Goal: Information Seeking & Learning: Find specific page/section

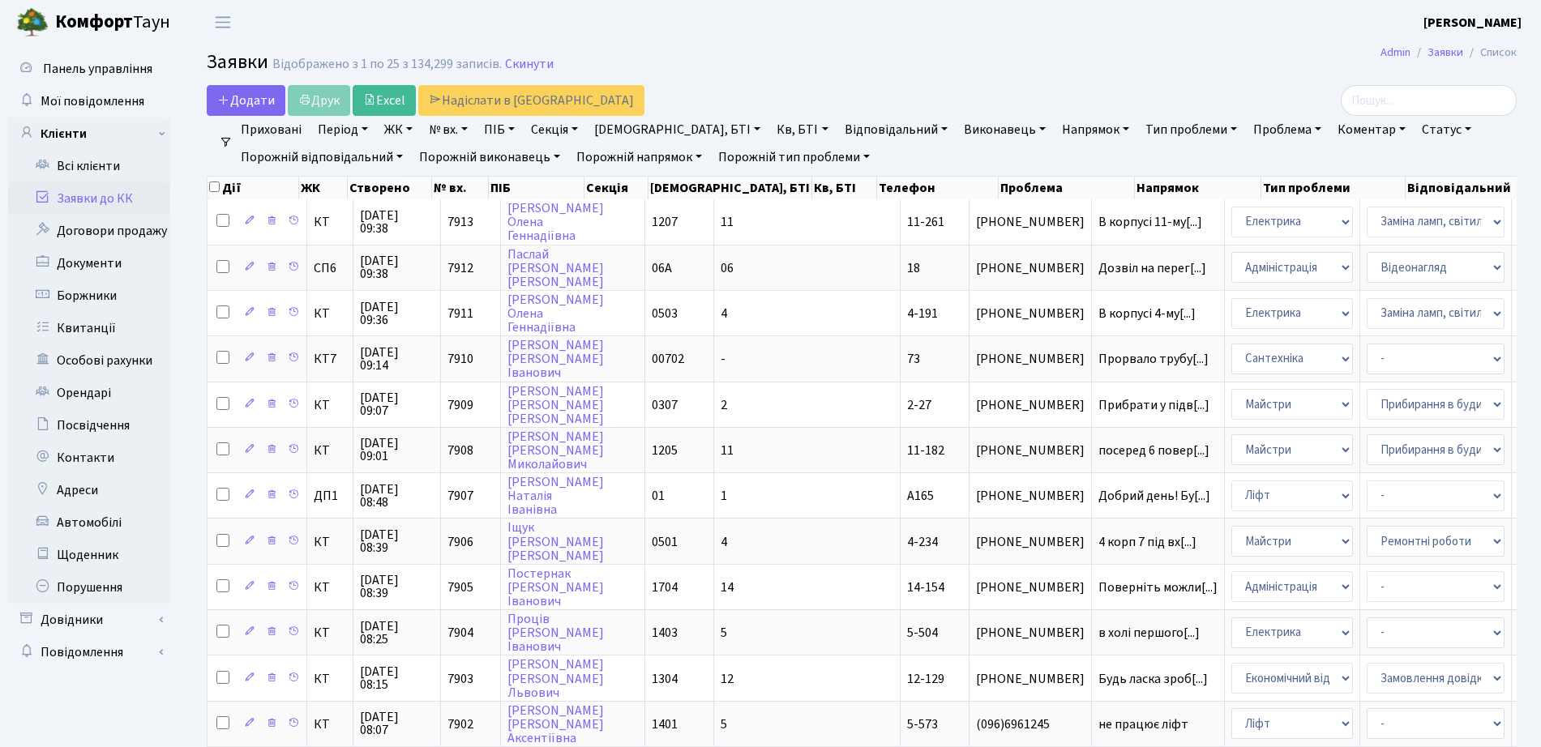
select select "25"
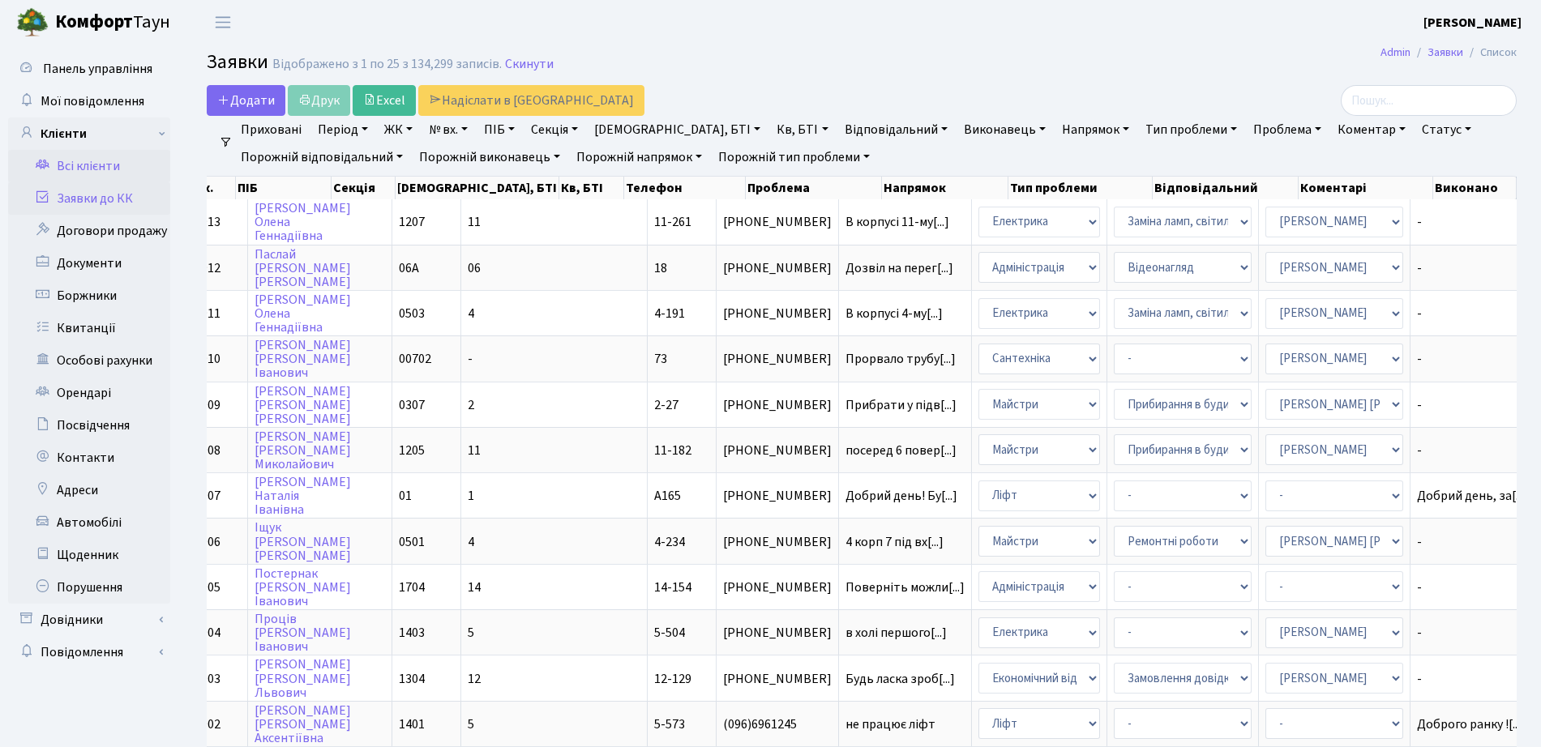
click at [105, 150] on link "Всі клієнти" at bounding box center [89, 166] width 162 height 32
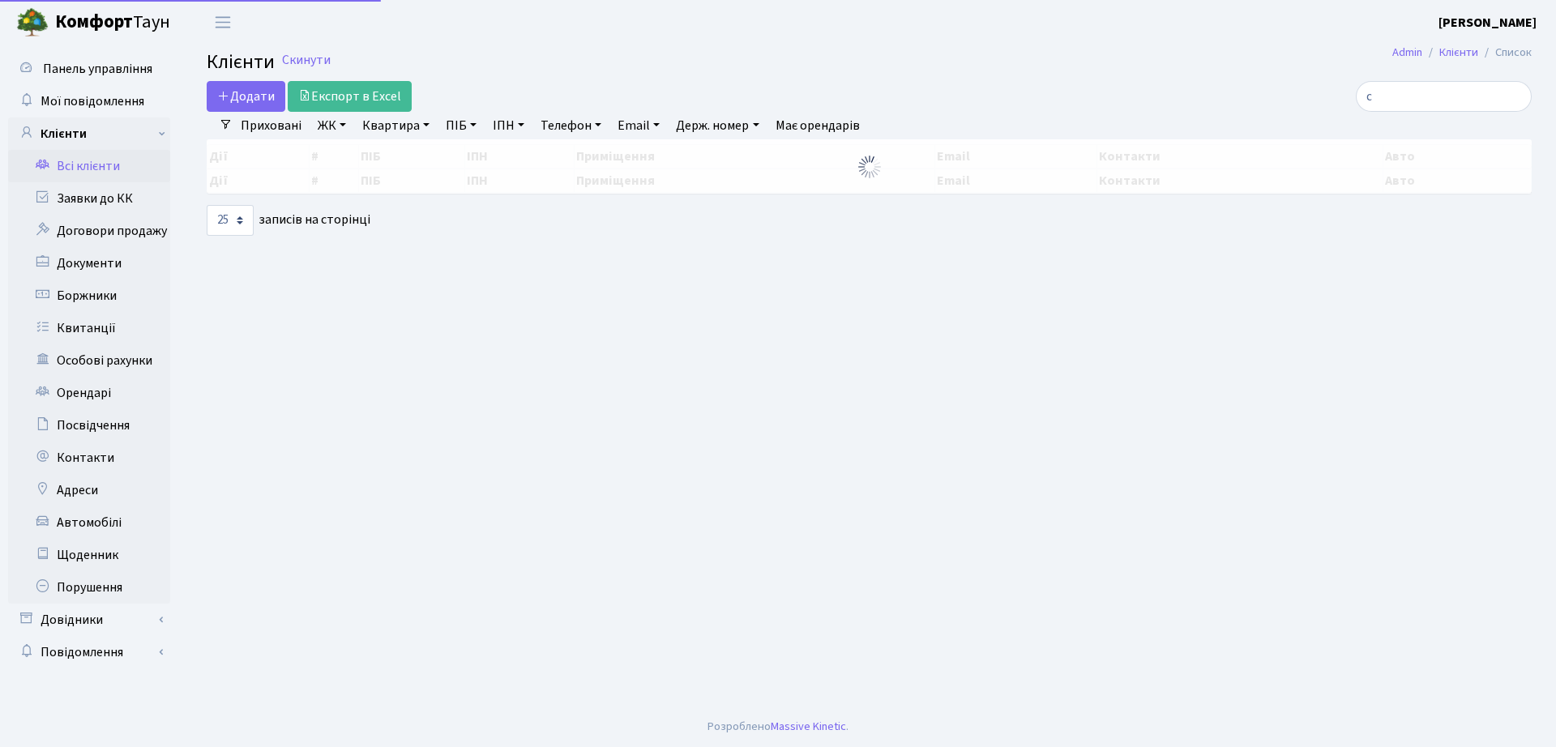
select select "25"
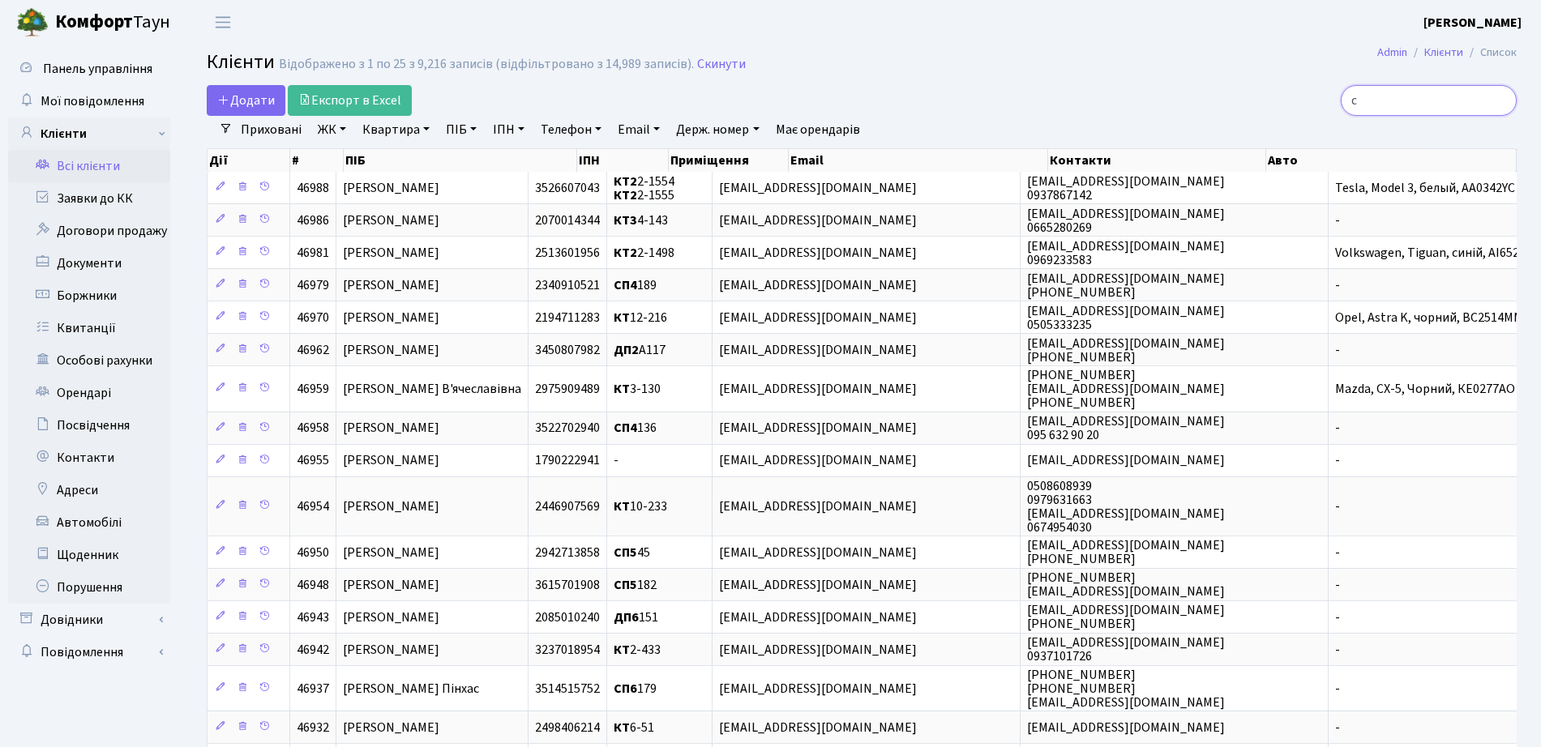
click at [1387, 100] on input "с" at bounding box center [1428, 100] width 176 height 31
type input "гончаренко"
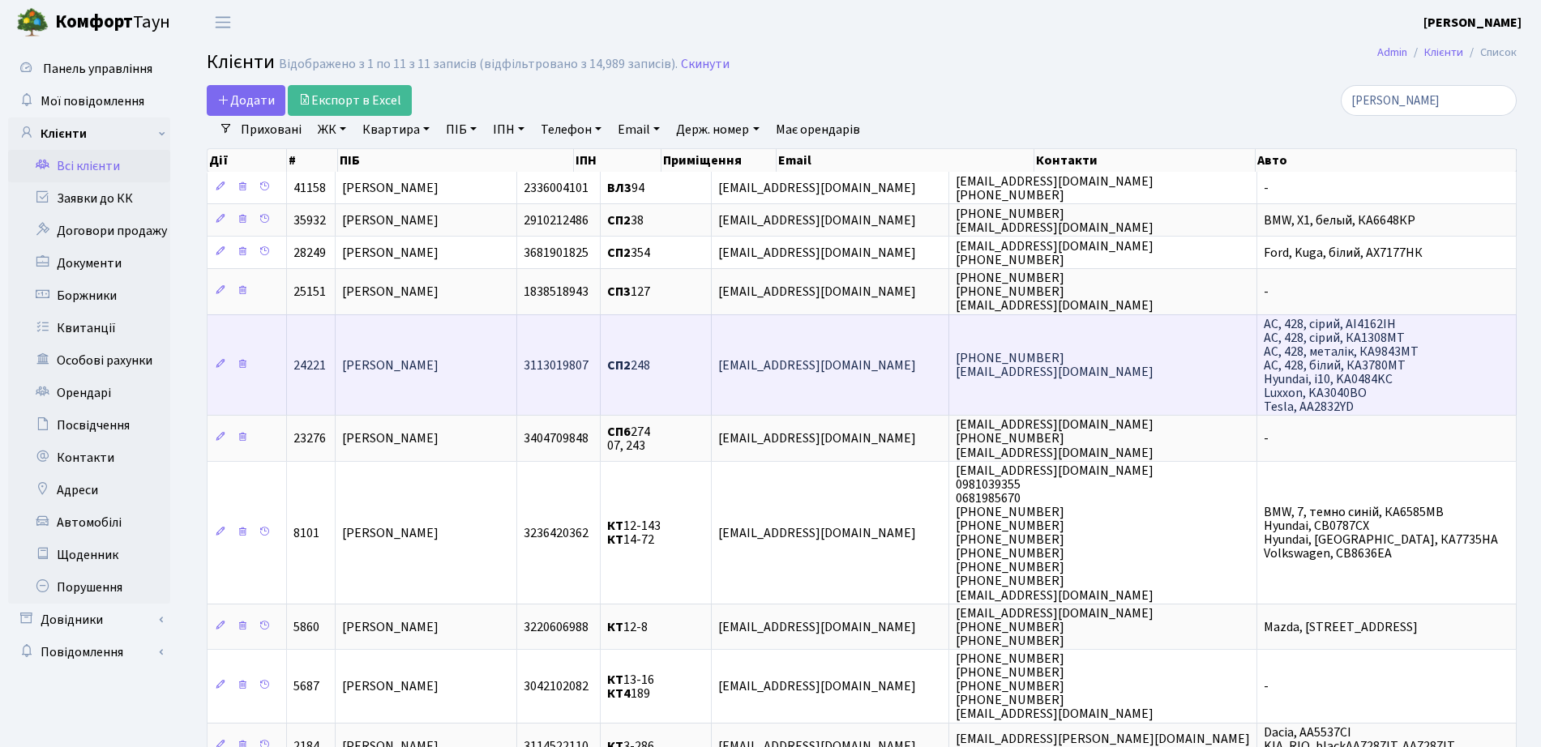
click at [712, 355] on td "СП2 248" at bounding box center [656, 364] width 111 height 101
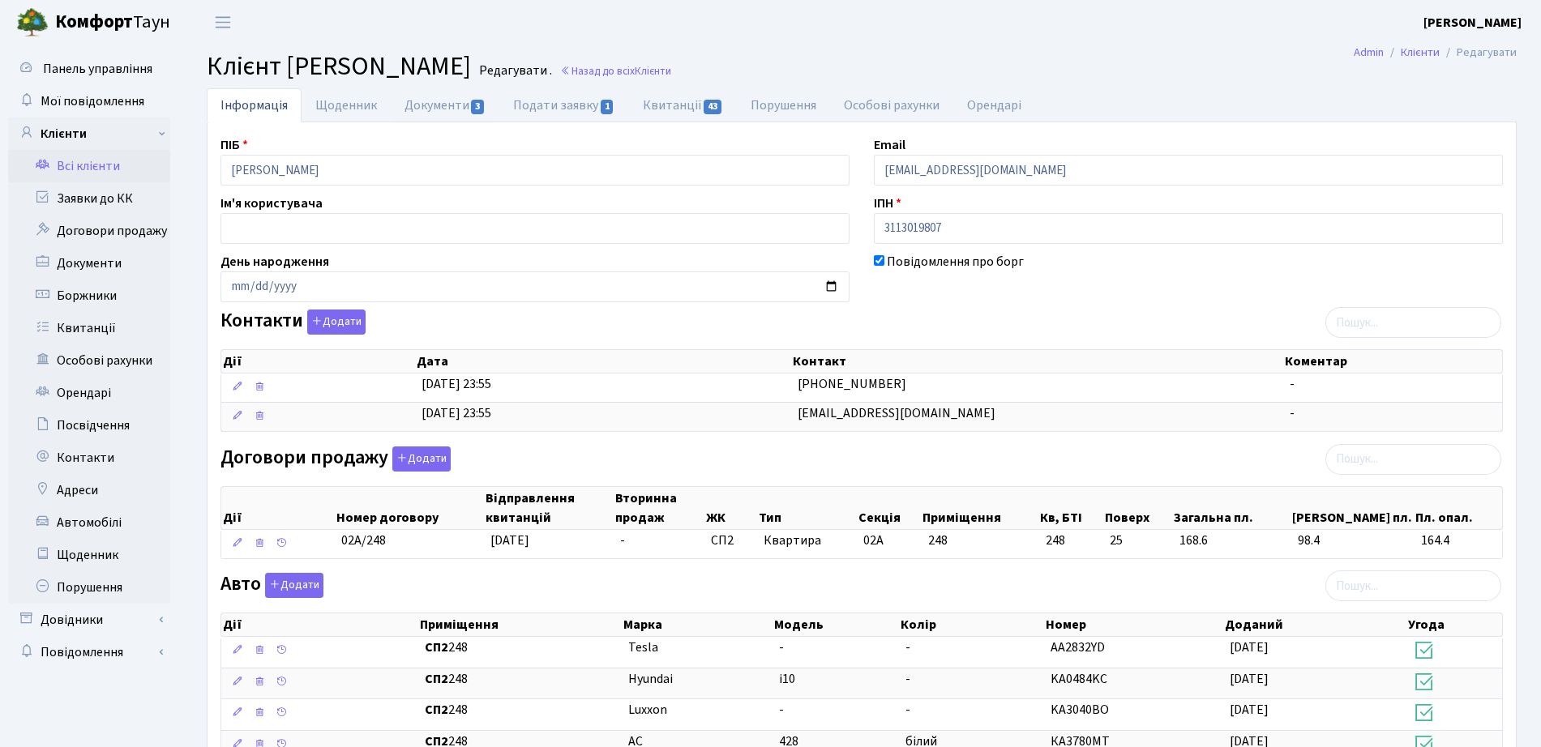
click at [451, 106] on link "Документи 3" at bounding box center [445, 105] width 109 height 34
select select "25"
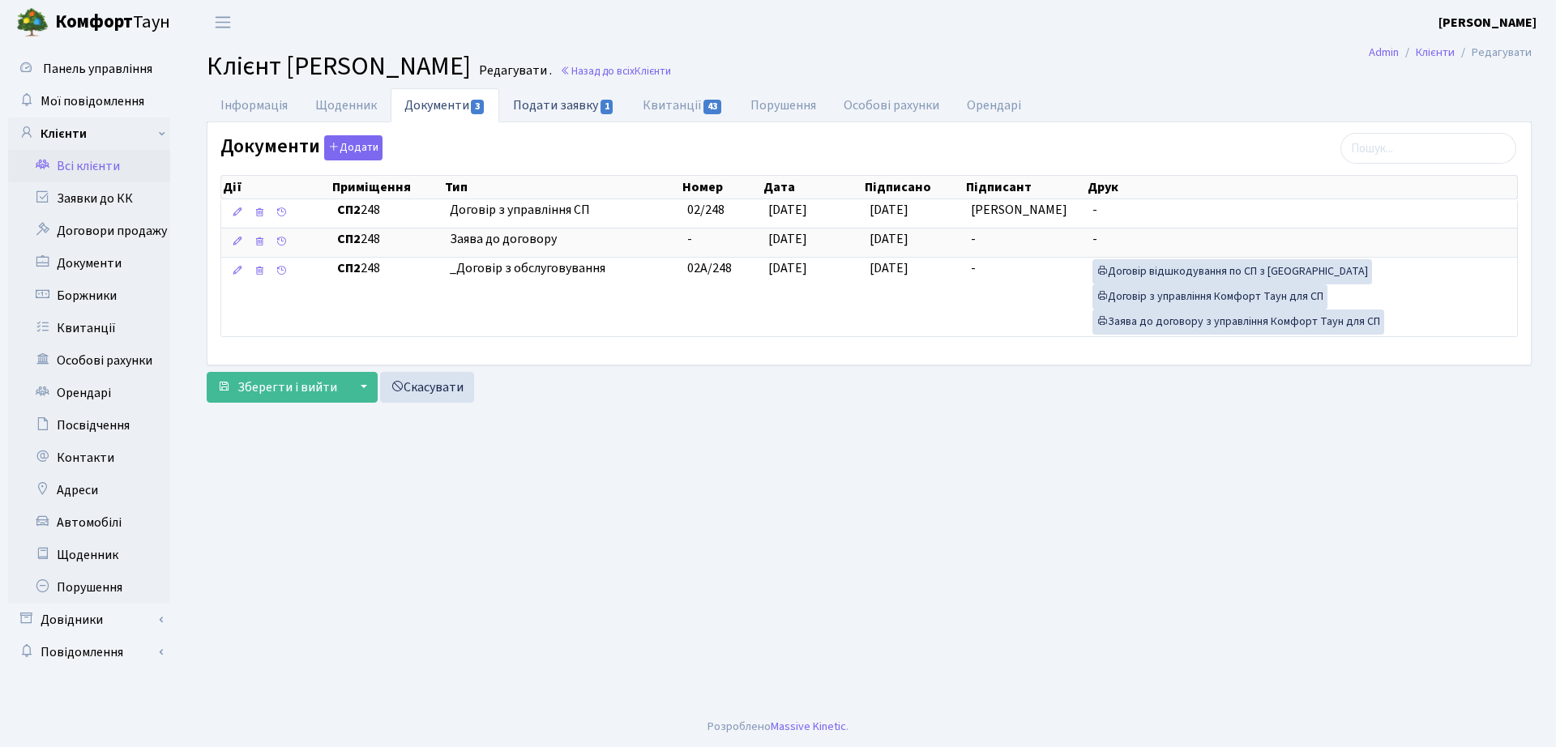
click at [557, 113] on link "Подати заявку 1" at bounding box center [563, 104] width 129 height 33
select select "25"
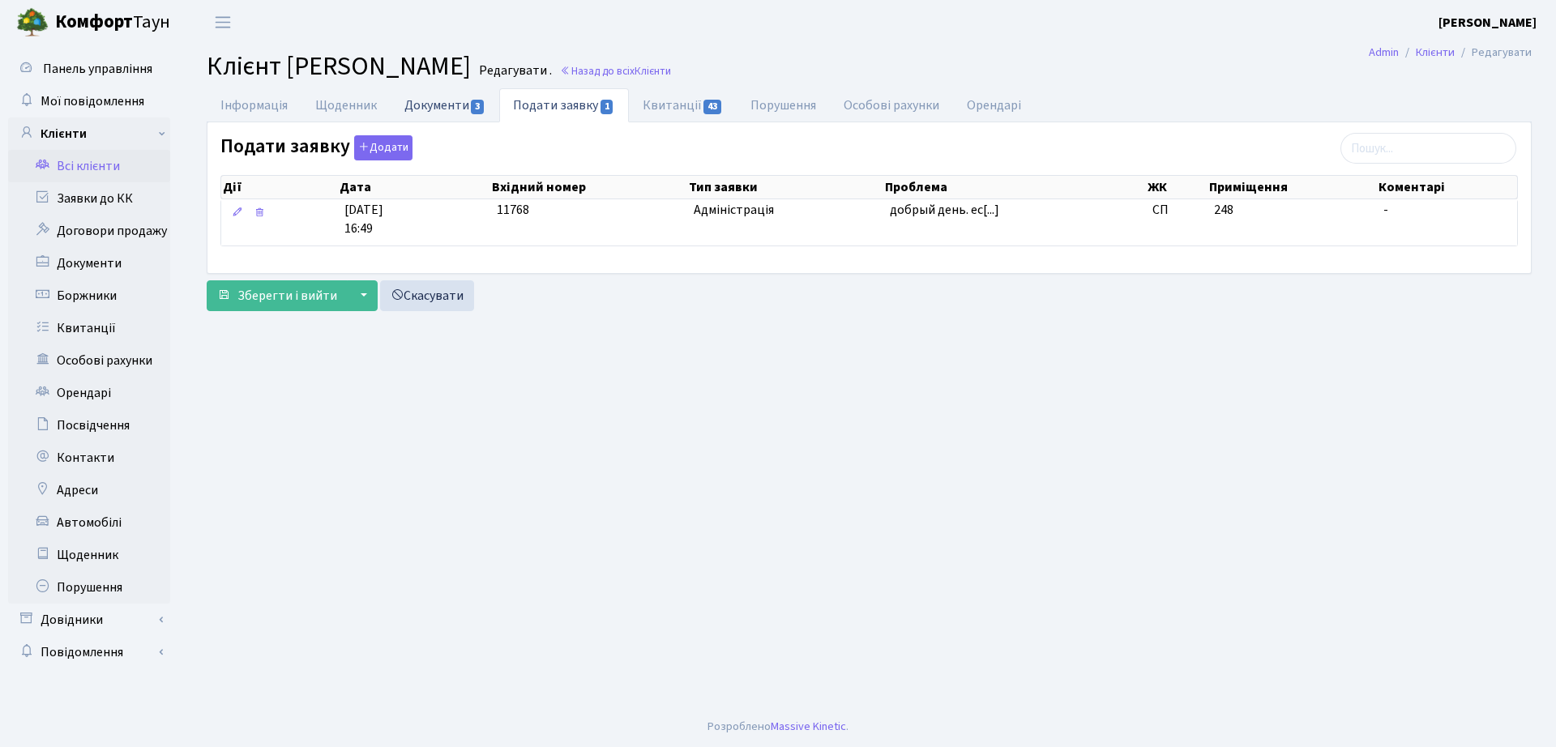
click at [463, 105] on link "Документи 3" at bounding box center [445, 104] width 109 height 33
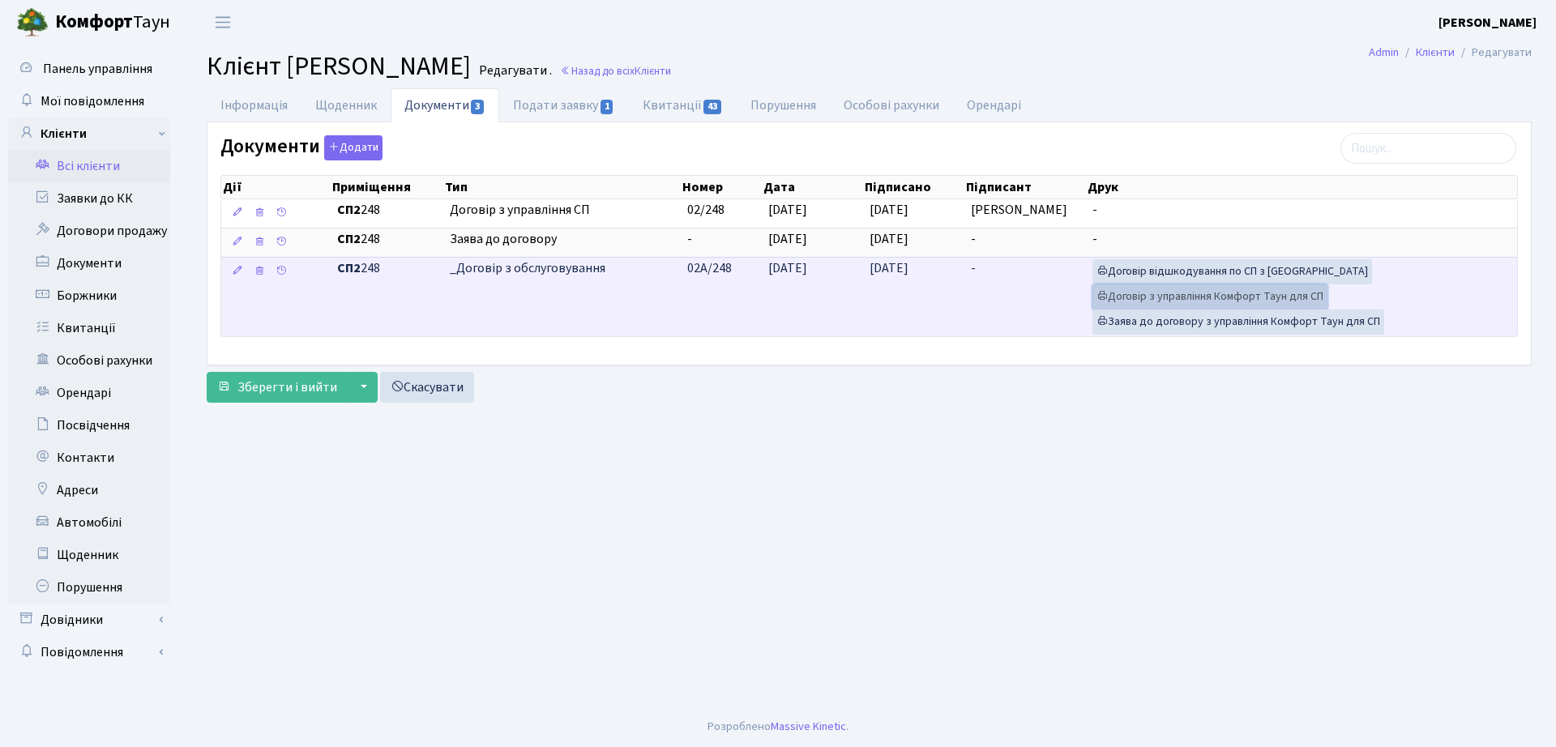
click at [1148, 295] on link "Договір з управління Комфорт Таун для СП" at bounding box center [1209, 296] width 235 height 25
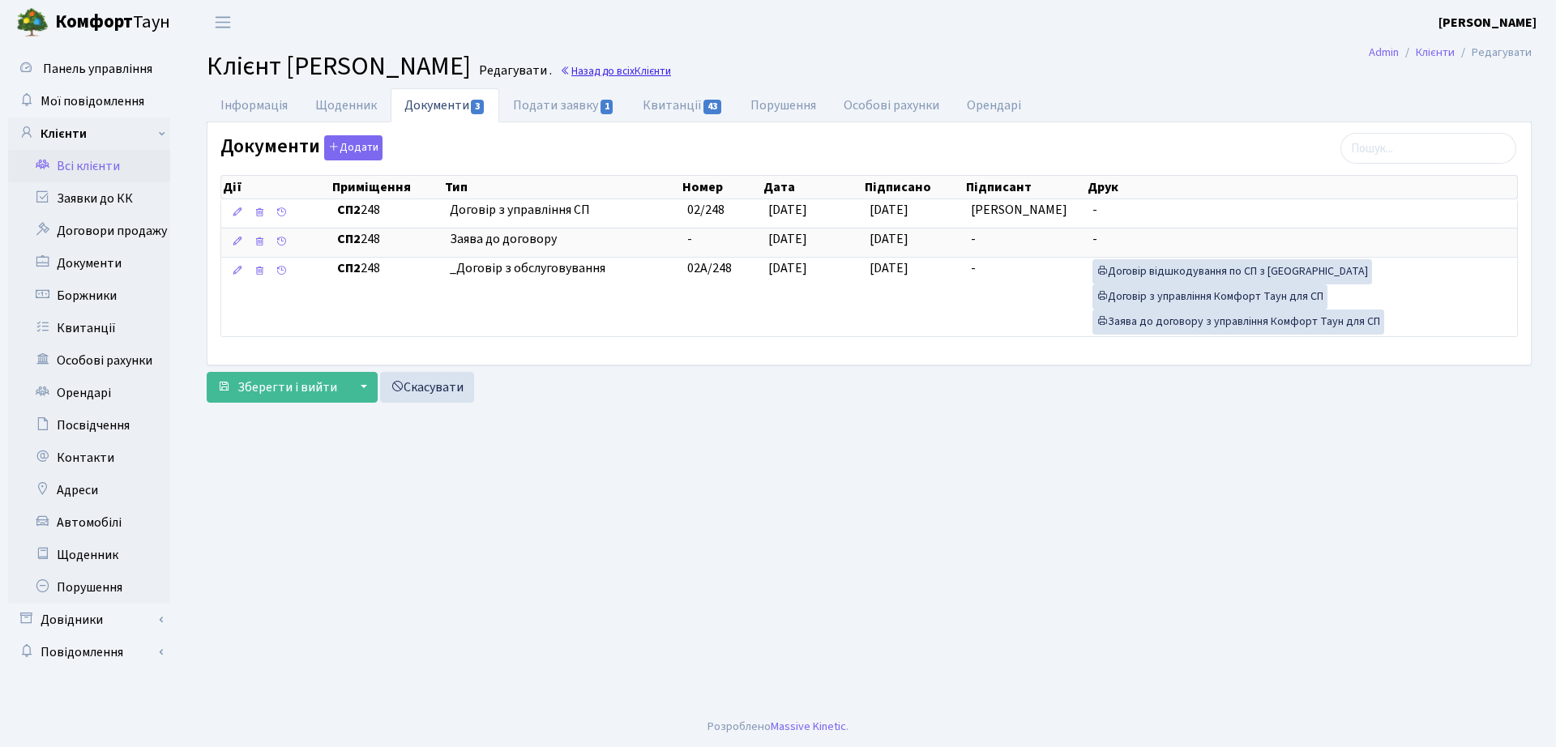
click at [671, 72] on link "Назад до всіх Клієнти" at bounding box center [615, 70] width 111 height 15
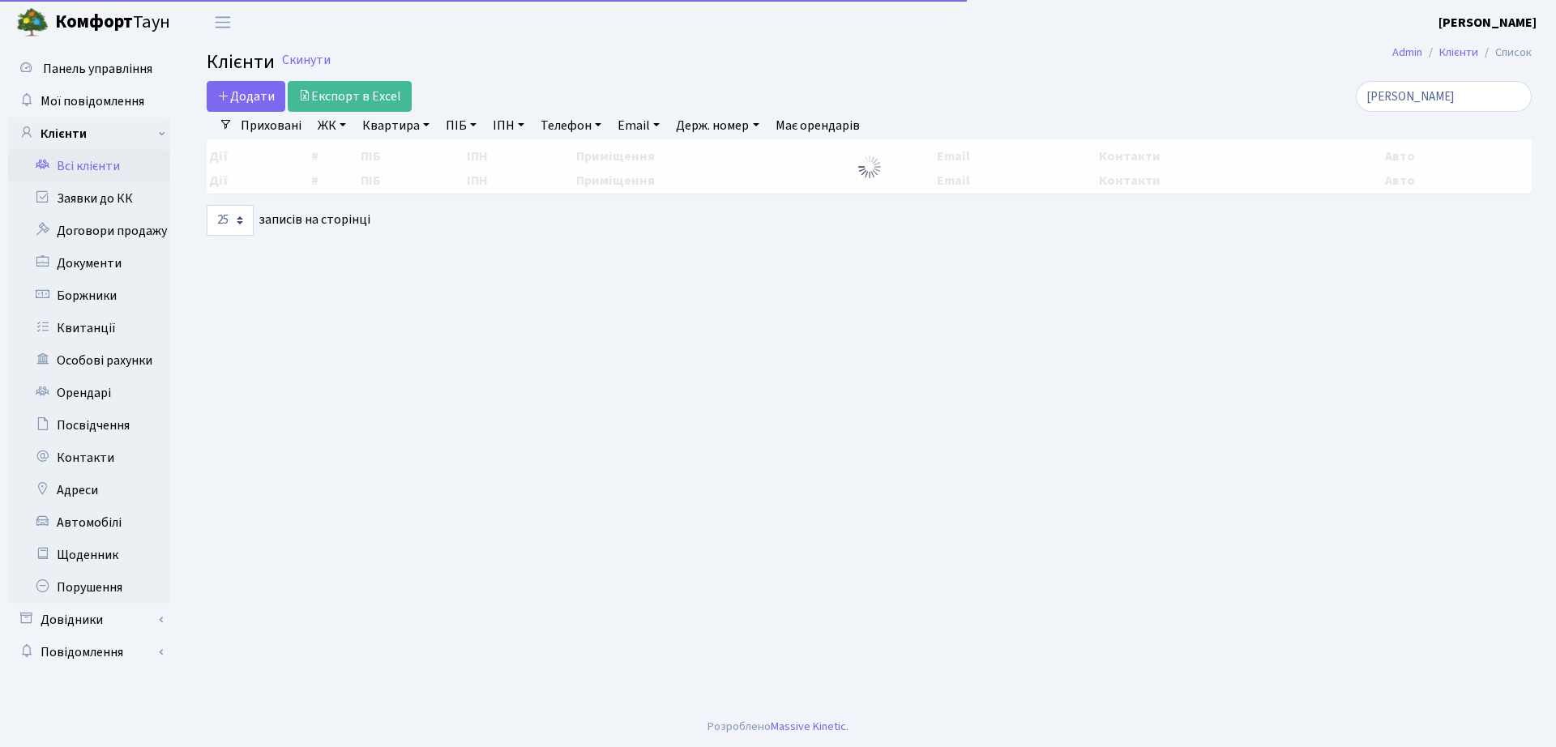
select select "25"
drag, startPoint x: 0, startPoint y: 0, endPoint x: 1176, endPoint y: 107, distance: 1180.8
click at [1176, 107] on div "[PERSON_NAME]" at bounding box center [1318, 96] width 425 height 31
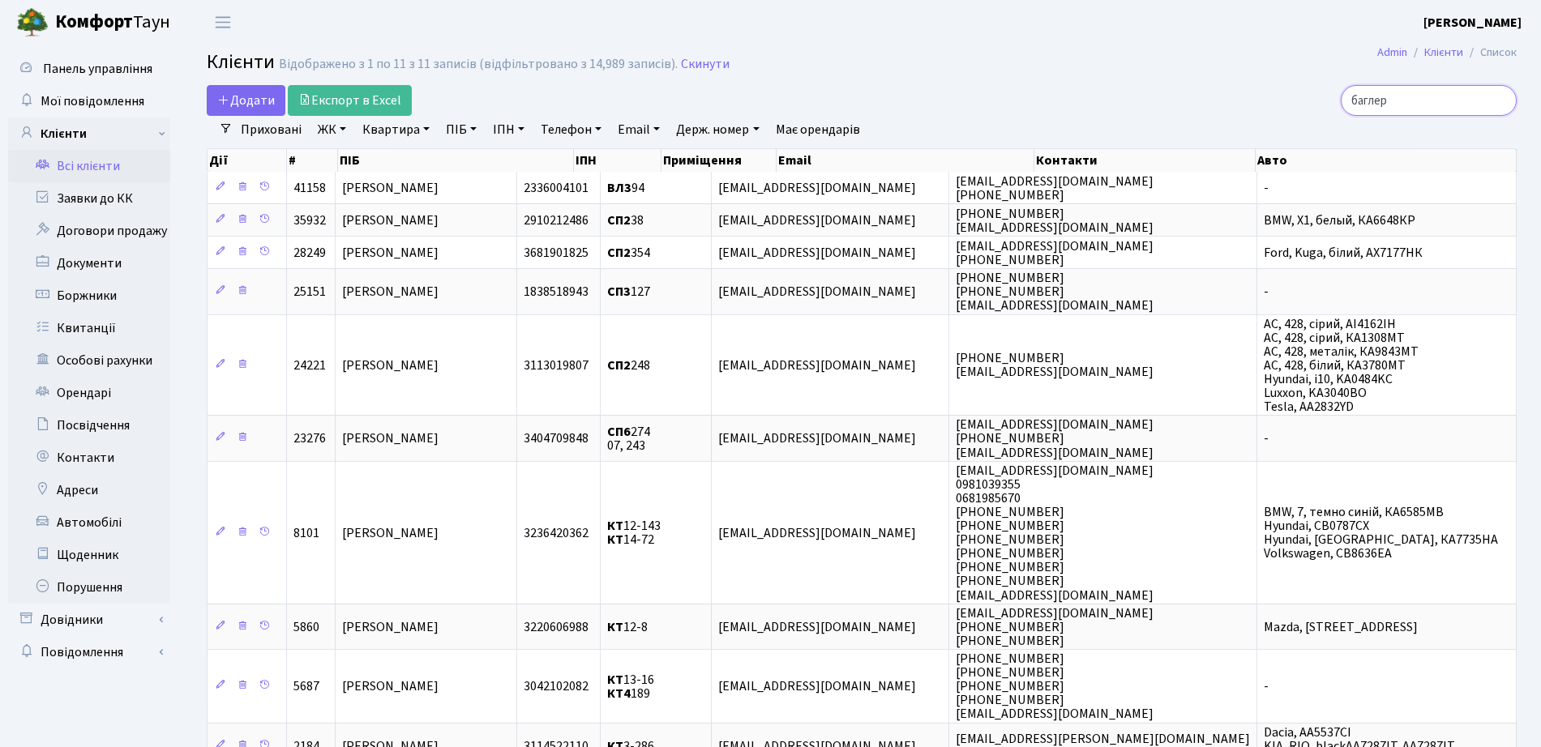
type input "баглер"
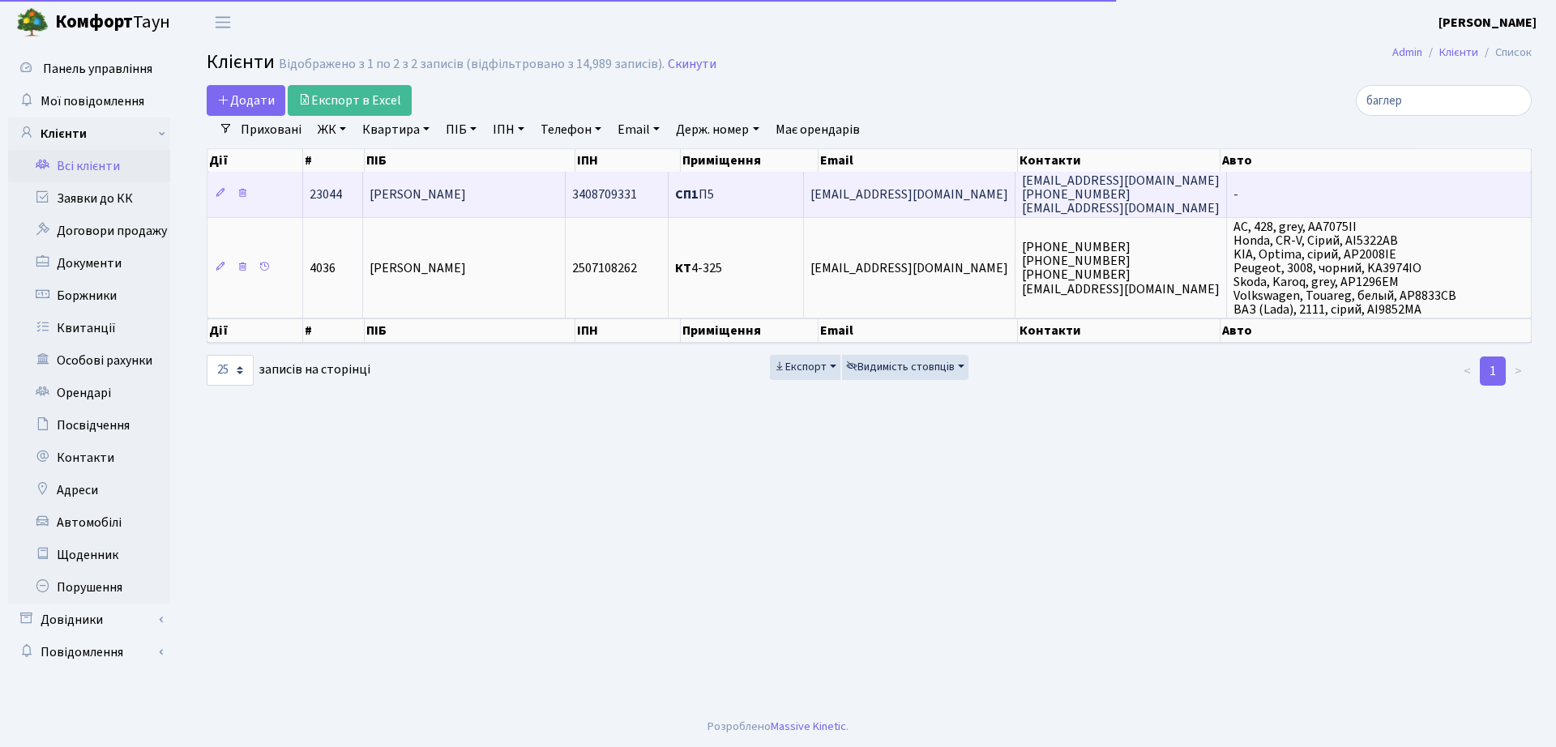
click at [472, 209] on td "Баглер Антон Ігорович" at bounding box center [464, 194] width 203 height 45
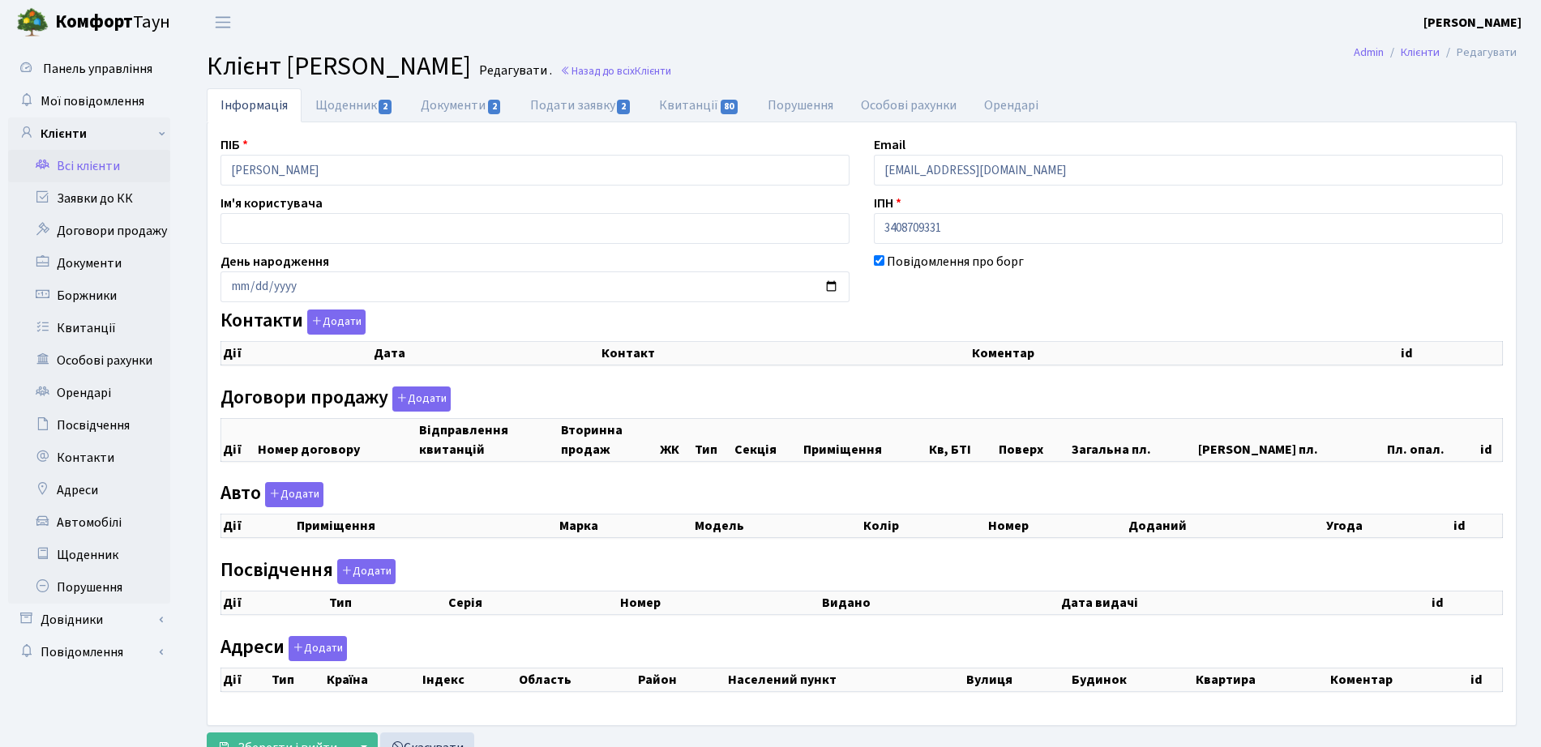
checkbox input "true"
select select "25"
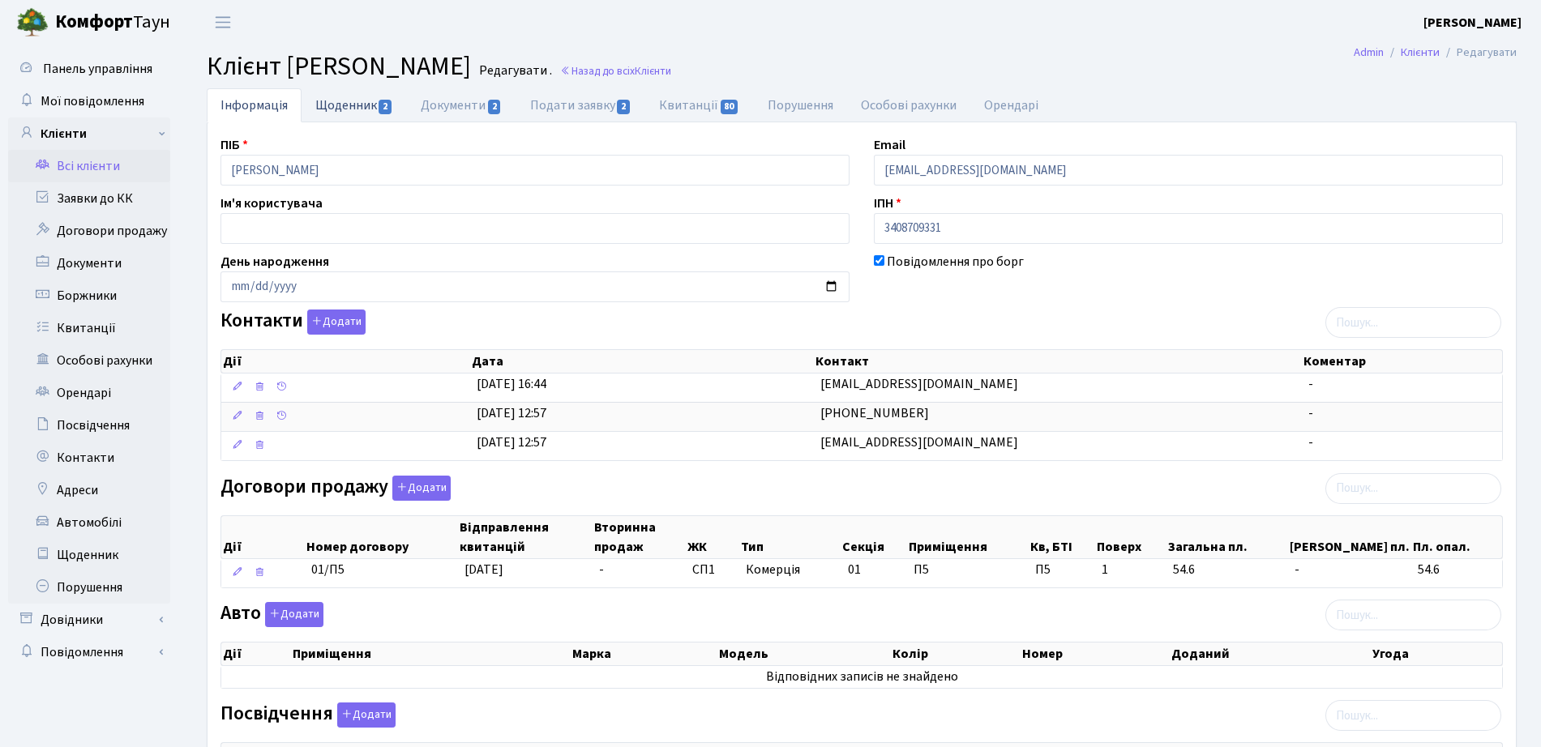
click at [323, 105] on link "Щоденник 2" at bounding box center [353, 104] width 105 height 33
select select "25"
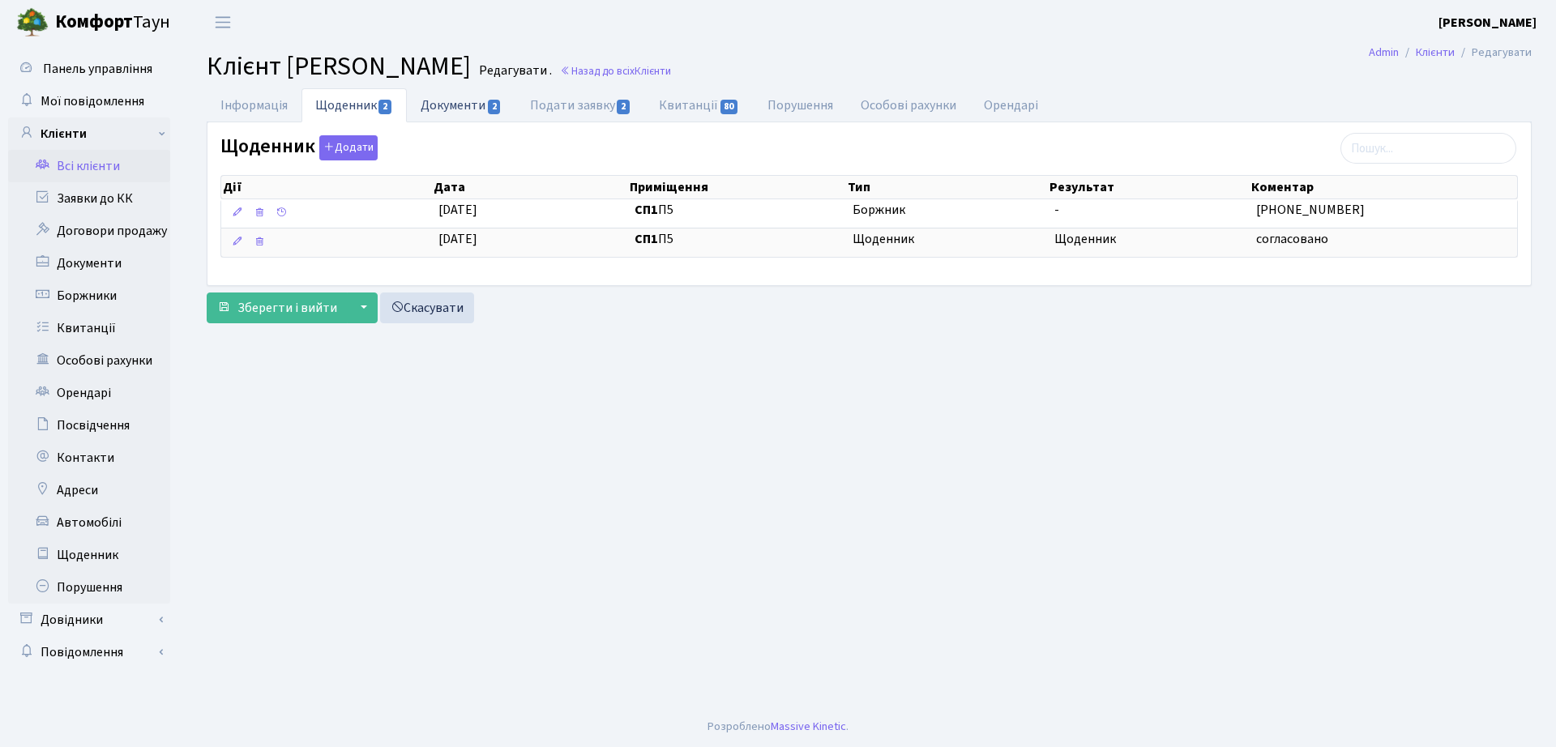
click at [467, 111] on link "Документи 2" at bounding box center [461, 104] width 109 height 33
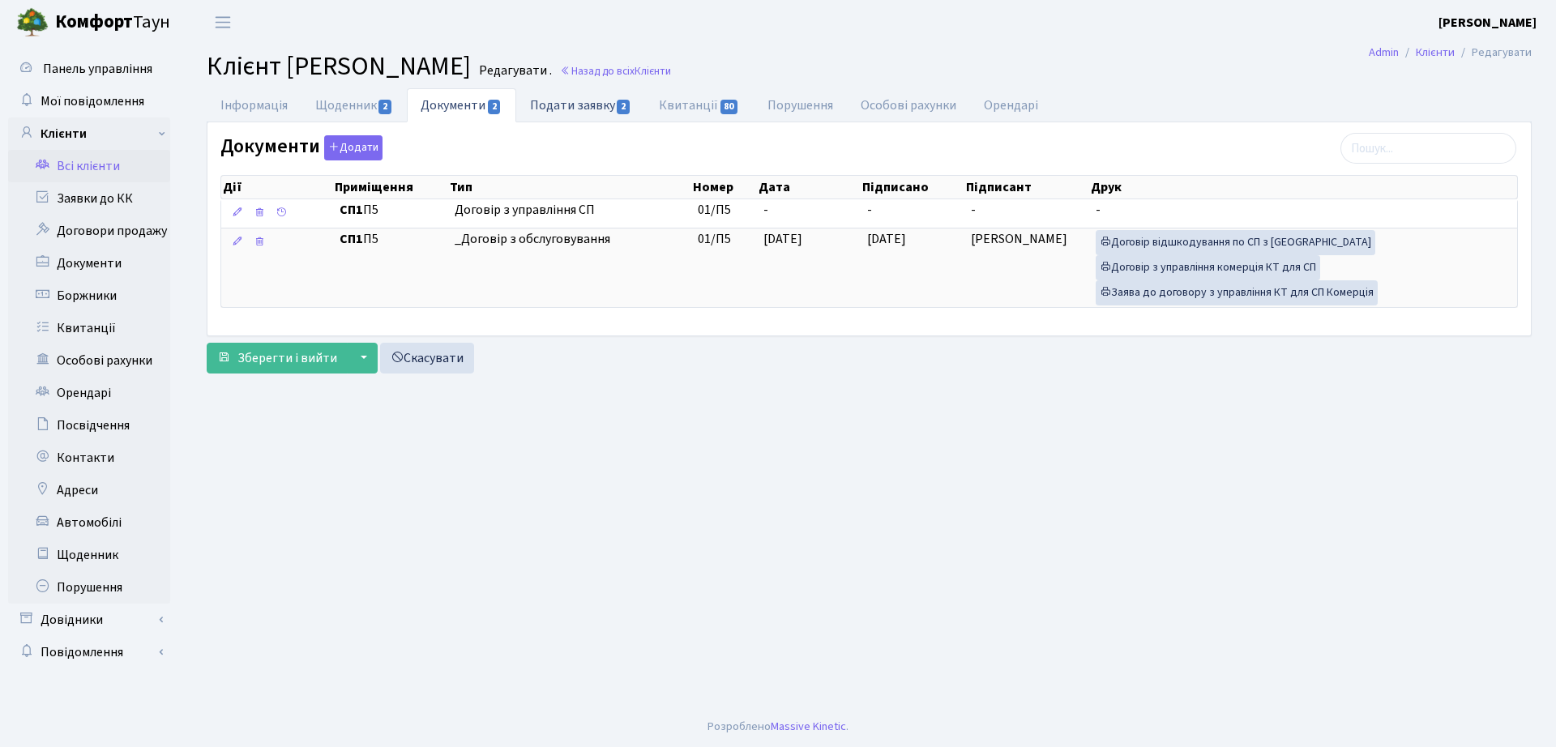
click at [557, 110] on link "Подати заявку 2" at bounding box center [580, 104] width 129 height 33
select select "25"
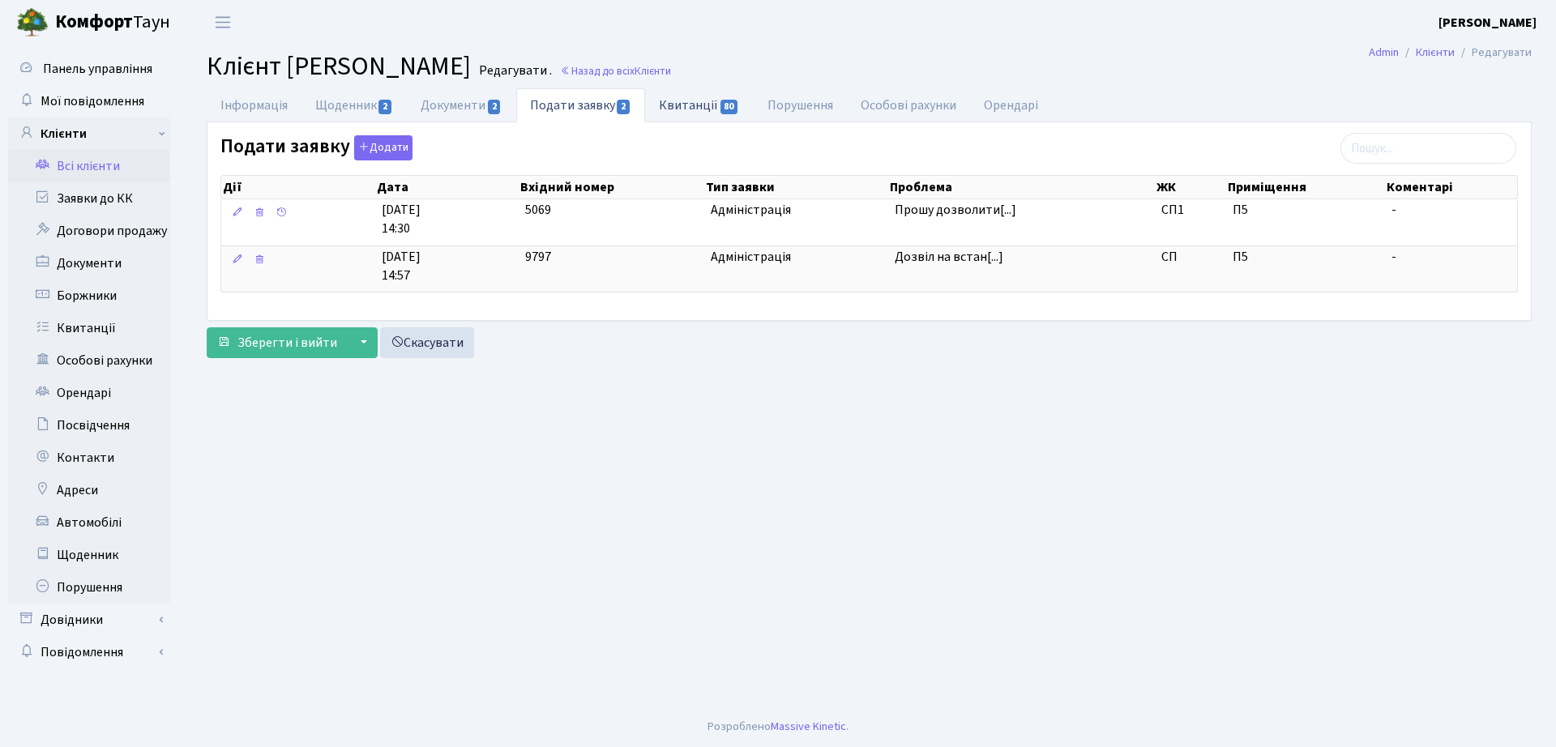
click at [751, 106] on link "Квитанції 80" at bounding box center [699, 104] width 108 height 33
select select "25"
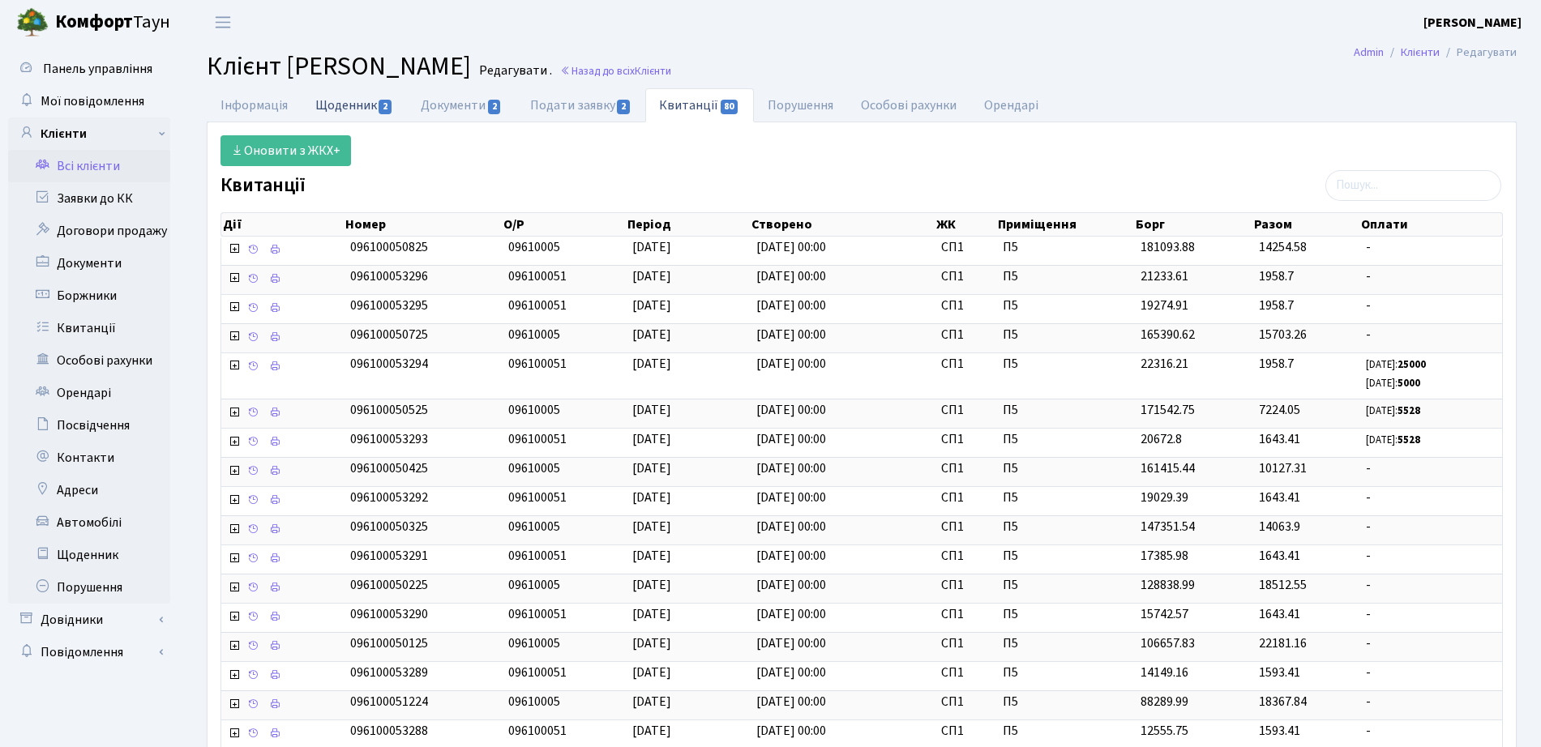
click at [340, 105] on link "Щоденник 2" at bounding box center [353, 104] width 105 height 33
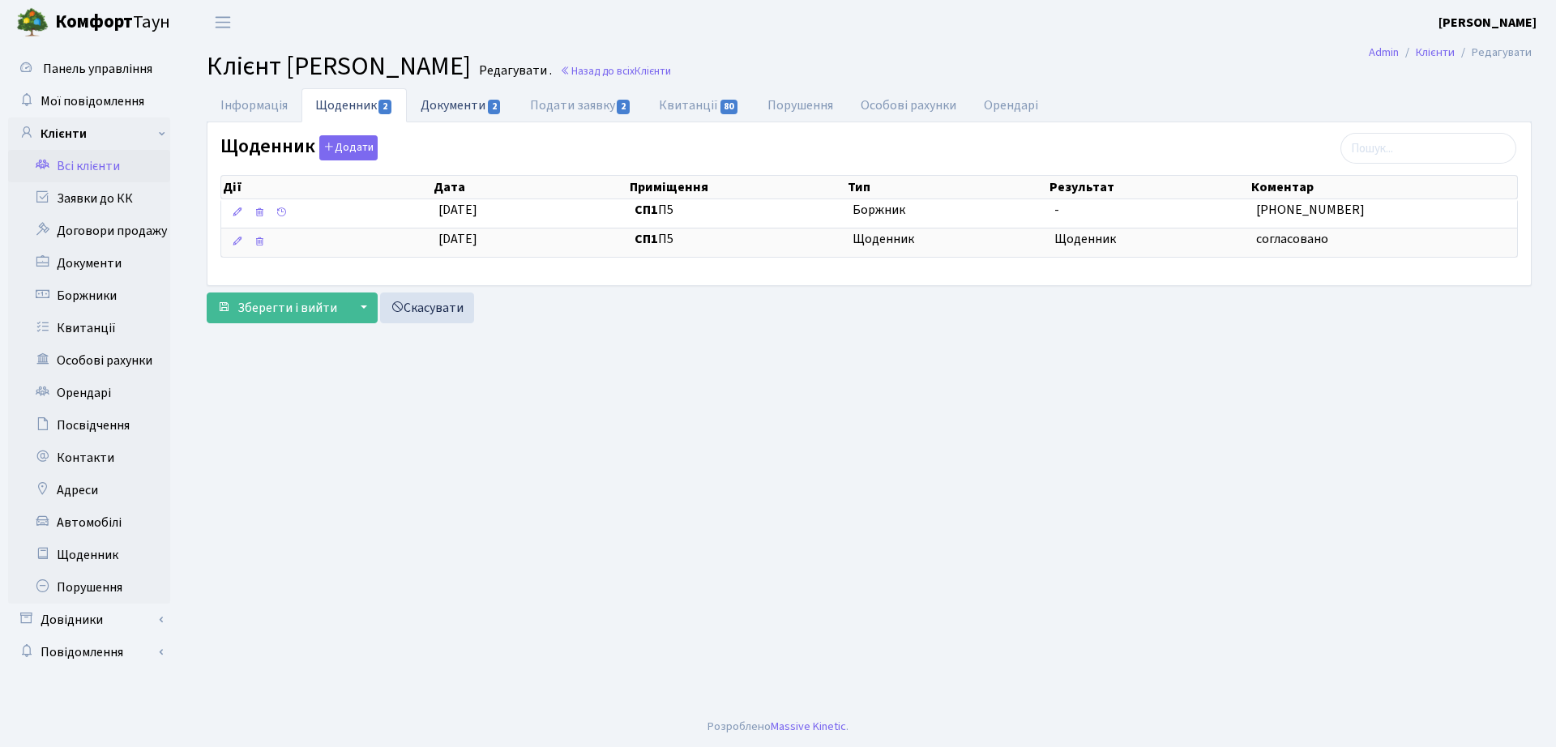
click at [453, 97] on link "Документи 2" at bounding box center [461, 104] width 109 height 33
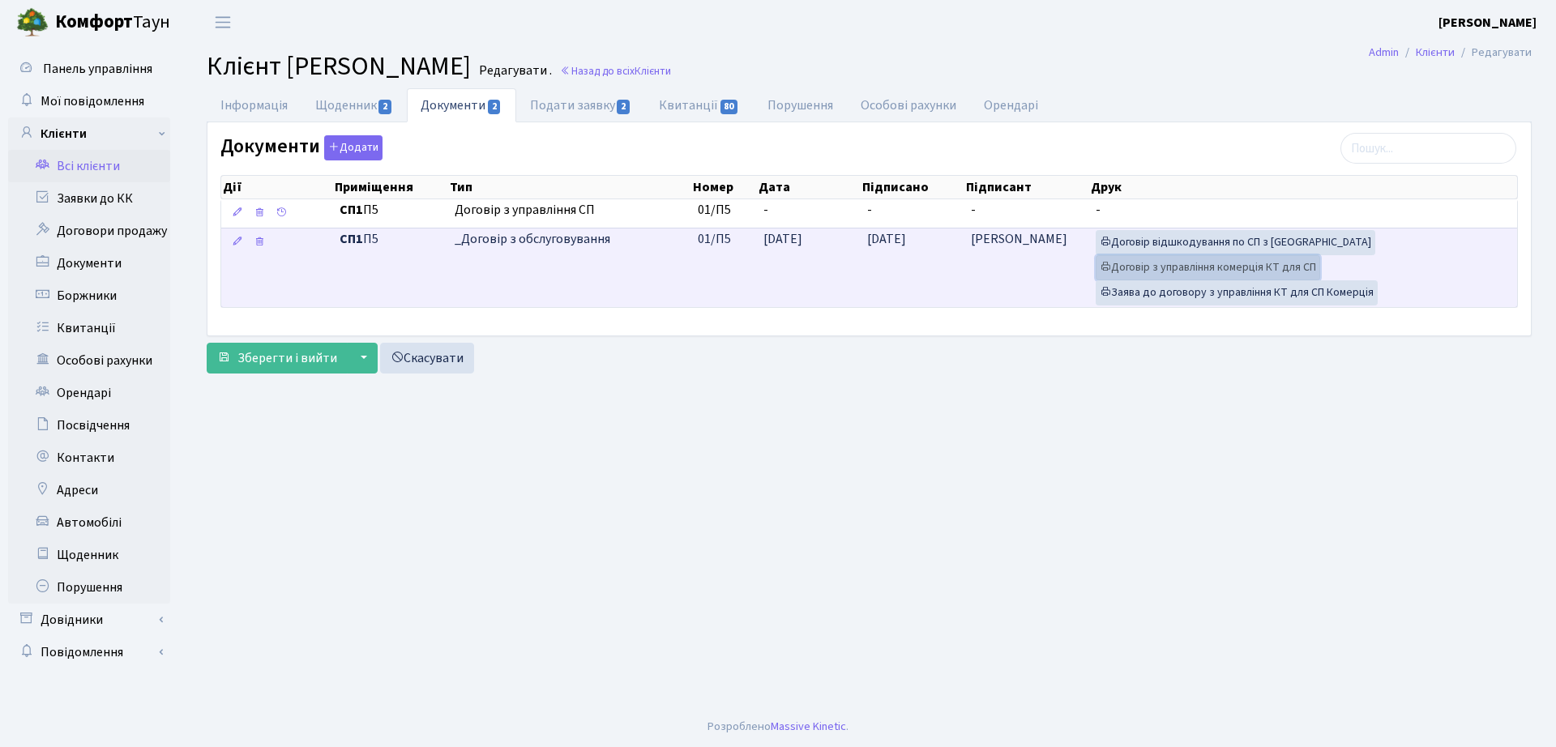
click at [1215, 268] on link "Договір з управління комерція КТ для СП" at bounding box center [1208, 267] width 224 height 25
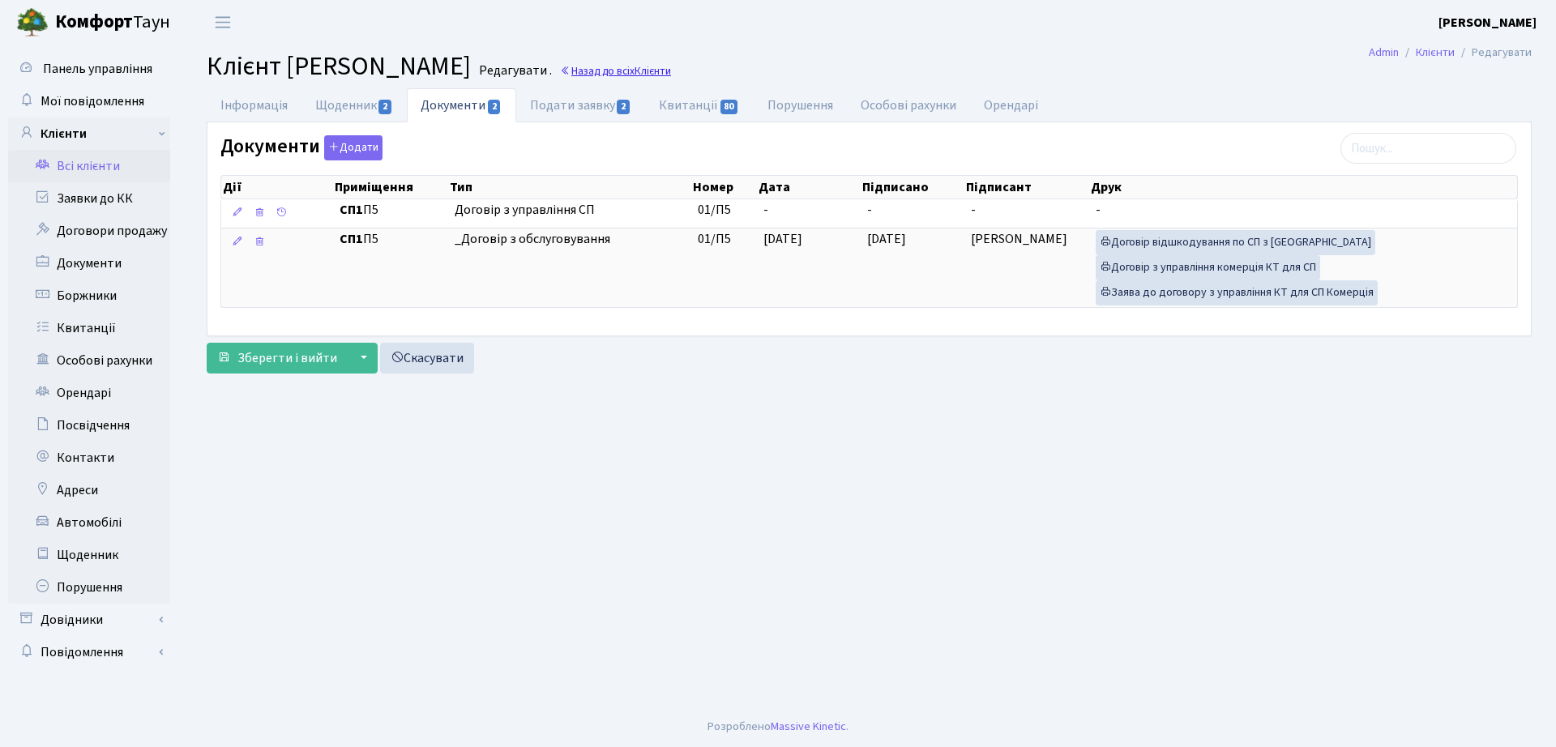
click at [653, 66] on link "Назад до всіх Клієнти" at bounding box center [615, 70] width 111 height 15
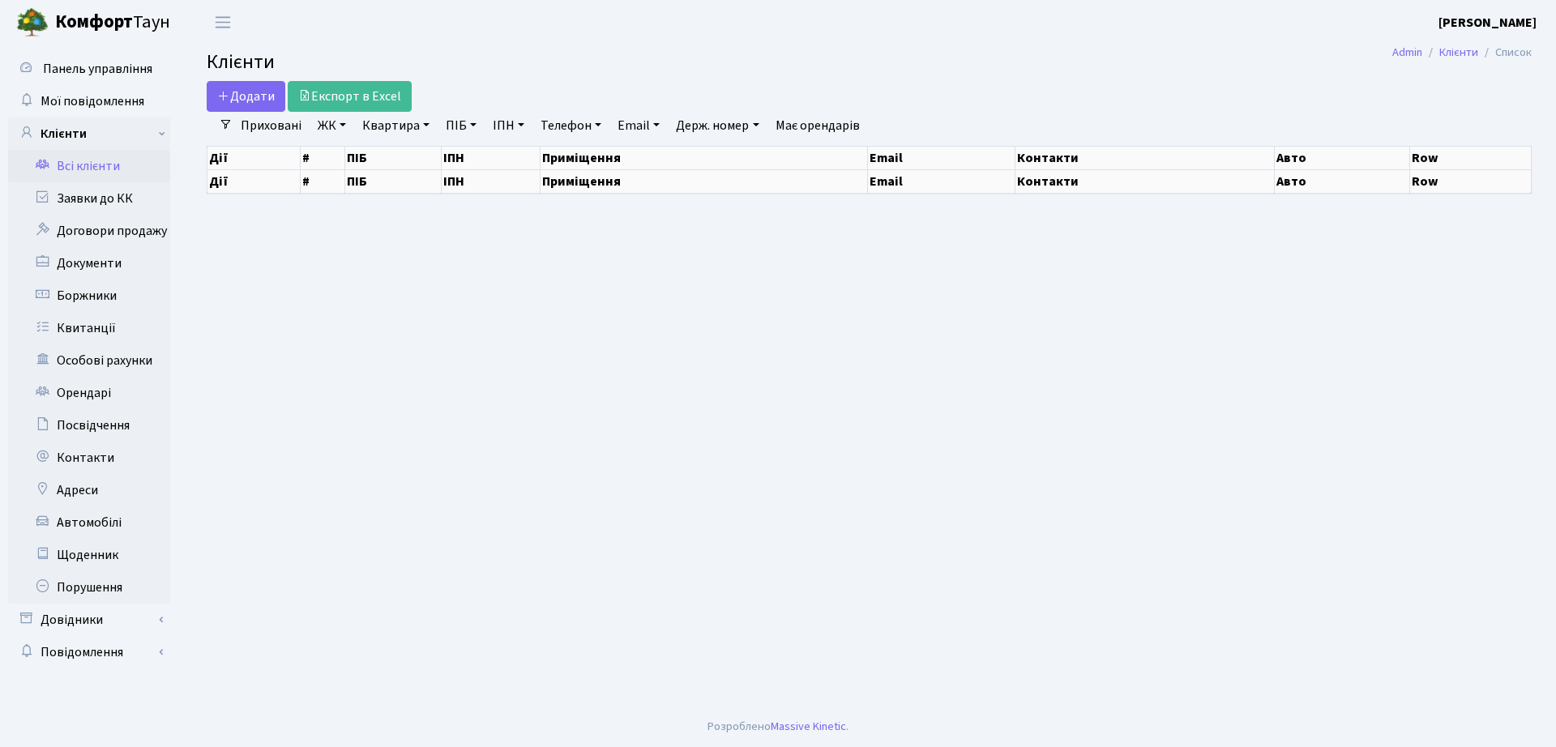
select select
select select "25"
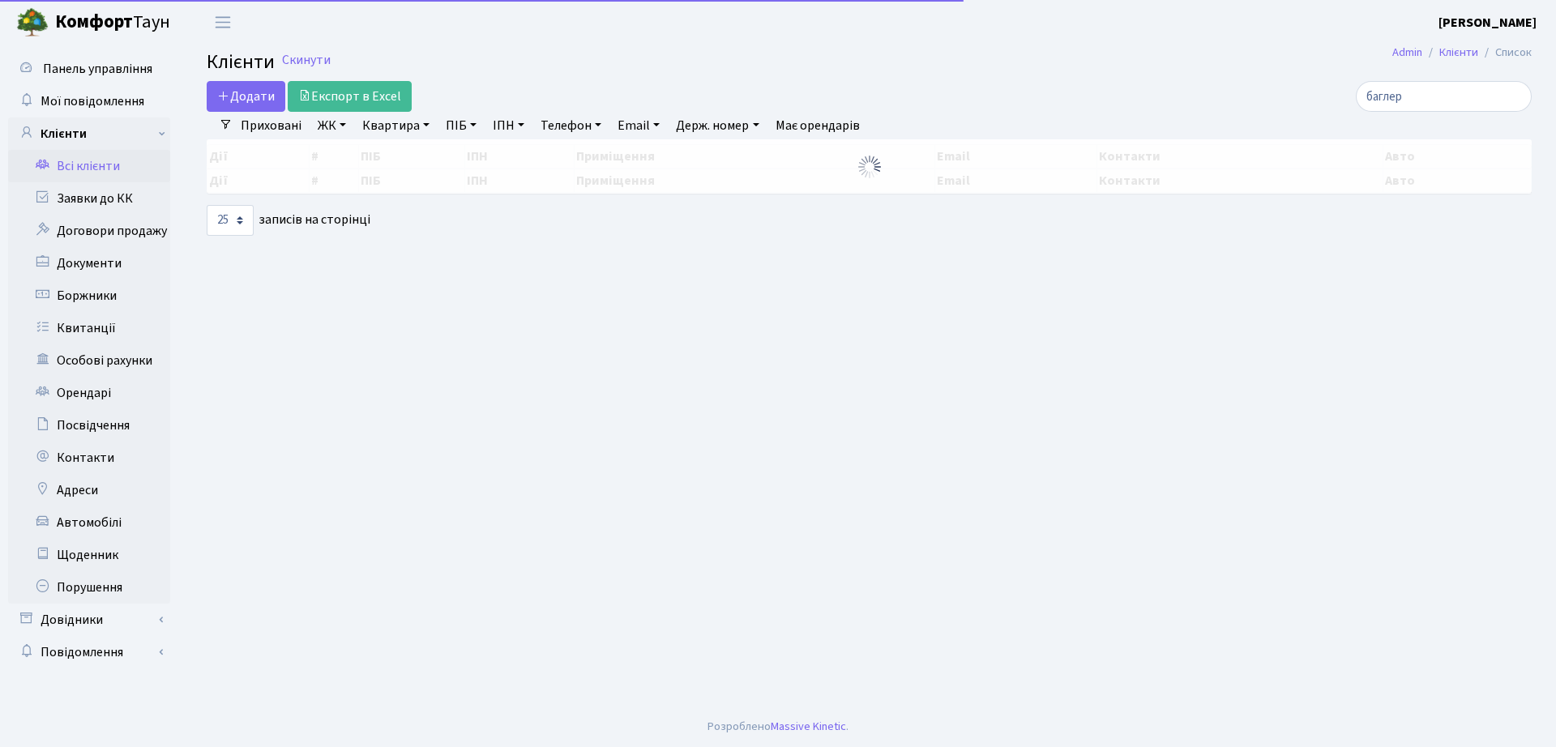
click at [332, 119] on link "ЖК" at bounding box center [331, 126] width 41 height 28
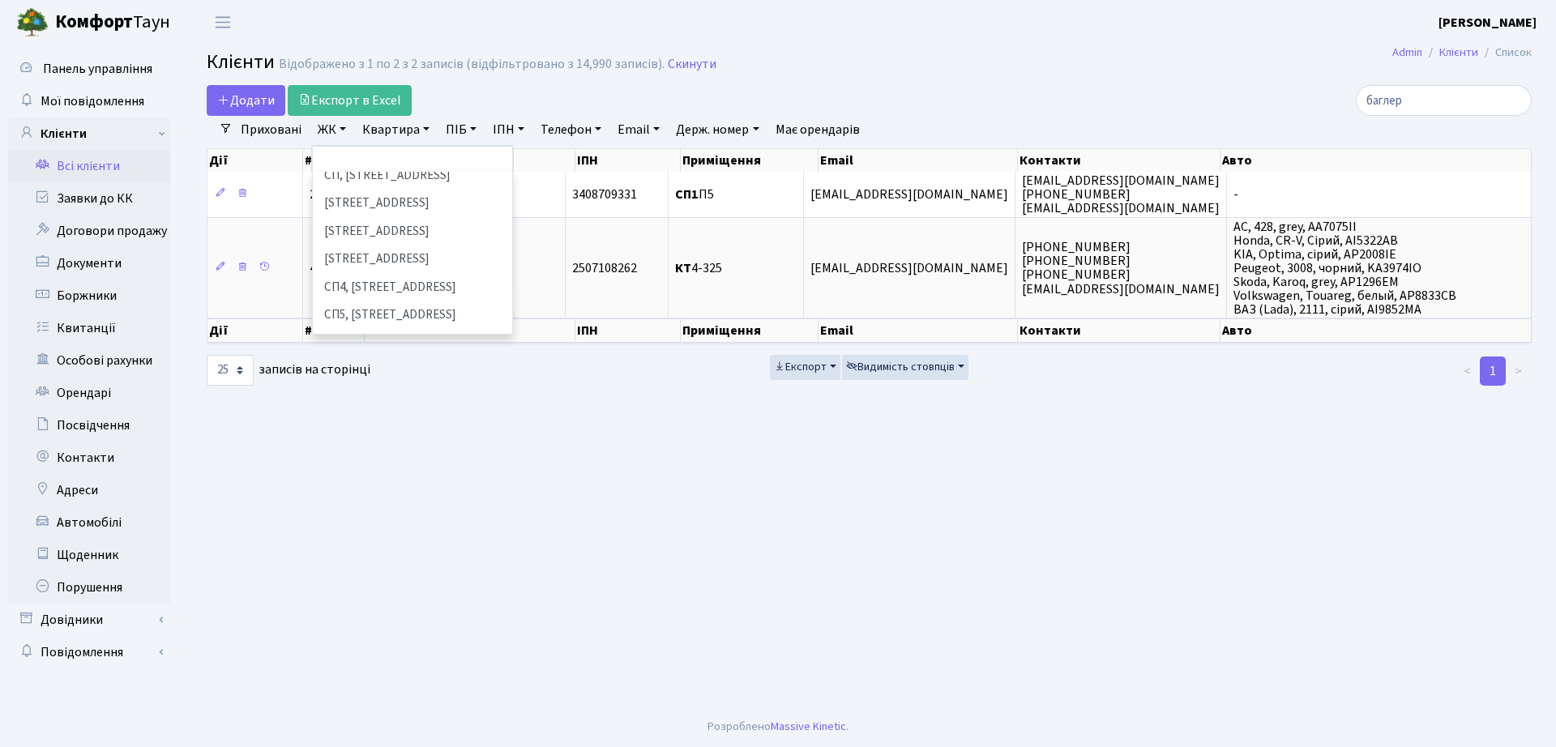
scroll to position [304, 0]
drag, startPoint x: 1440, startPoint y: 92, endPoint x: 1247, endPoint y: 113, distance: 193.9
click at [1255, 122] on div "Додати Експорт в Excel баглер Фільтри Приховані ЖК ТХ, вул. Ділова, 1/2 КТ, вул…" at bounding box center [869, 236] width 1349 height 302
type input "кастор"
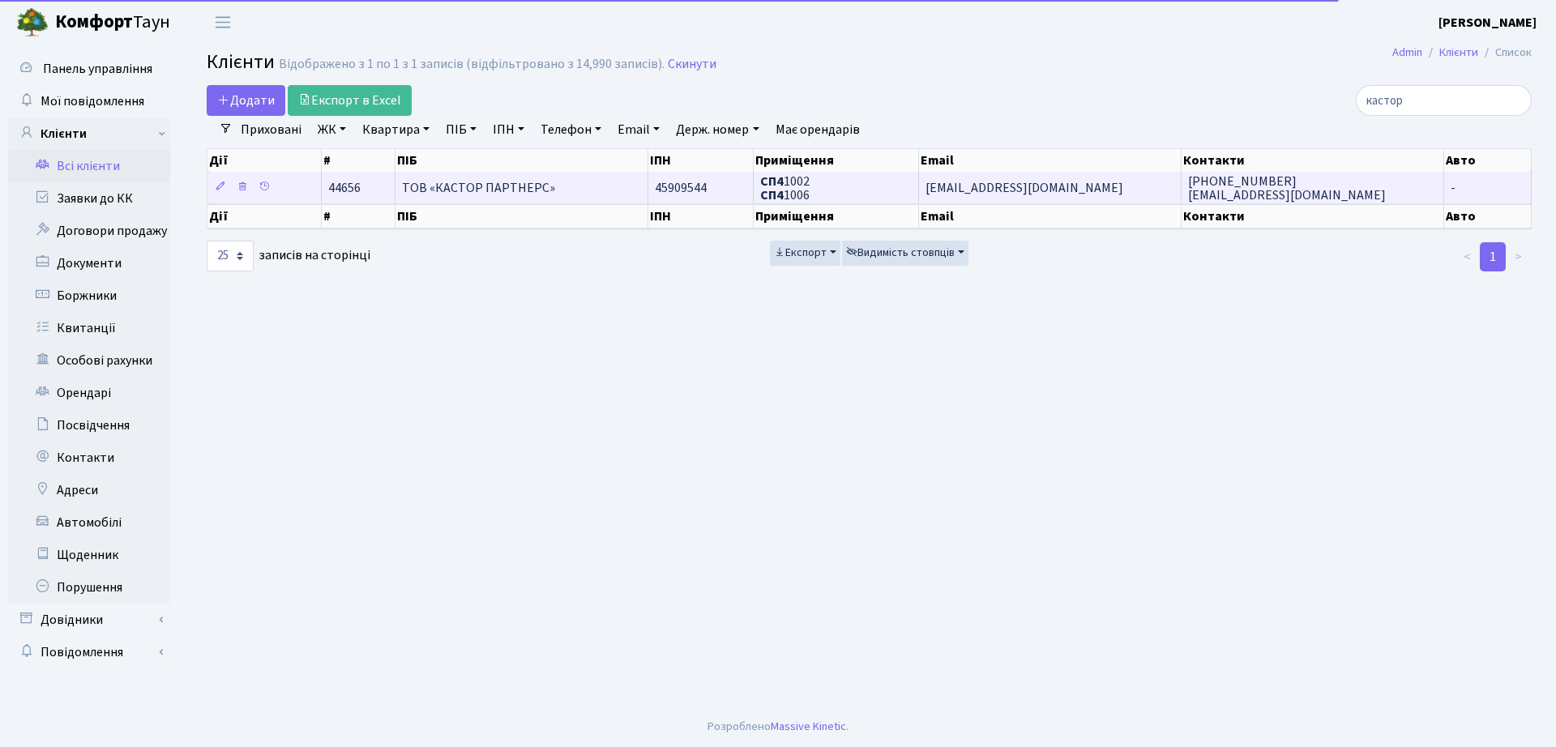
click at [518, 190] on span "ТОВ «КАСТОР ПАРТНЕРС»" at bounding box center [478, 188] width 153 height 18
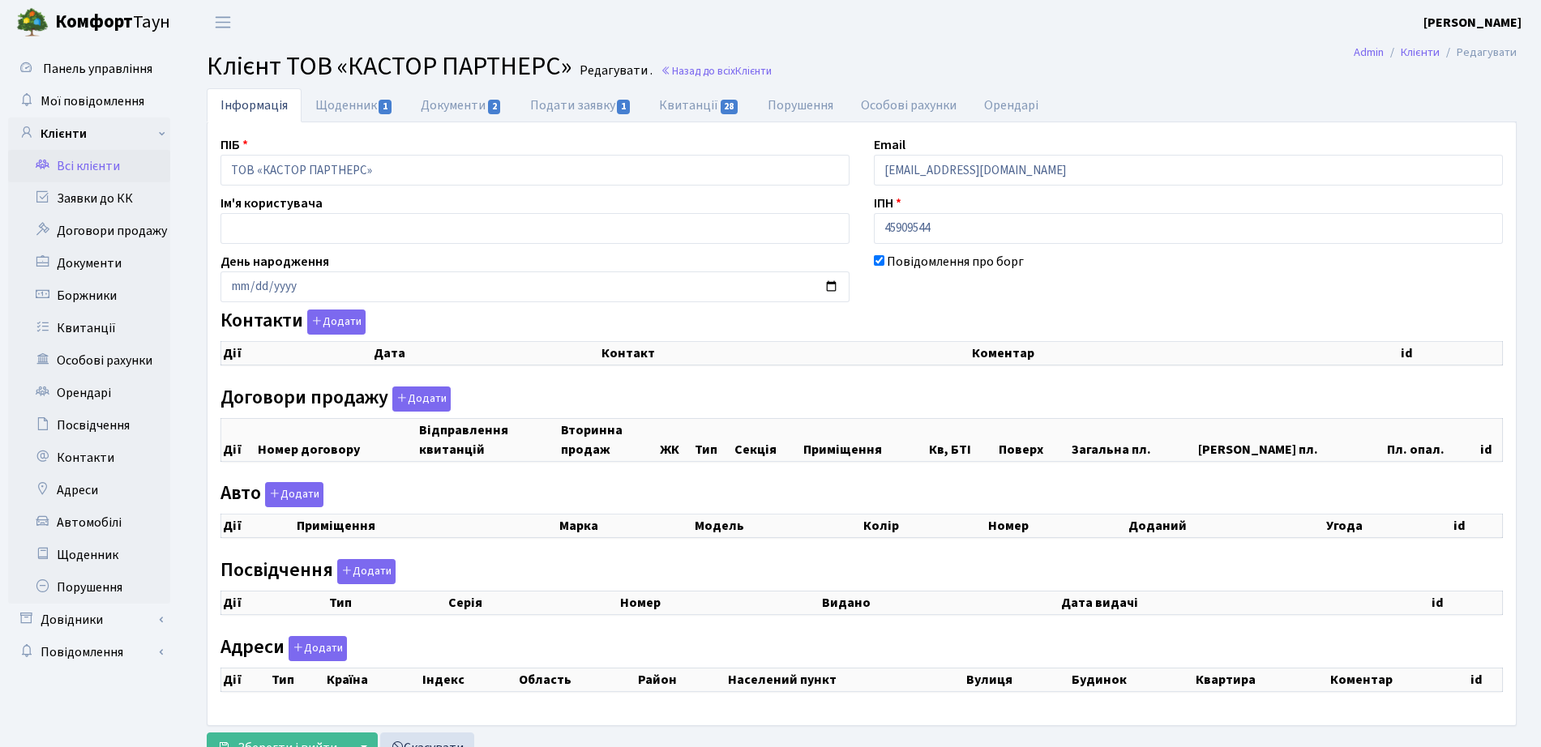
checkbox input "true"
select select "25"
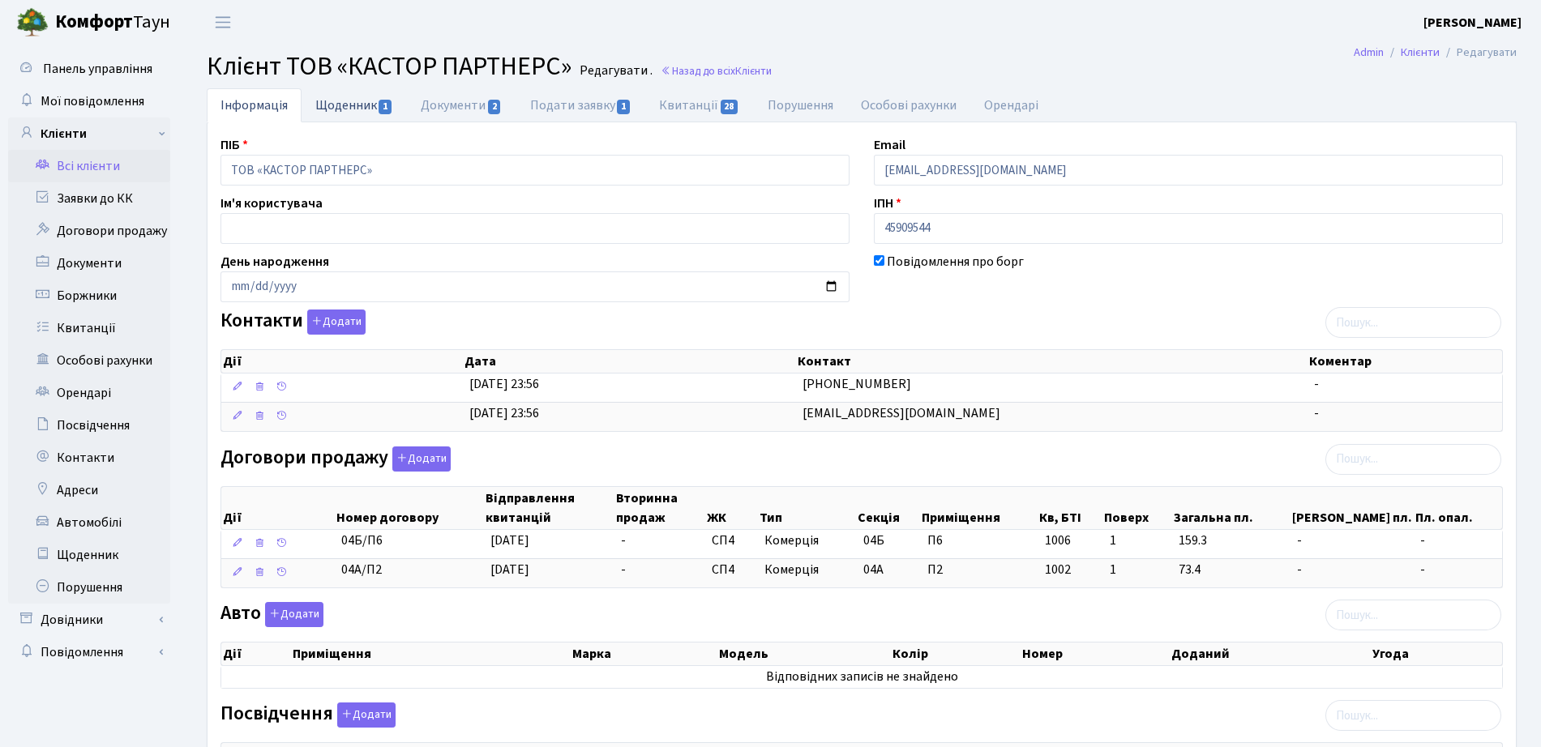
click at [391, 98] on link "Щоденник 1" at bounding box center [353, 104] width 105 height 33
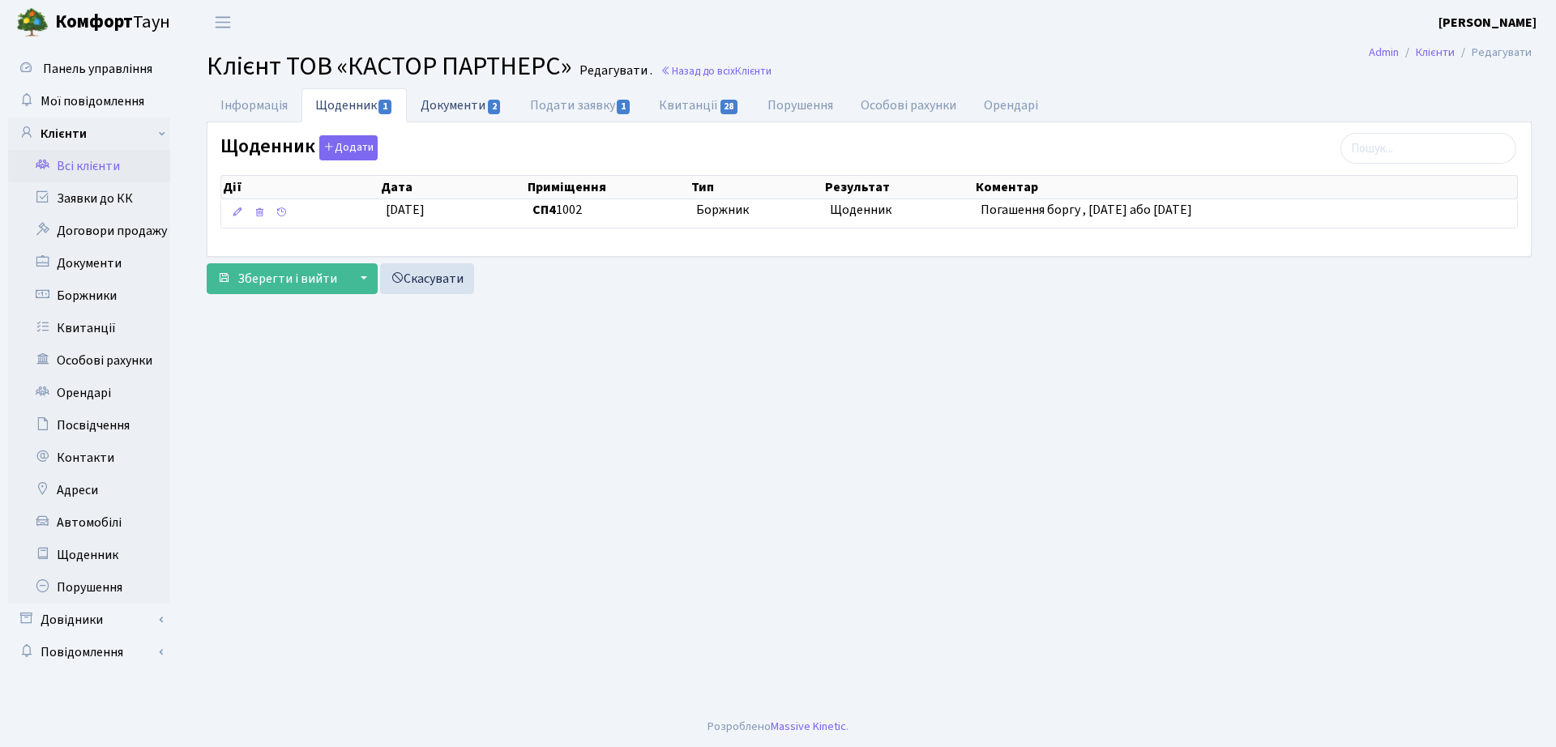
click at [476, 113] on link "Документи 2" at bounding box center [461, 104] width 109 height 33
select select "25"
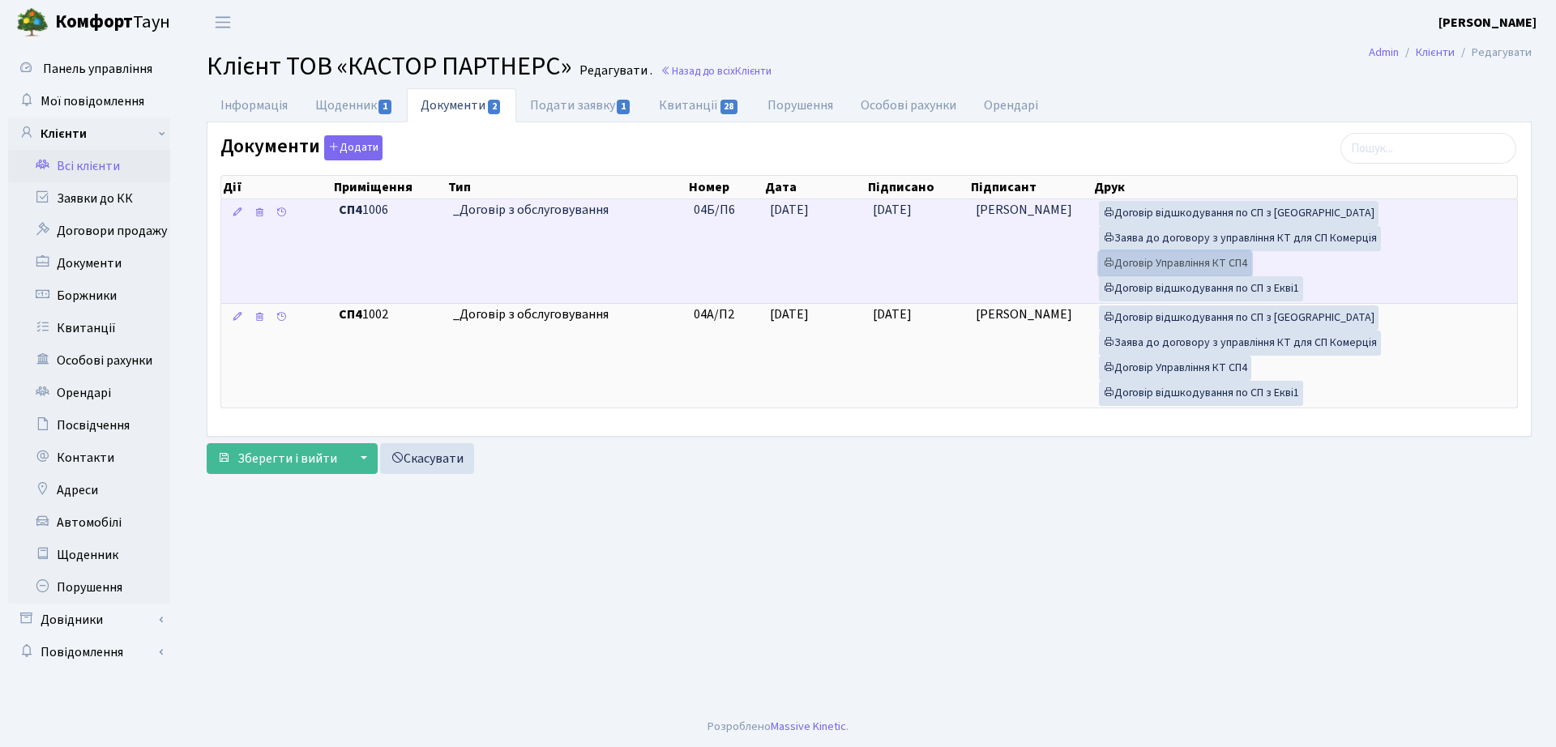
click at [1190, 264] on link "Договір Управління КТ СП4" at bounding box center [1175, 263] width 152 height 25
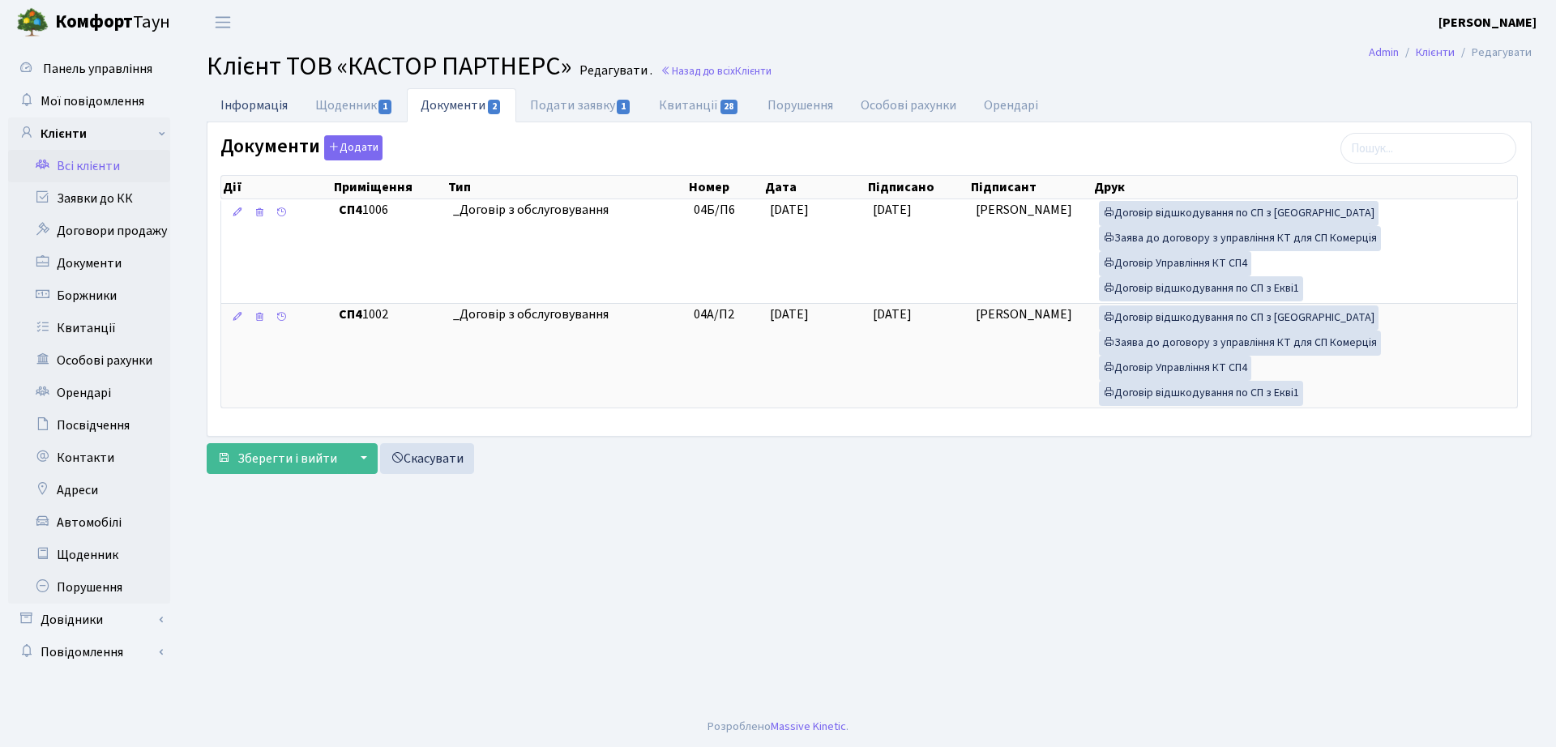
click at [264, 97] on link "Інформація" at bounding box center [254, 104] width 95 height 33
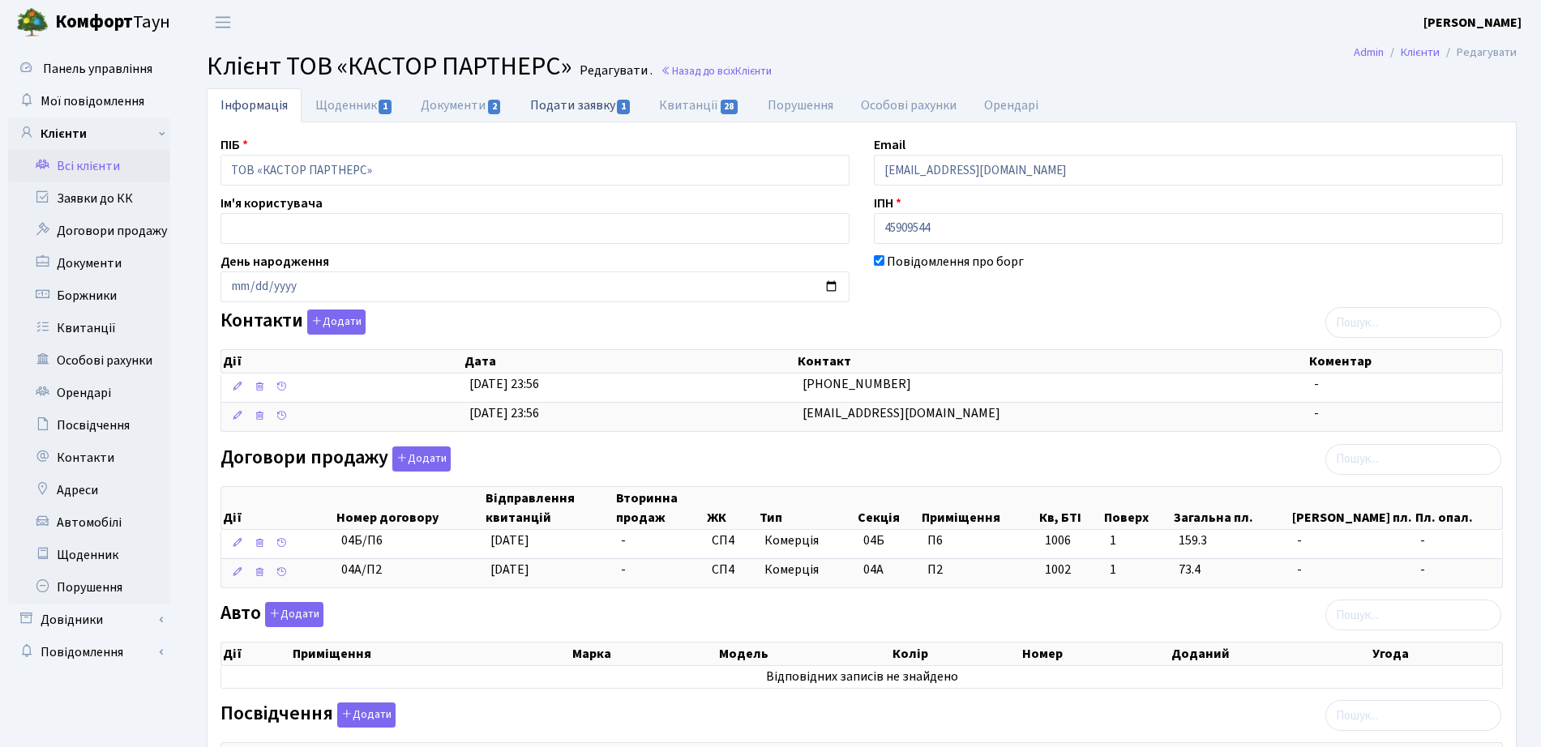
click at [584, 110] on link "Подати заявку 1" at bounding box center [580, 104] width 129 height 33
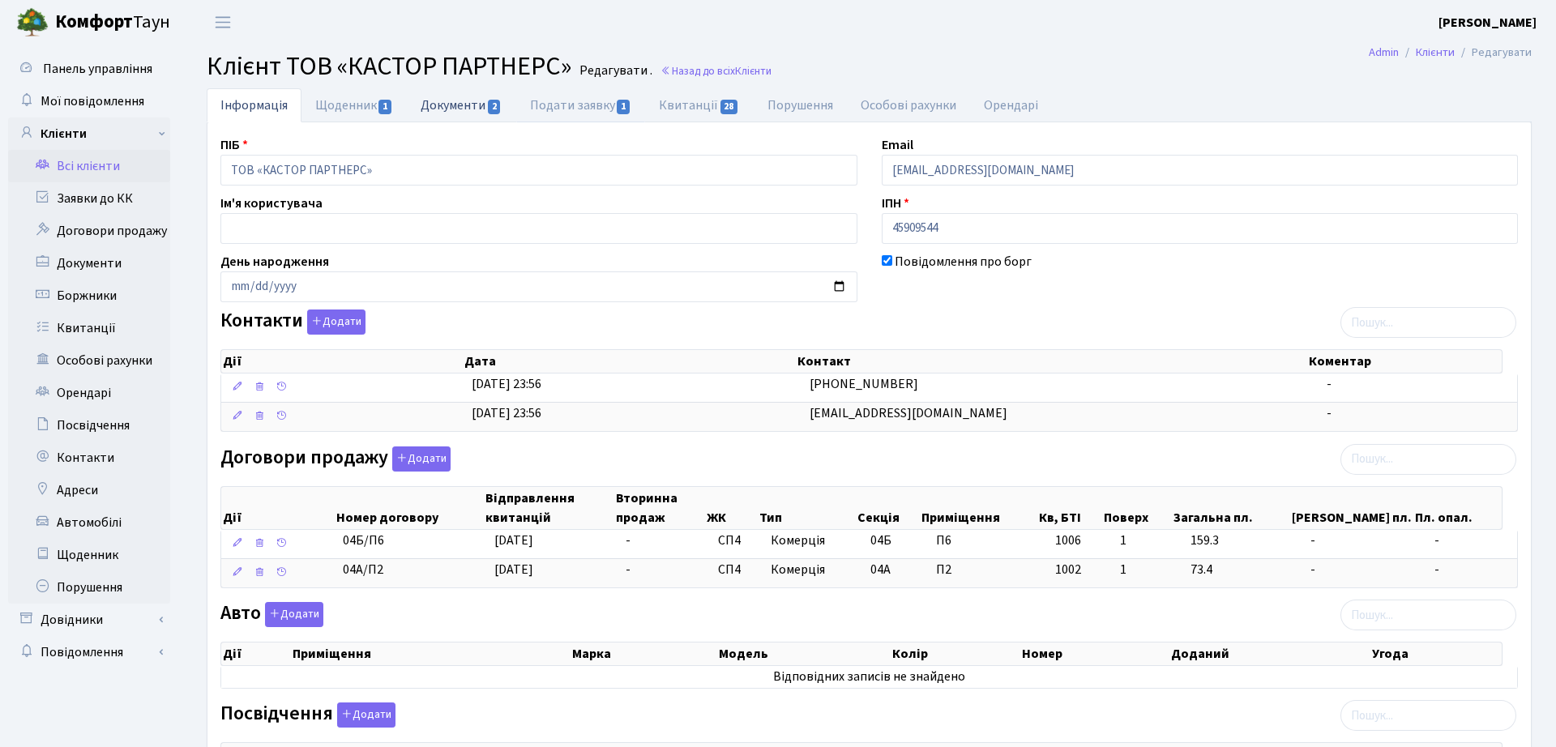
select select "25"
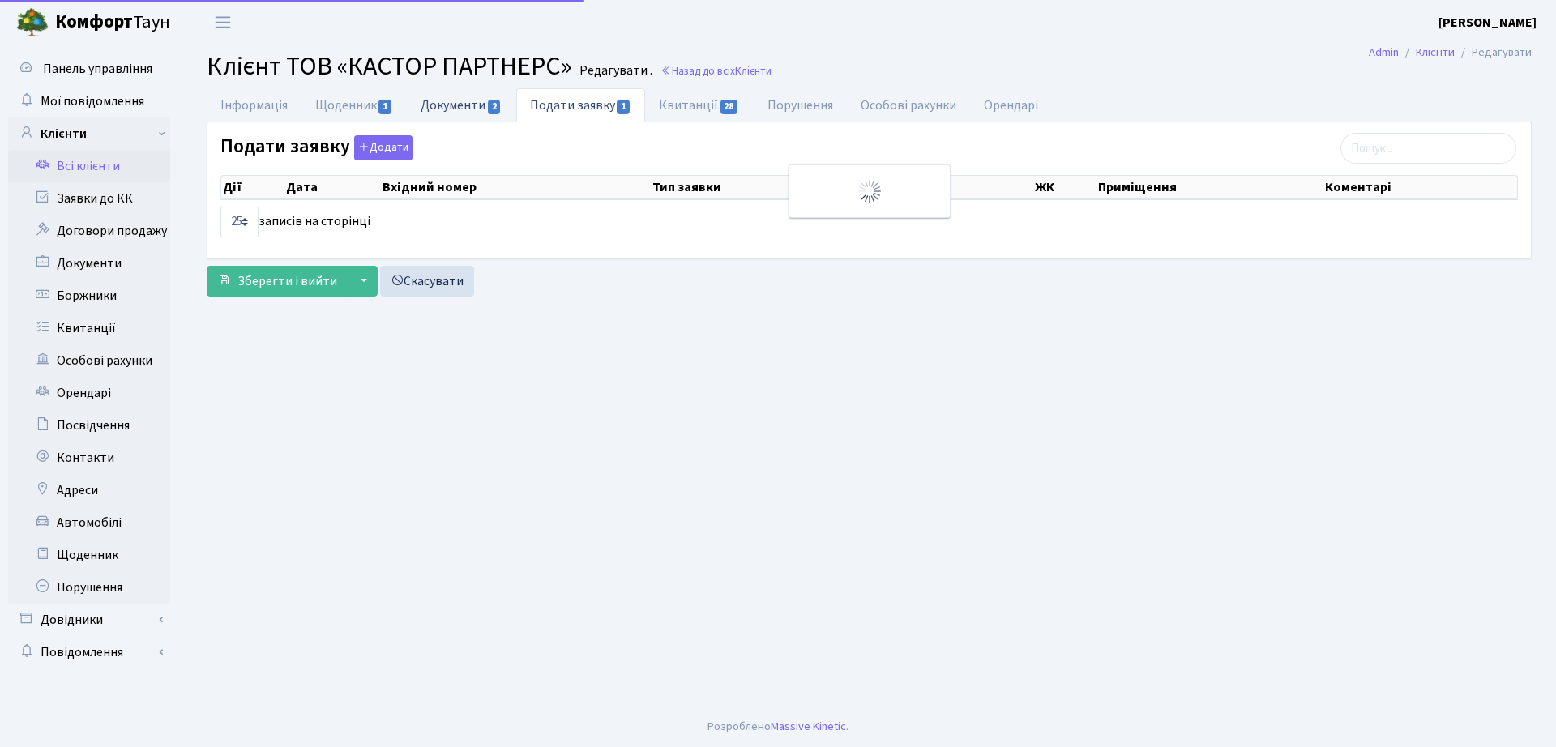
click at [467, 110] on link "Документи 2" at bounding box center [461, 104] width 109 height 33
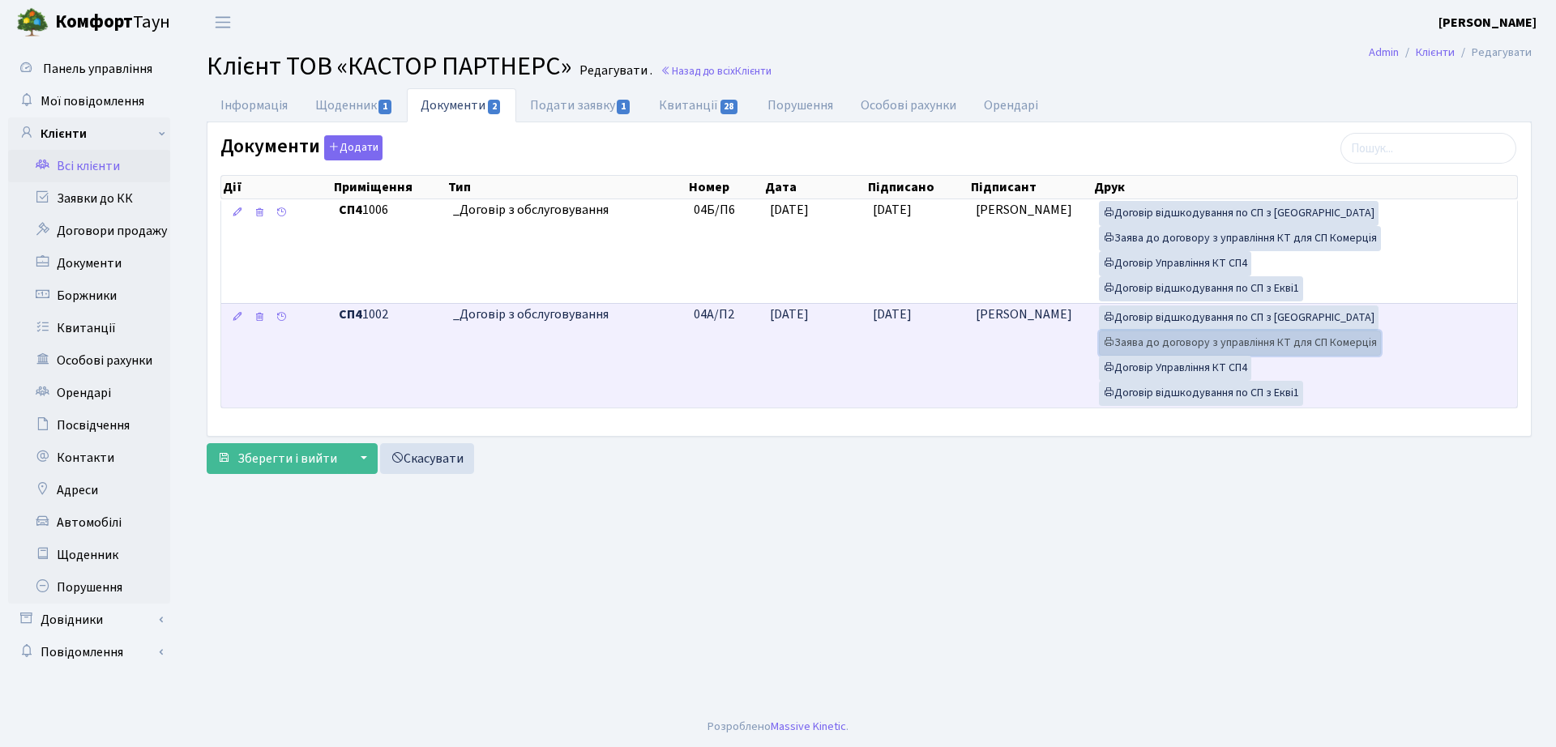
click at [1147, 344] on link "Заява до договору з управління КТ для СП Комерція" at bounding box center [1240, 343] width 282 height 25
click at [1203, 364] on link "Договір Управління КТ СП4" at bounding box center [1175, 368] width 152 height 25
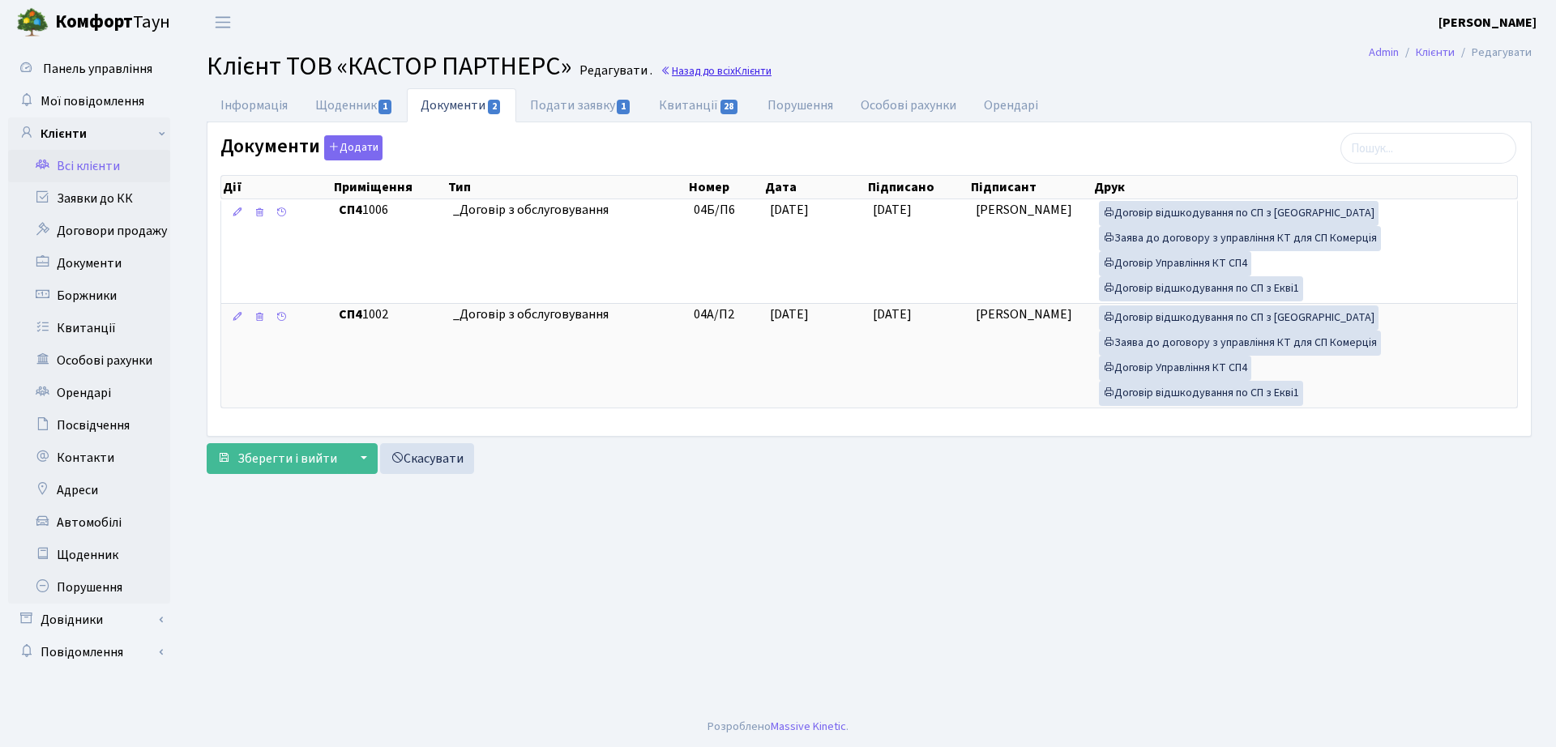
click at [680, 66] on link "Назад до всіх Клієнти" at bounding box center [715, 70] width 111 height 15
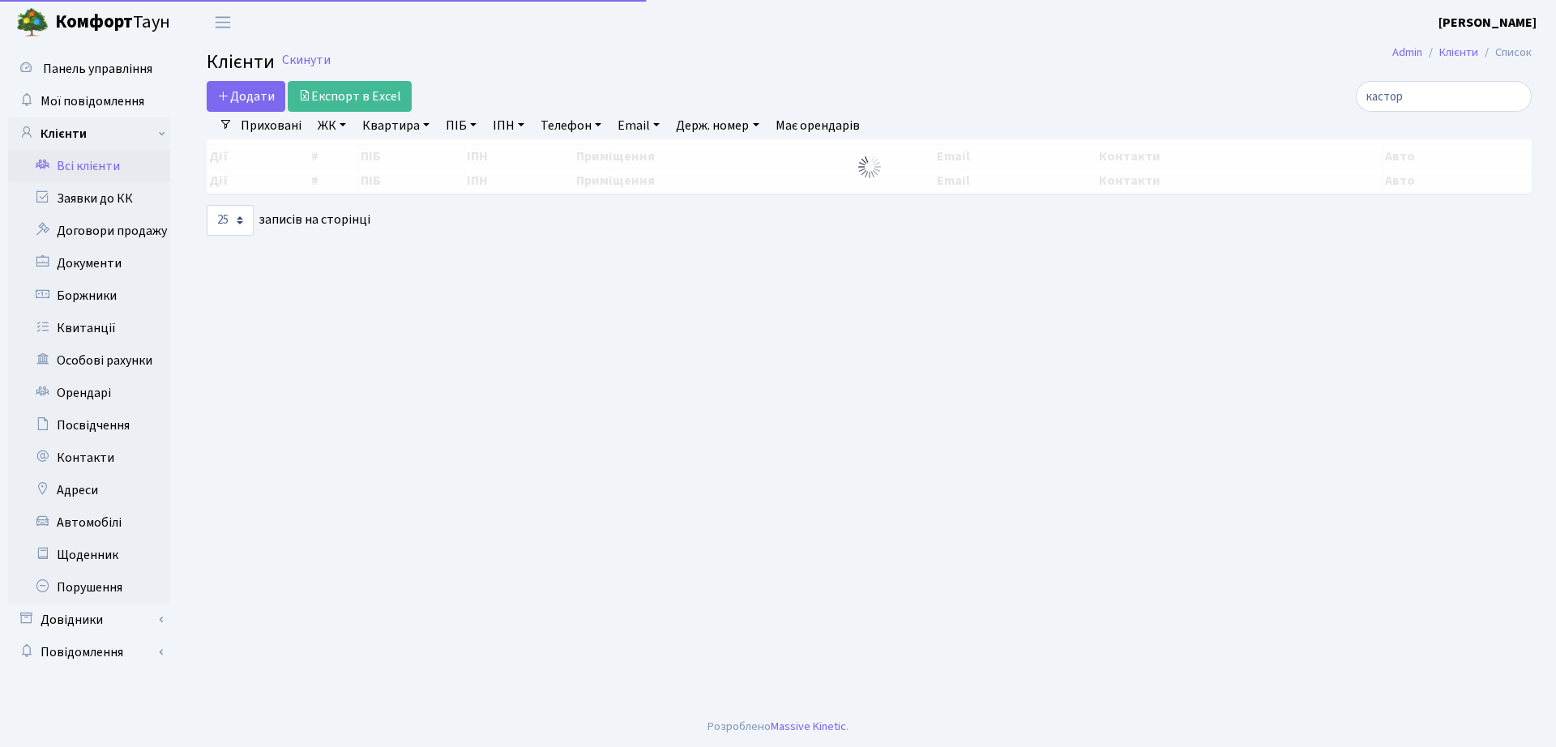
select select "25"
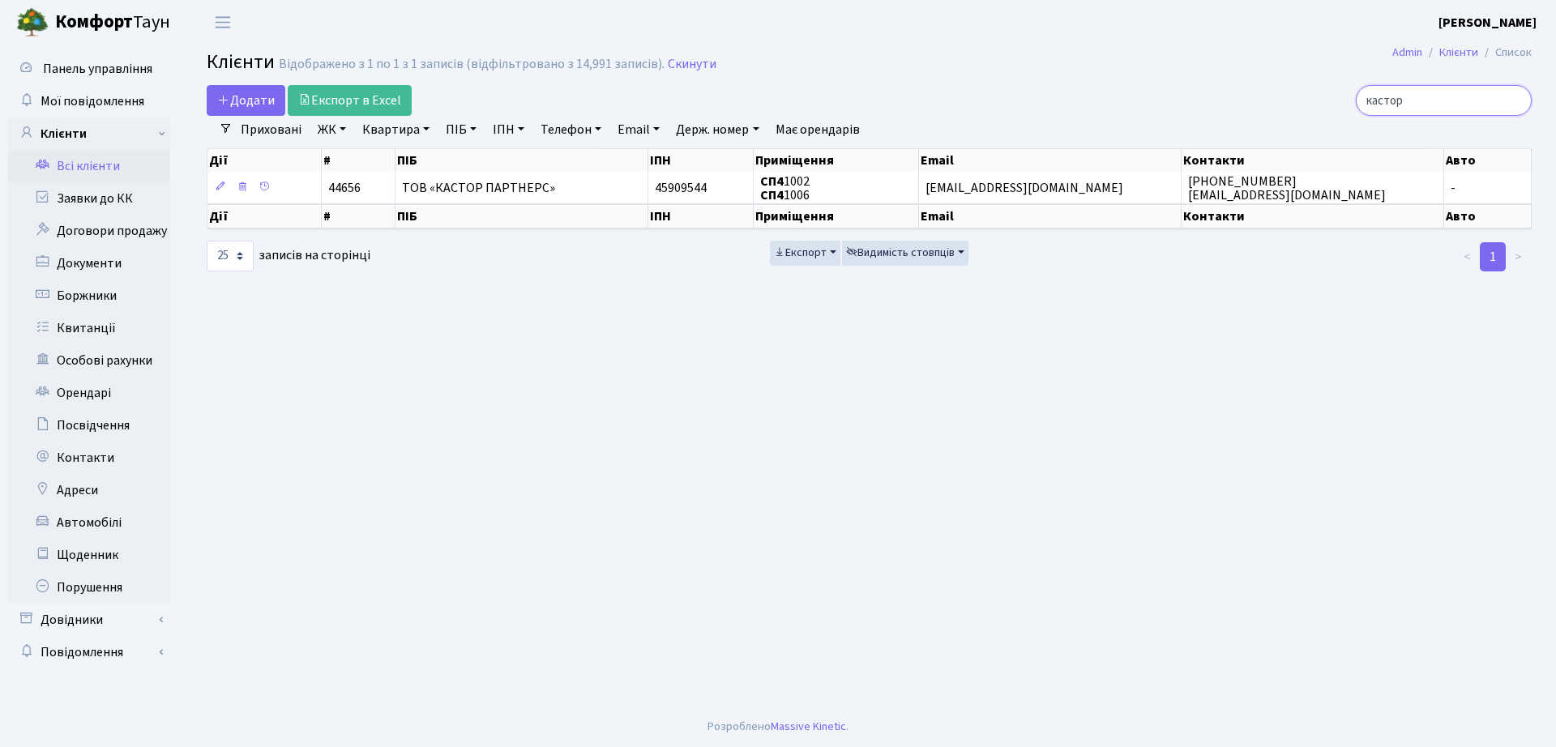
drag, startPoint x: 1400, startPoint y: 100, endPoint x: 1093, endPoint y: 118, distance: 307.7
click at [1092, 122] on div "Додати Експорт в Excel кастор Фільтри Приховані ЖК ТХ, вул. Ділова, 1/2 КТ, вул…" at bounding box center [869, 179] width 1349 height 188
type input "кравченко"
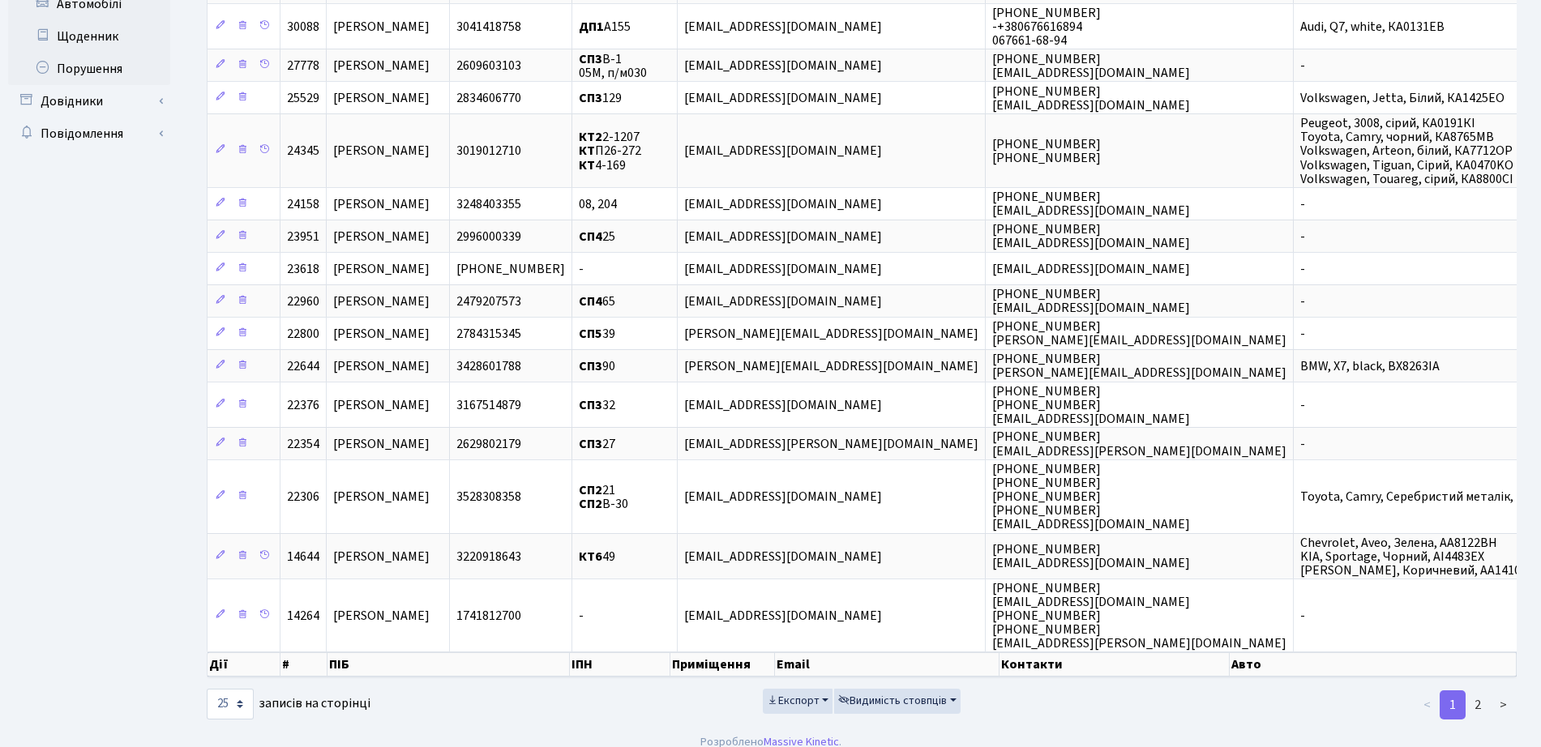
scroll to position [533, 0]
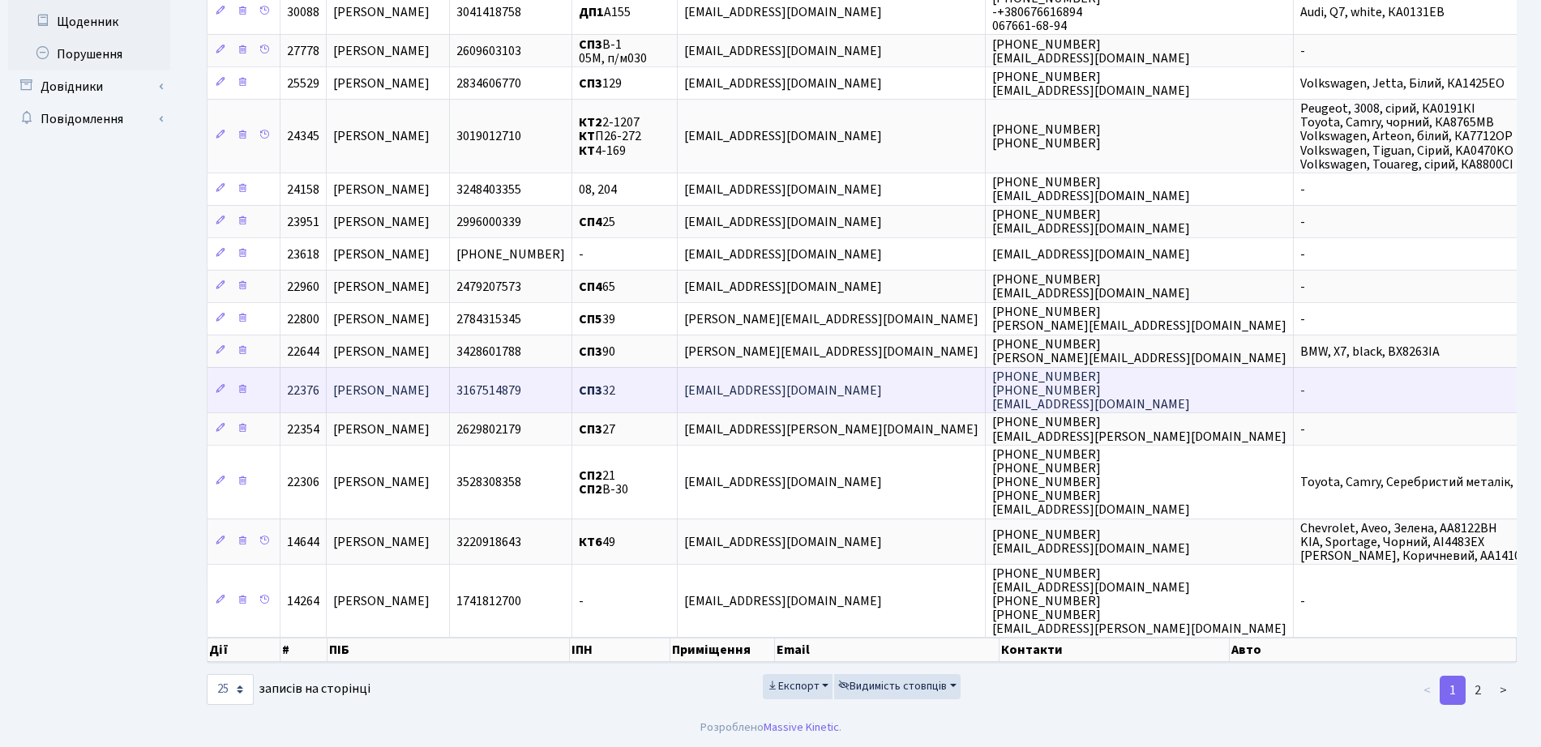
click at [678, 384] on td "СП3 32" at bounding box center [624, 389] width 105 height 45
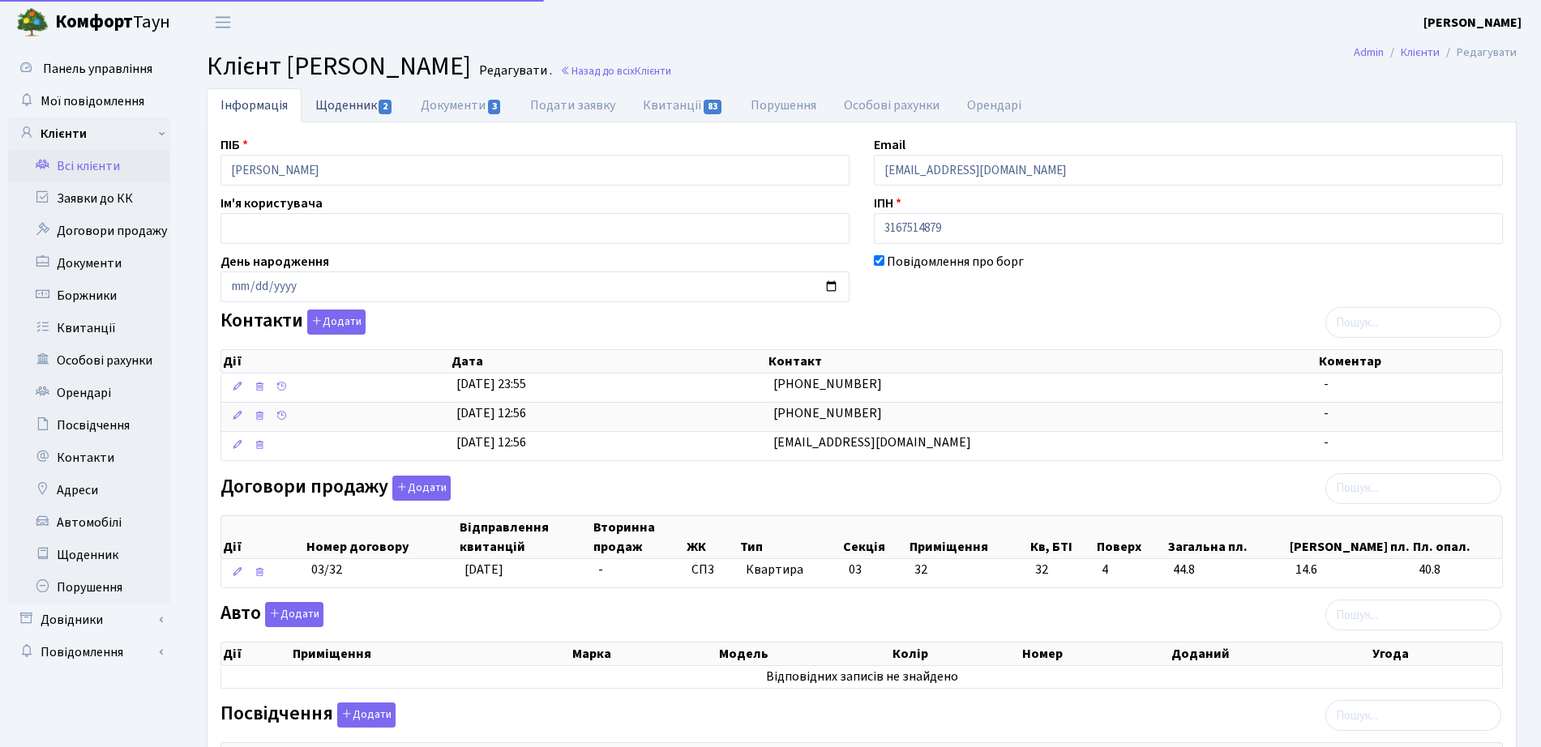
click at [370, 100] on link "Щоденник 2" at bounding box center [353, 104] width 105 height 33
select select "25"
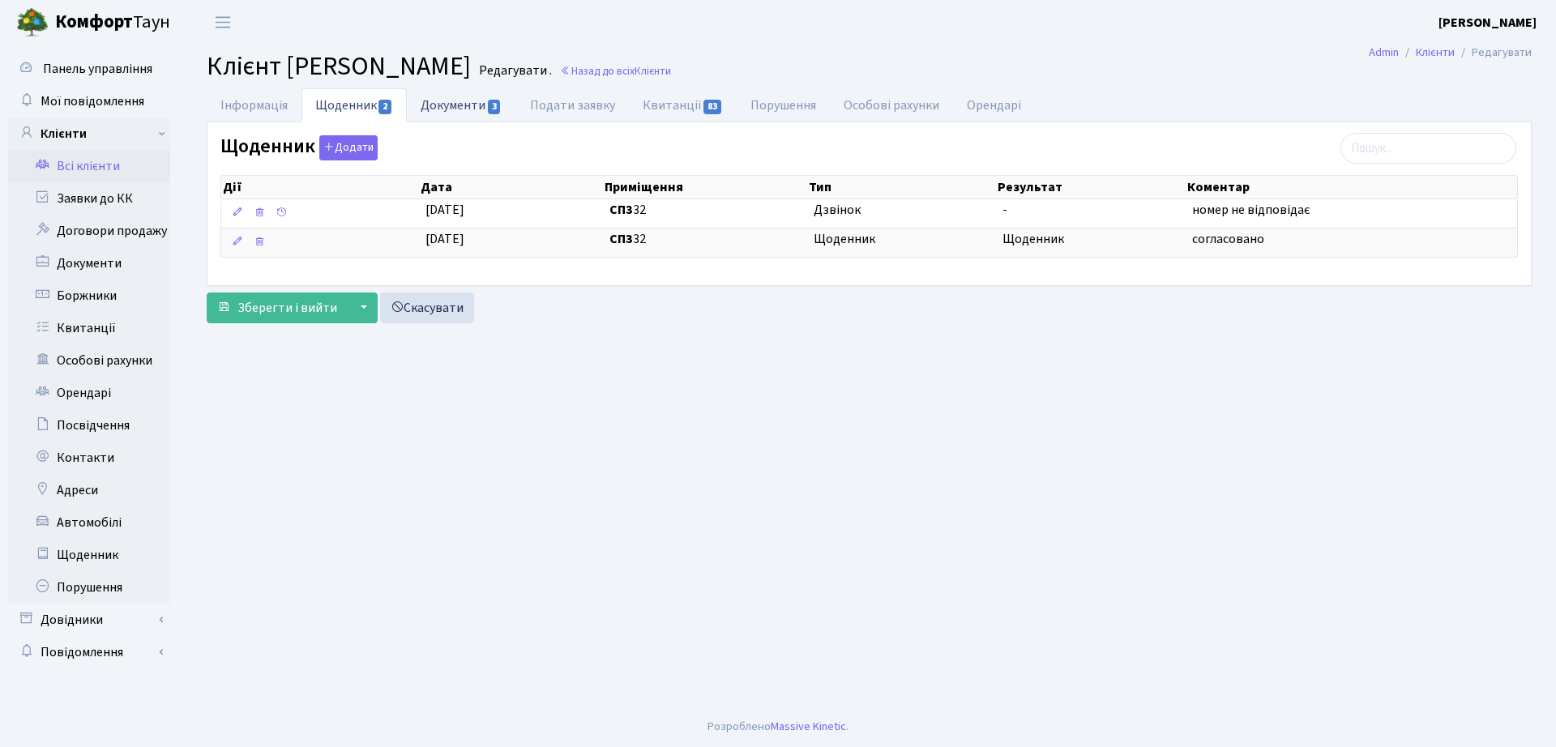
click at [477, 92] on link "Документи 3" at bounding box center [461, 104] width 109 height 33
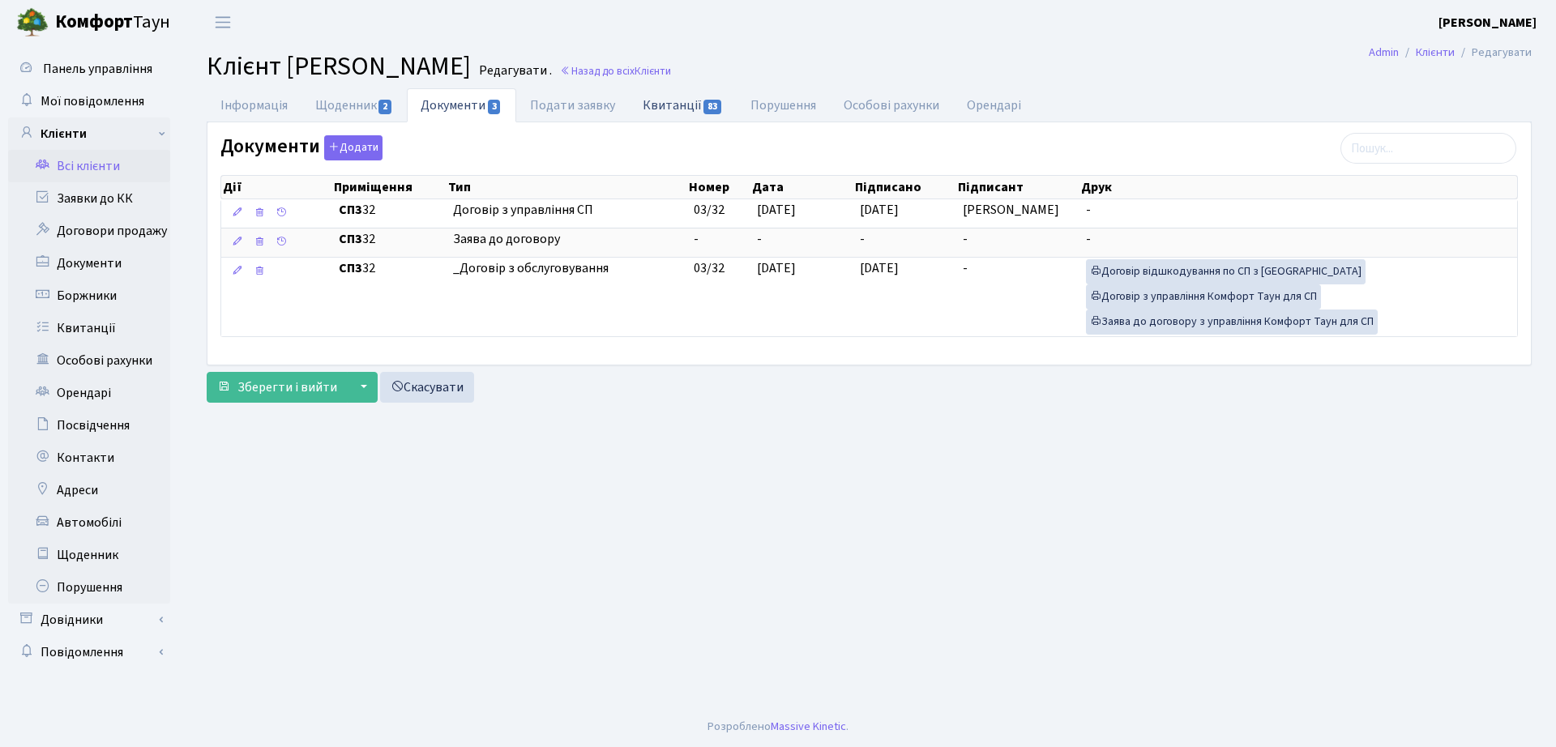
click at [667, 102] on link "Квитанції 83" at bounding box center [683, 104] width 108 height 33
select select "25"
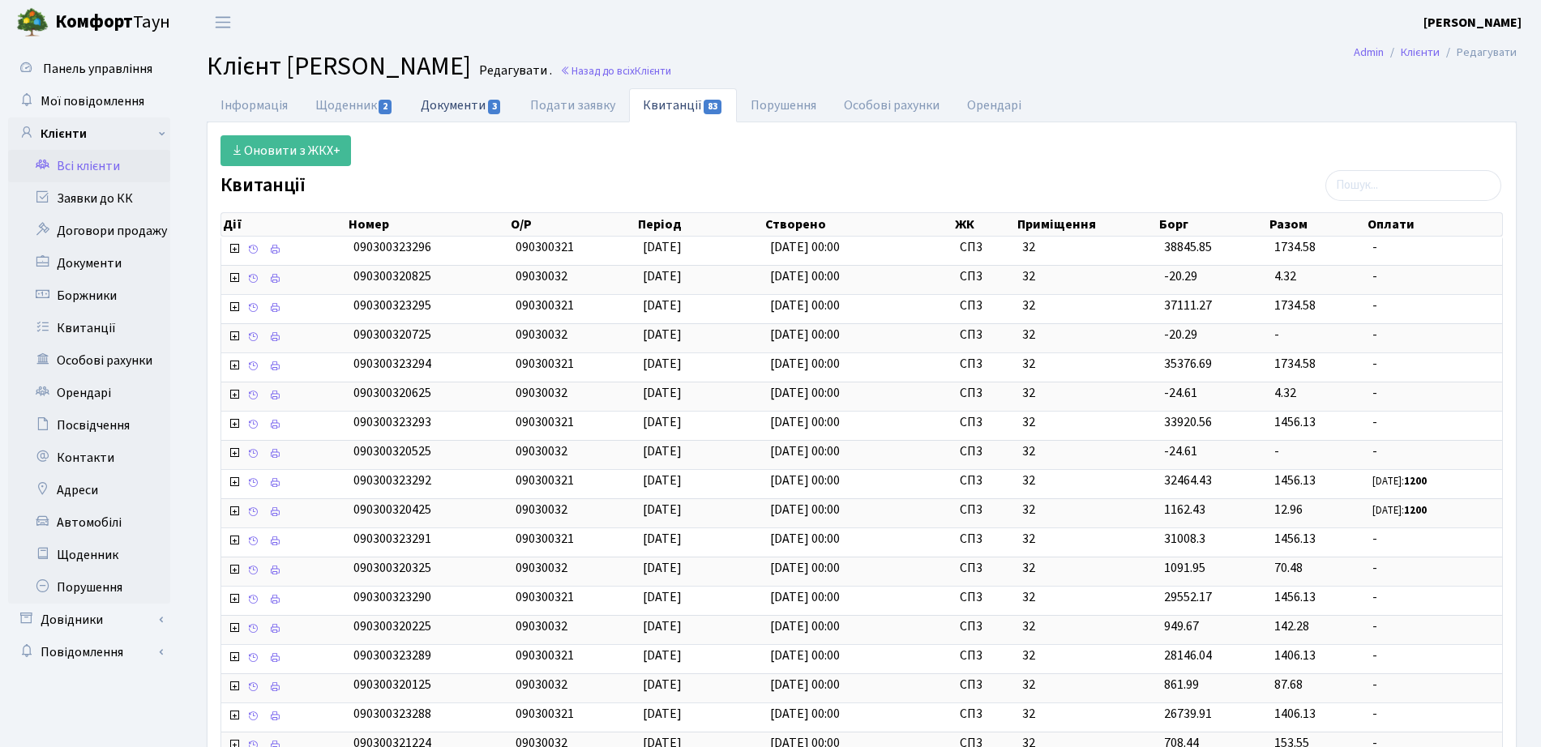
click at [451, 102] on link "Документи 3" at bounding box center [461, 104] width 109 height 33
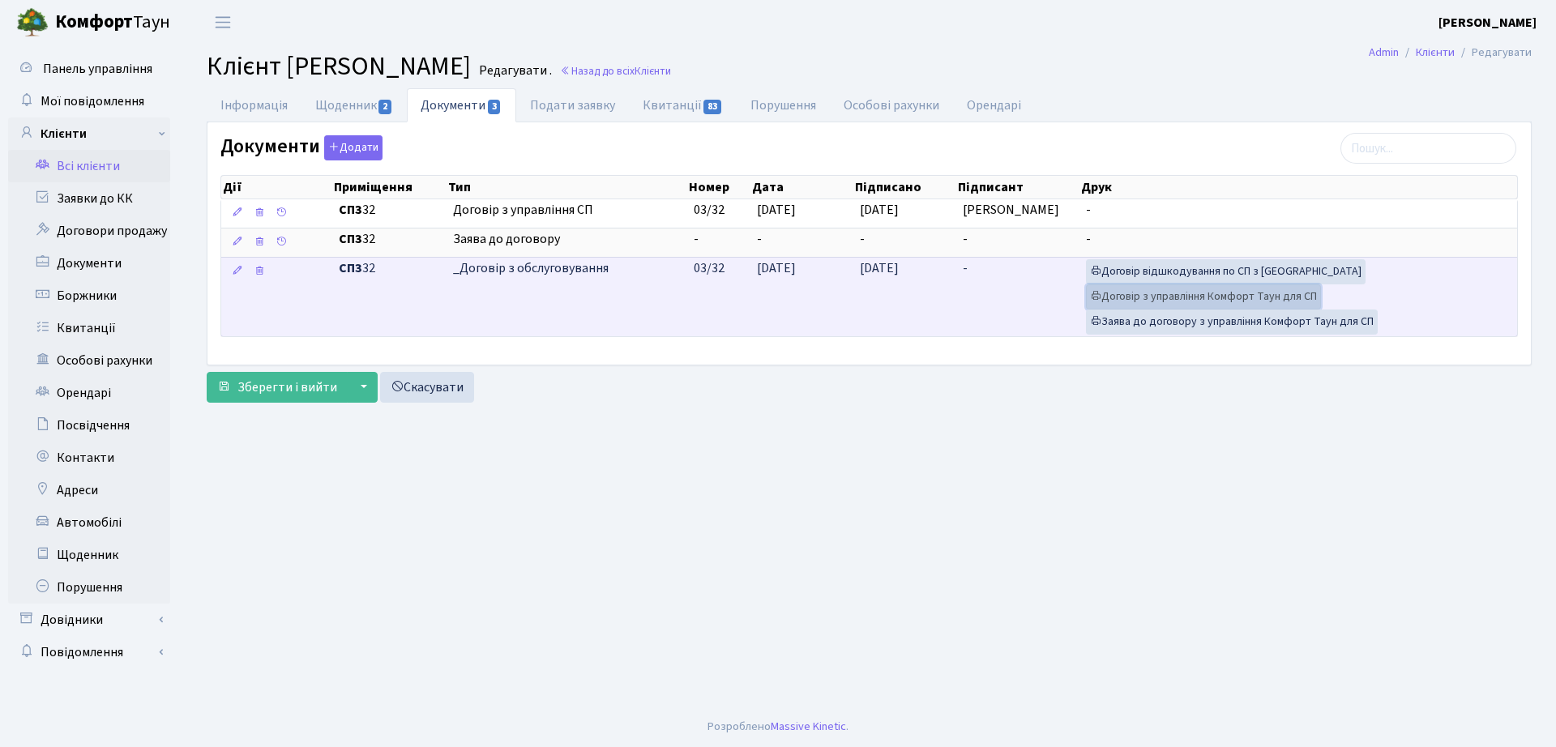
click at [1189, 293] on link "Договір з управління Комфорт Таун для СП" at bounding box center [1203, 296] width 235 height 25
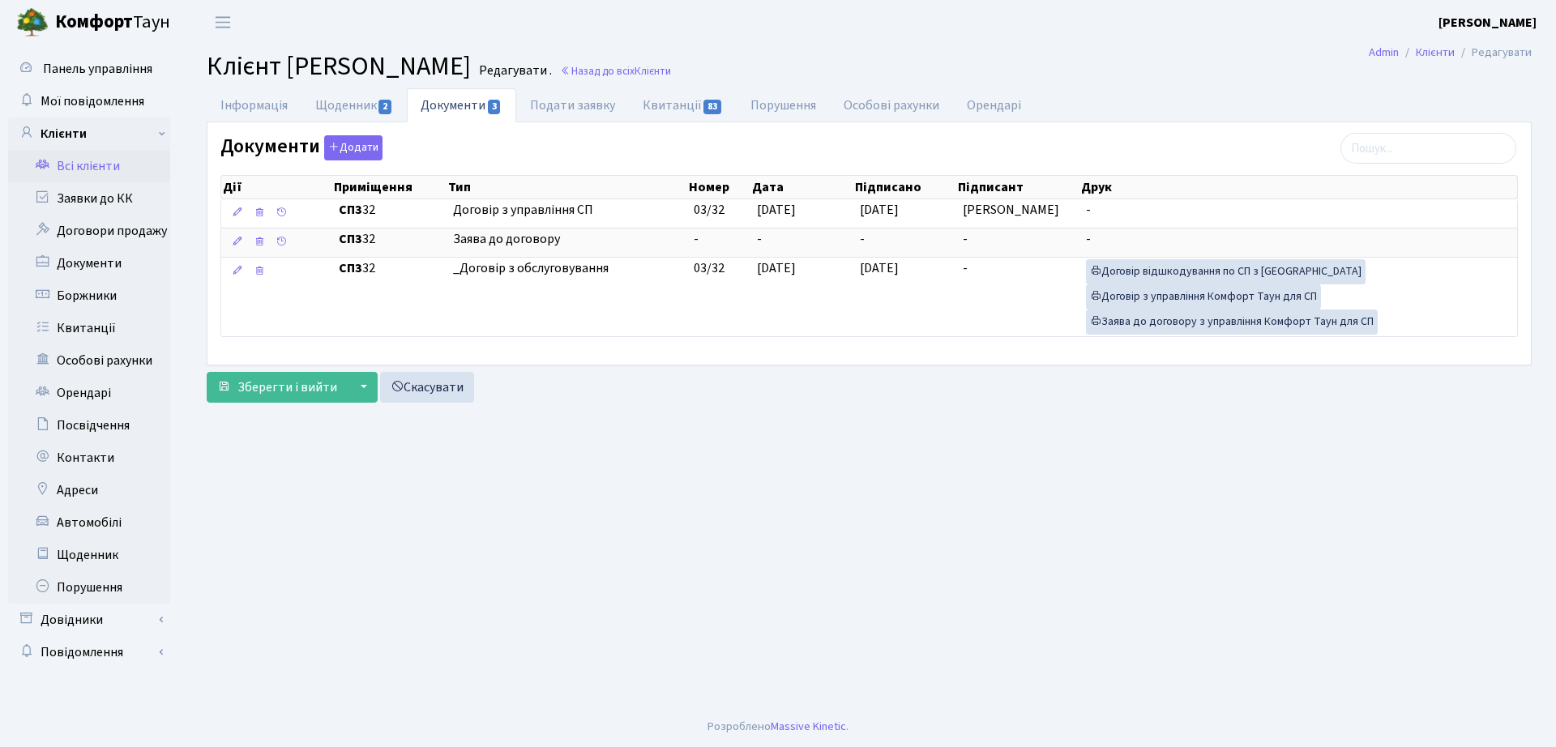
click at [552, 79] on small "Редагувати ." at bounding box center [514, 70] width 76 height 15
click at [671, 63] on link "Назад до всіх Клієнти" at bounding box center [615, 70] width 111 height 15
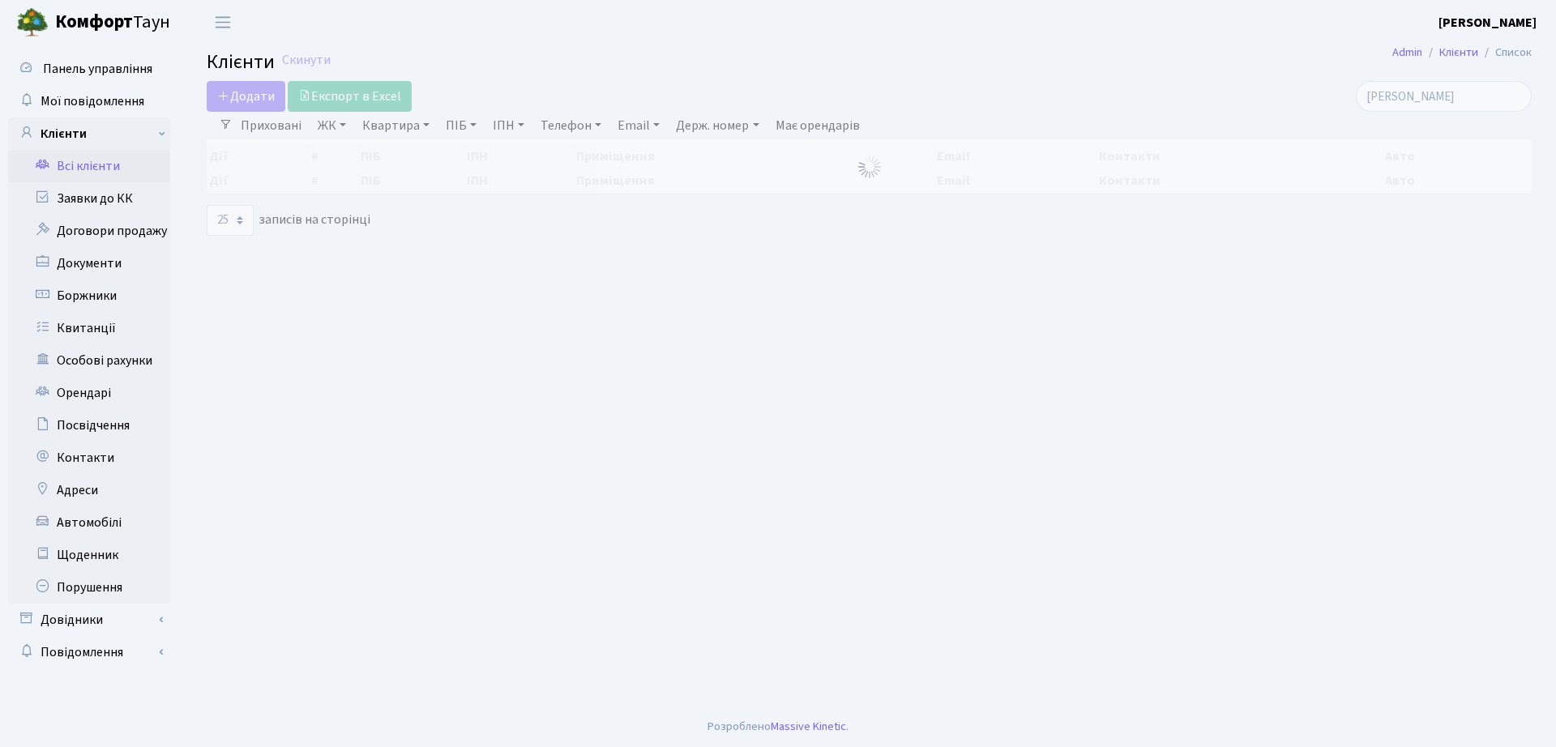
select select "25"
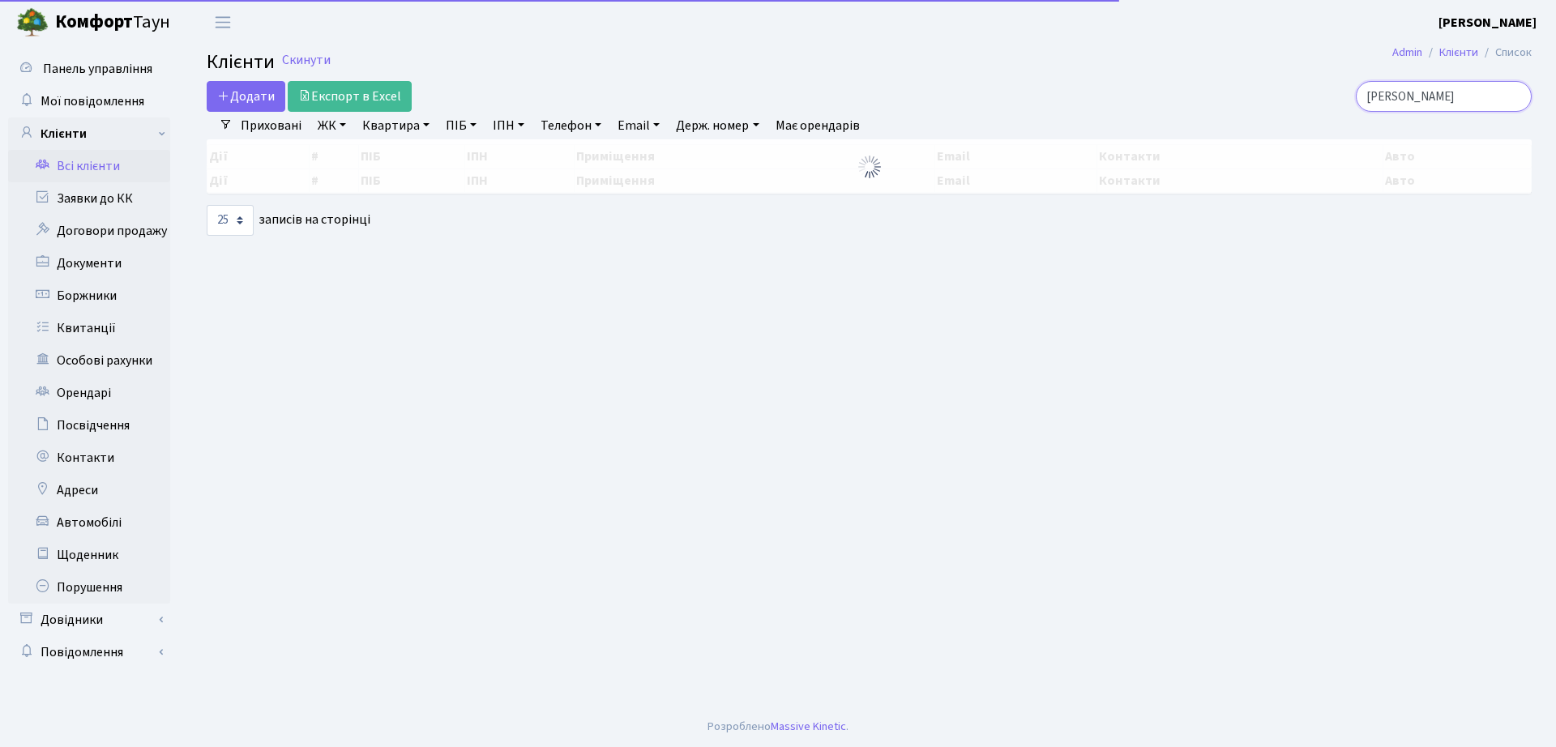
drag, startPoint x: 1425, startPoint y: 89, endPoint x: 1004, endPoint y: 113, distance: 421.3
click at [1008, 117] on div "Додати Експорт в Excel кравченко Фільтри Приховані ЖК ТХ, вул. Ділова, 1/2 КТ, …" at bounding box center [869, 158] width 1349 height 155
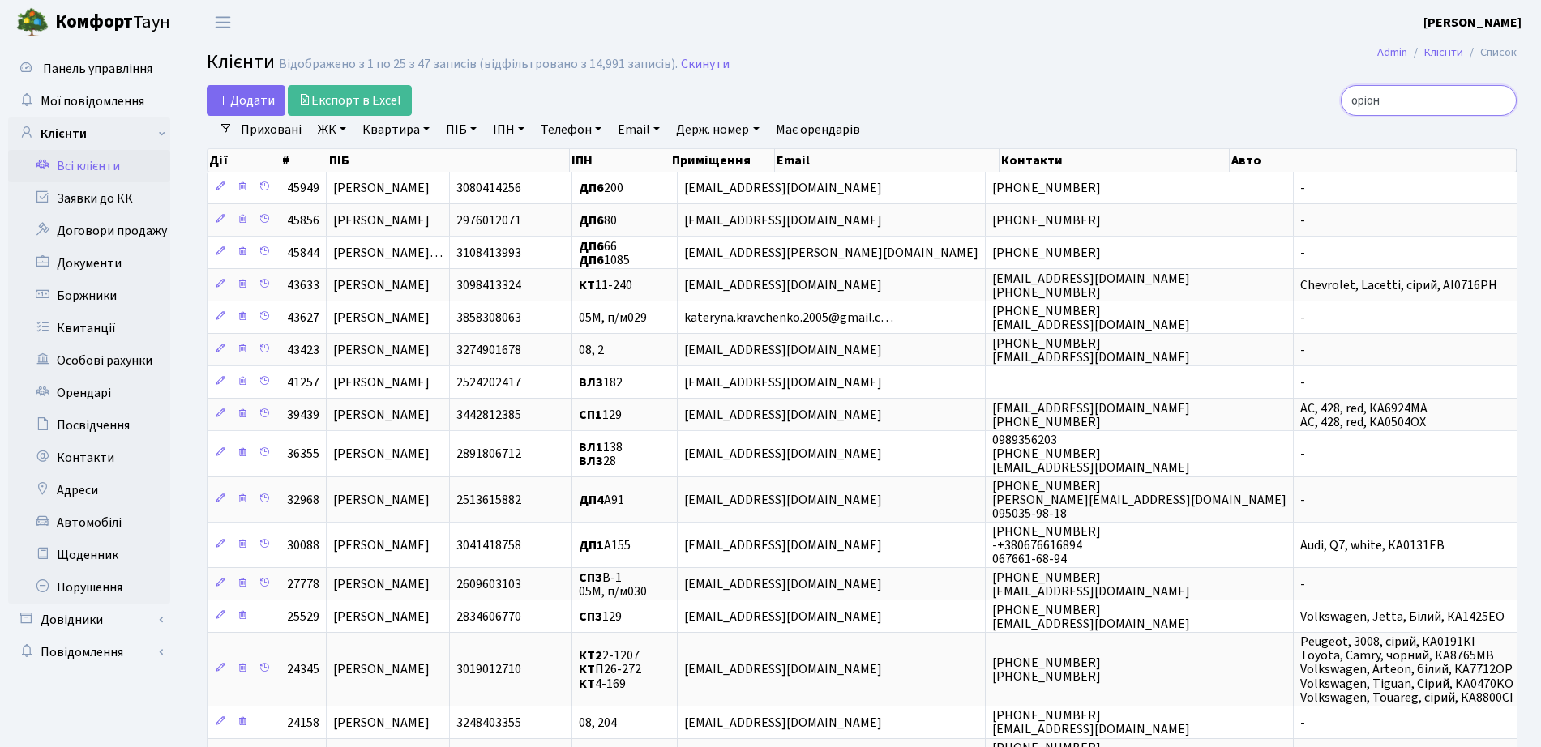
type input "оріон"
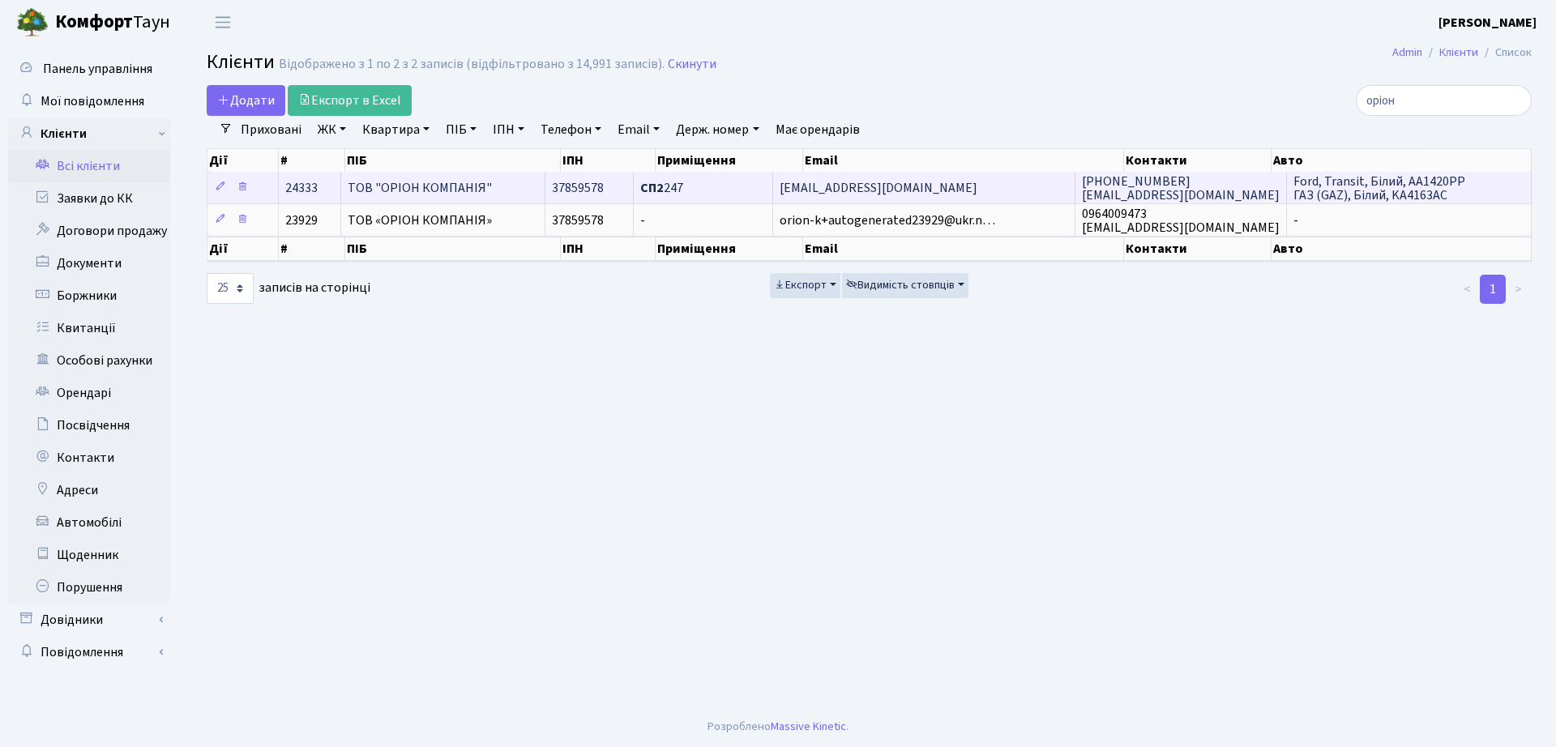
click at [683, 187] on span "СП2 247" at bounding box center [661, 188] width 43 height 18
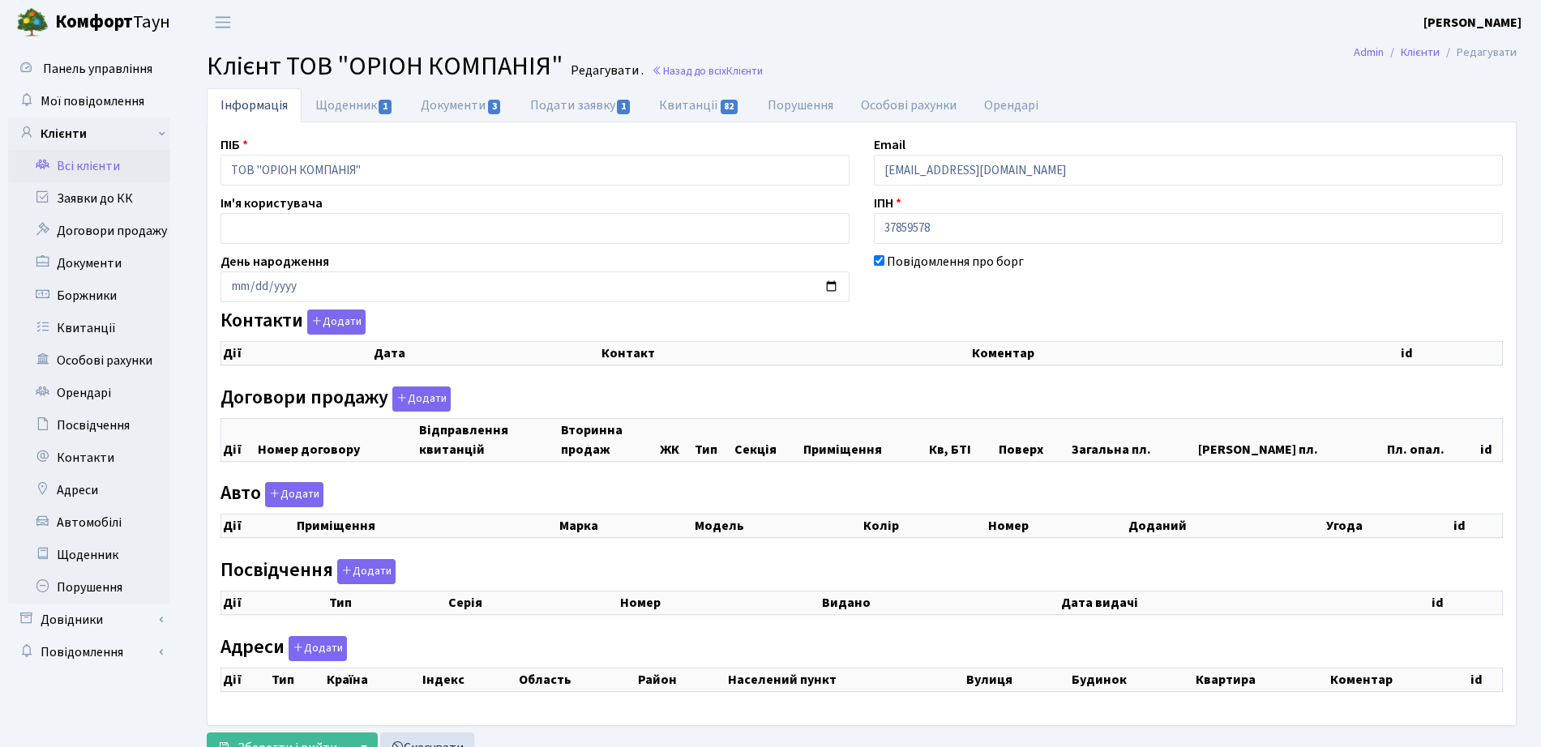
checkbox input "true"
select select "25"
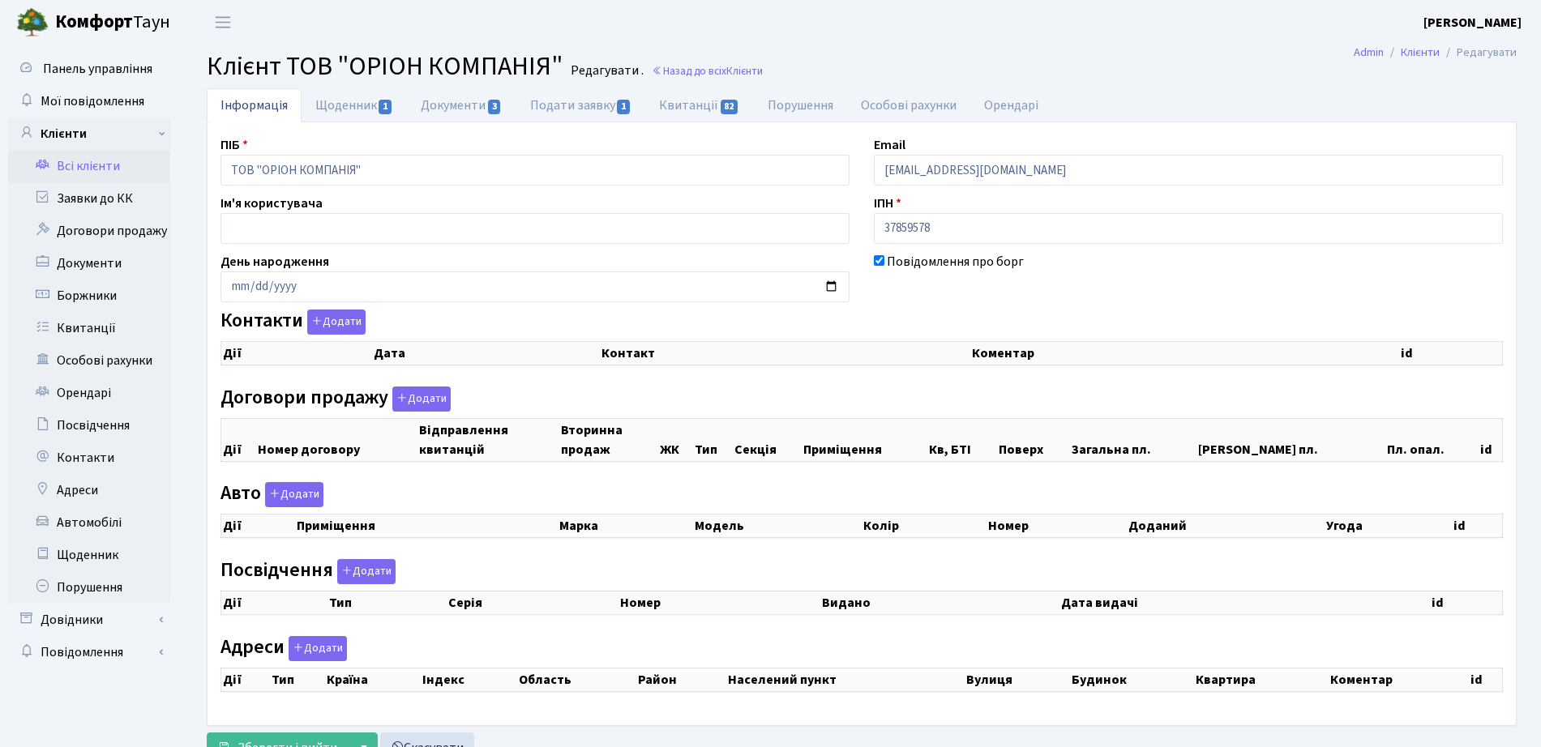
select select "25"
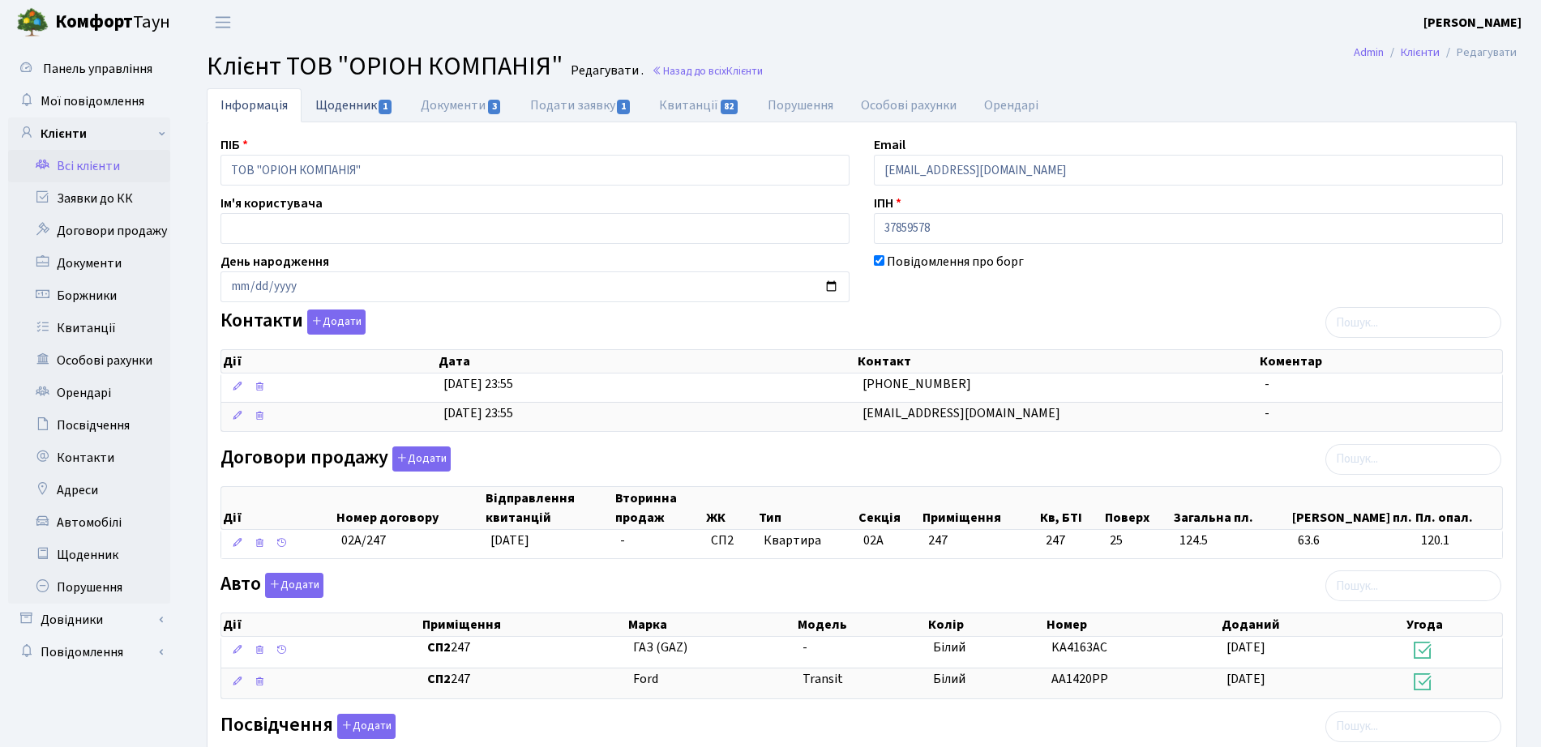
click at [363, 112] on link "Щоденник 1" at bounding box center [353, 104] width 105 height 33
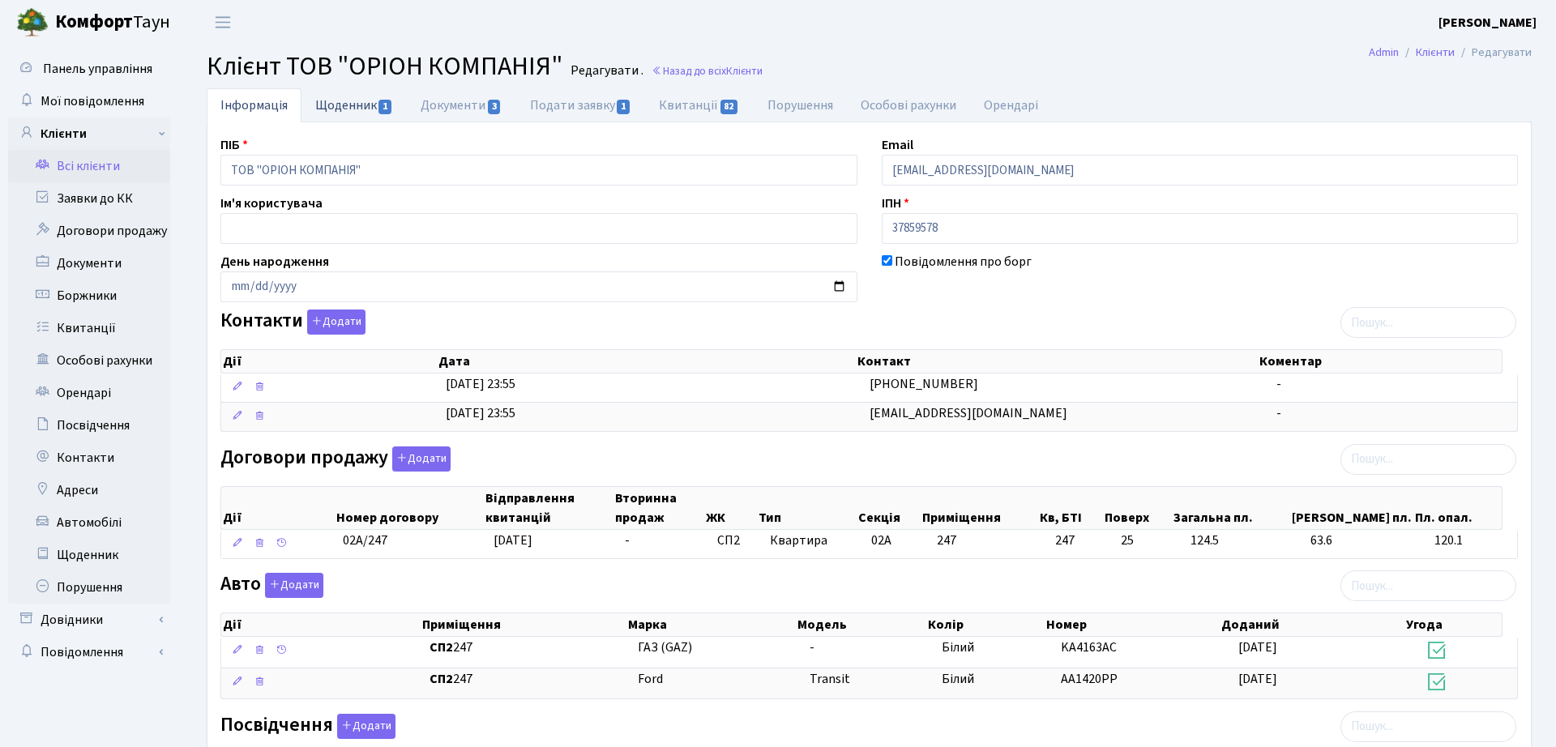
select select "25"
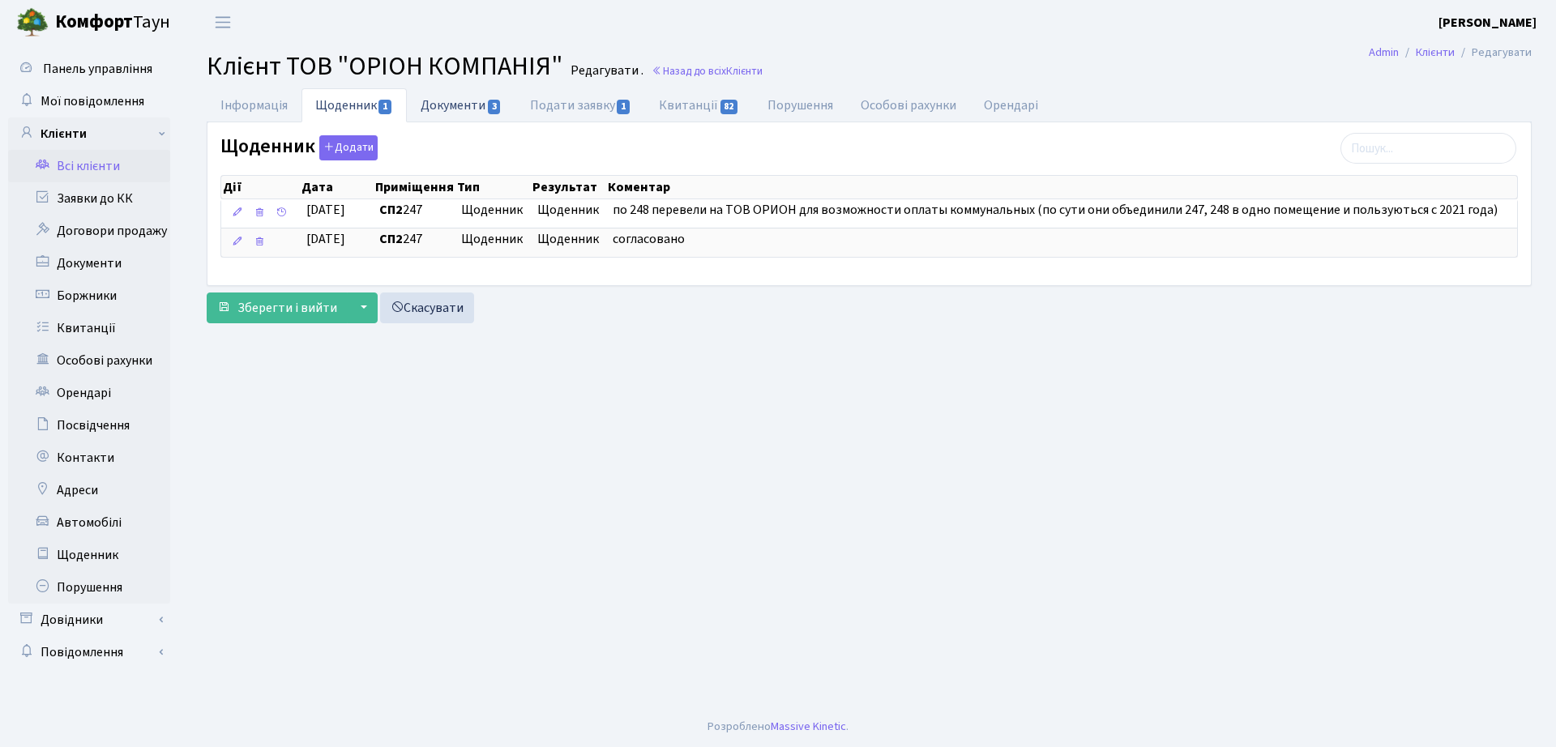
click at [426, 111] on link "Документи 3" at bounding box center [461, 104] width 109 height 33
select select "25"
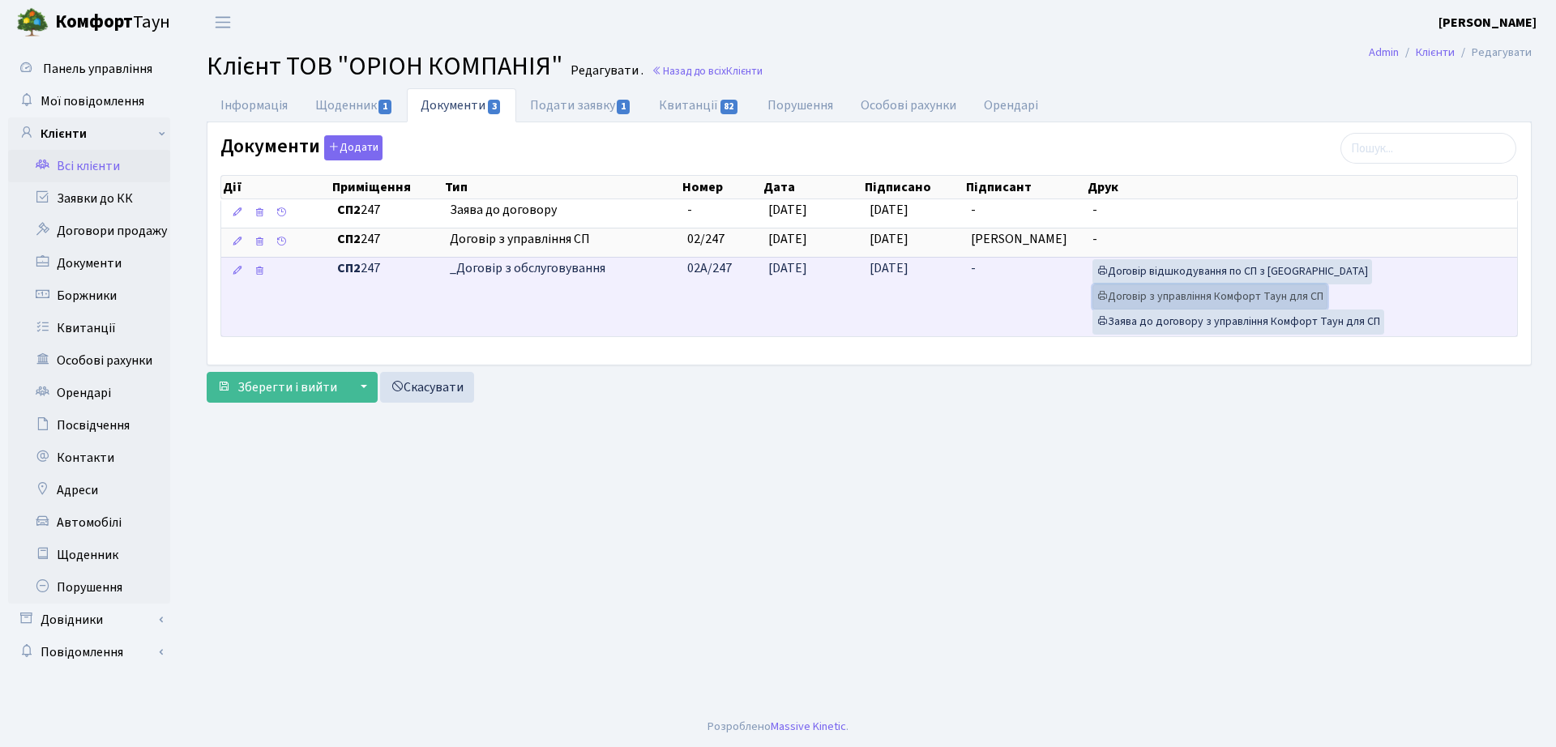
click at [1191, 300] on link "Договір з управління Комфорт Таун для СП" at bounding box center [1209, 296] width 235 height 25
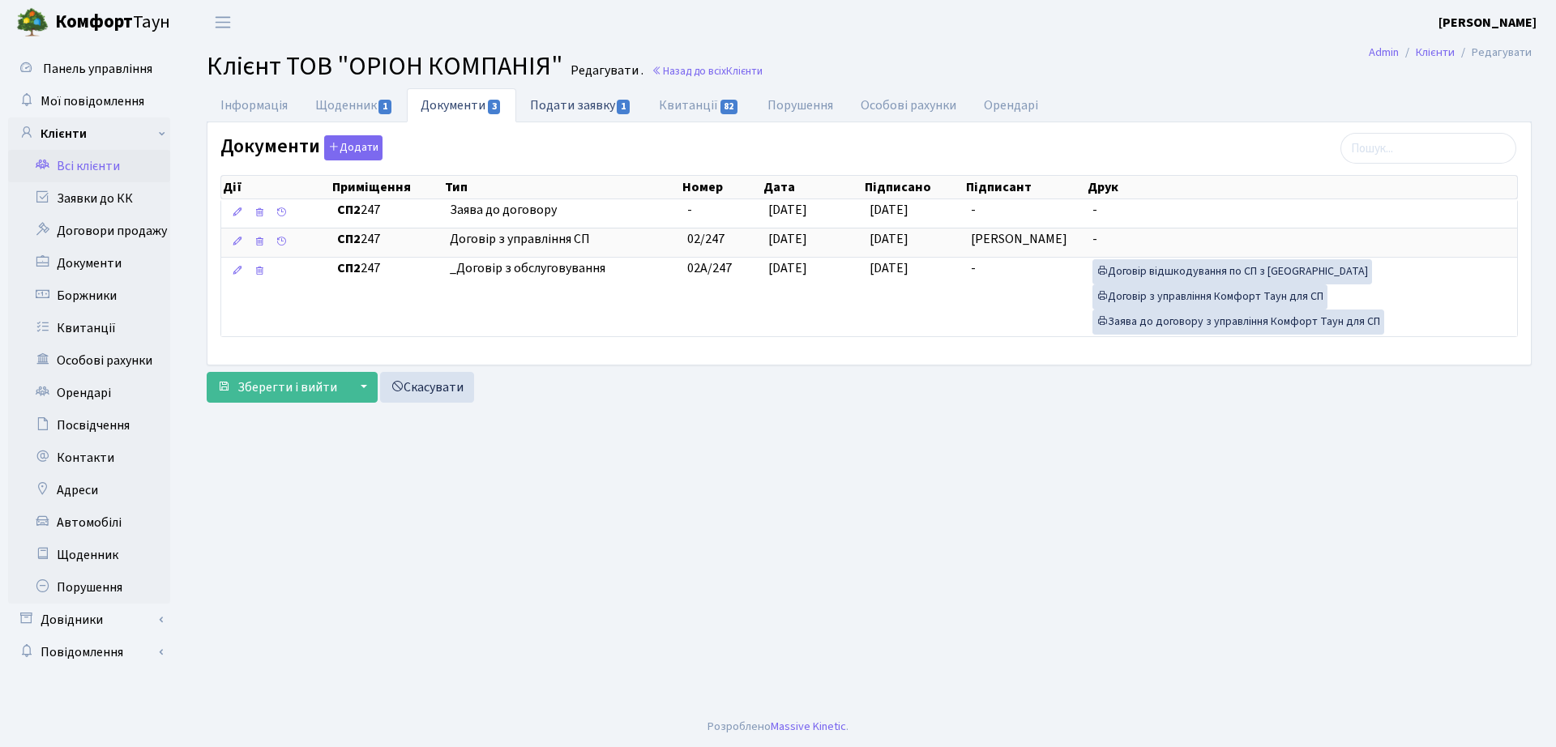
click at [579, 100] on link "Подати заявку 1" at bounding box center [580, 104] width 129 height 33
select select "25"
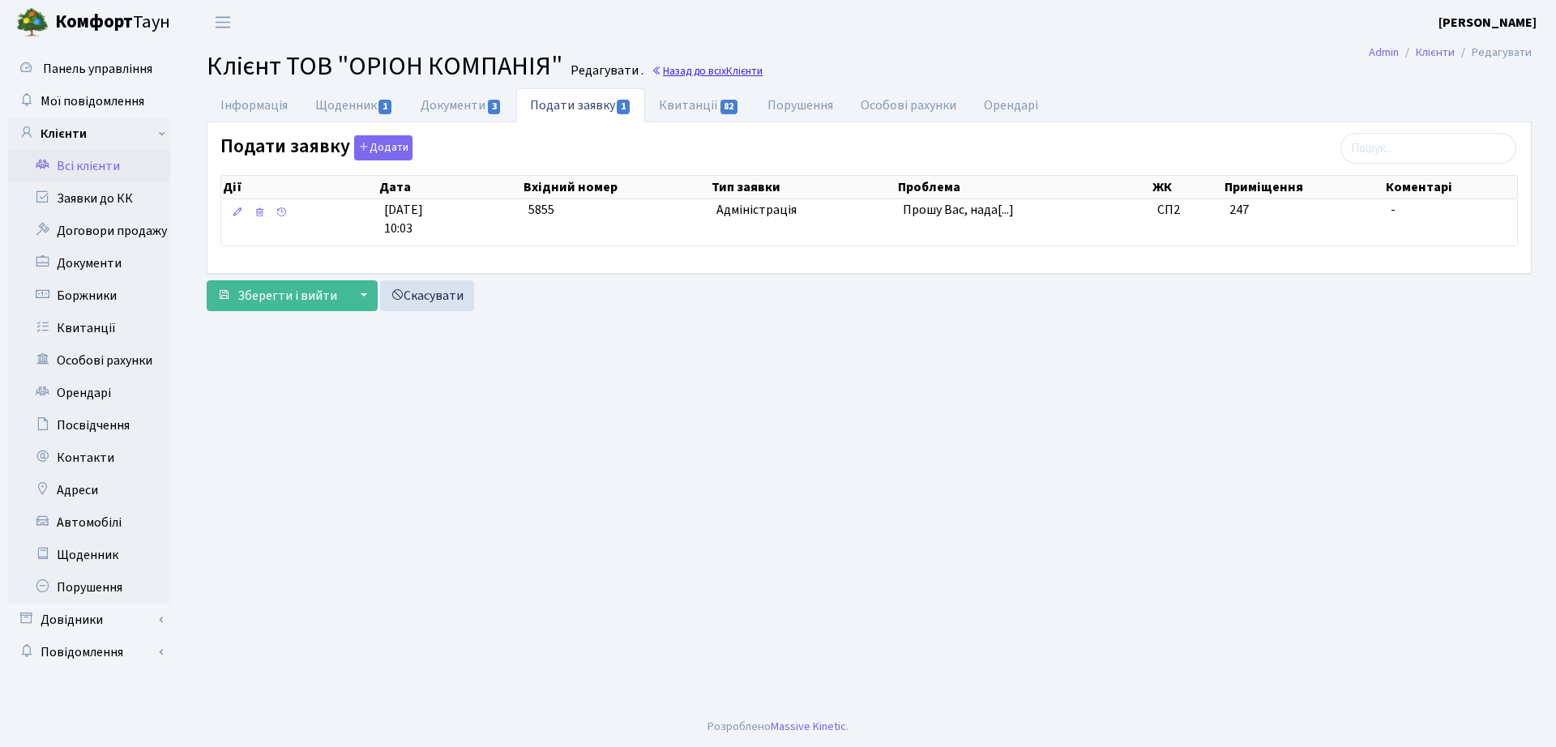
click at [666, 69] on link "Назад до всіх Клієнти" at bounding box center [707, 70] width 111 height 15
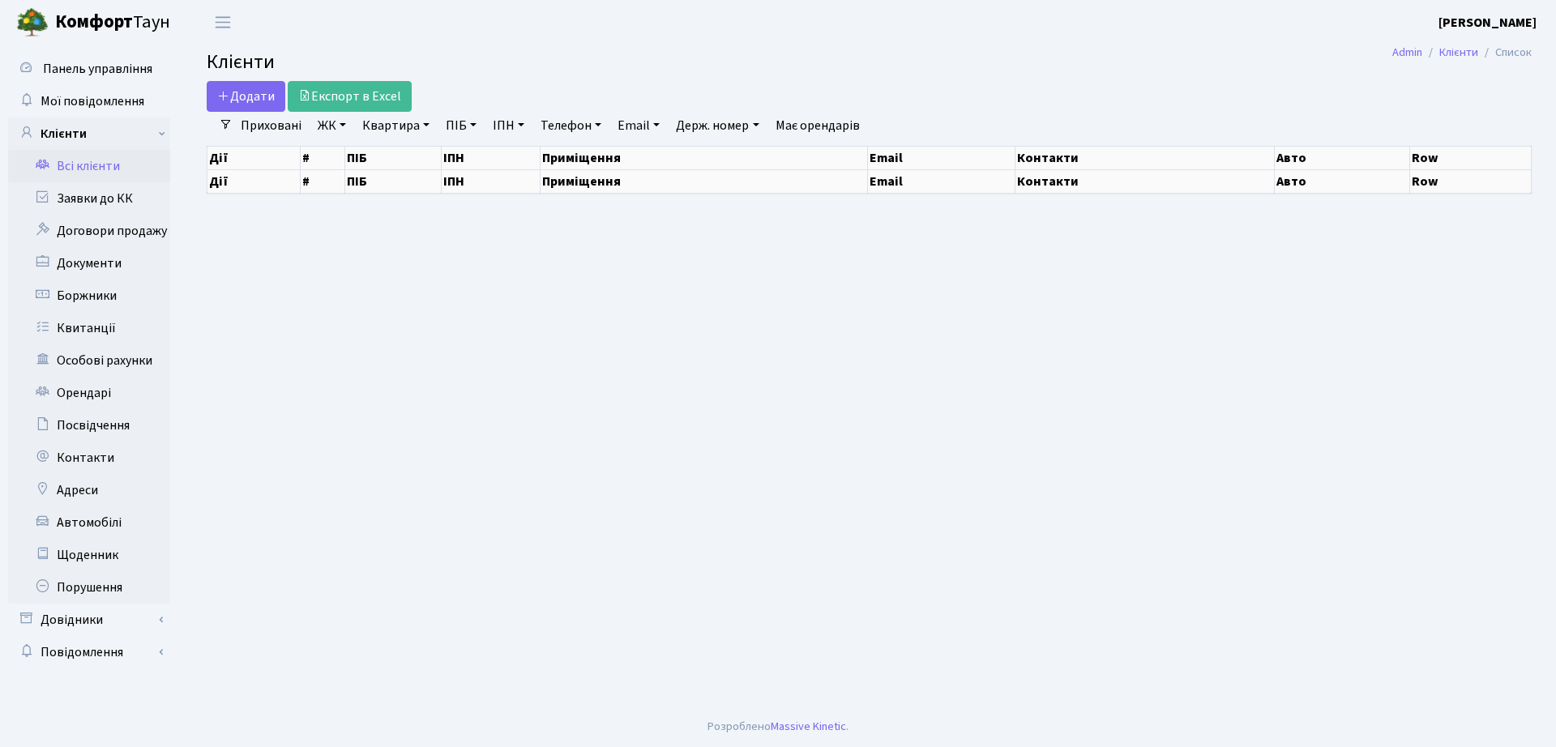
select select "25"
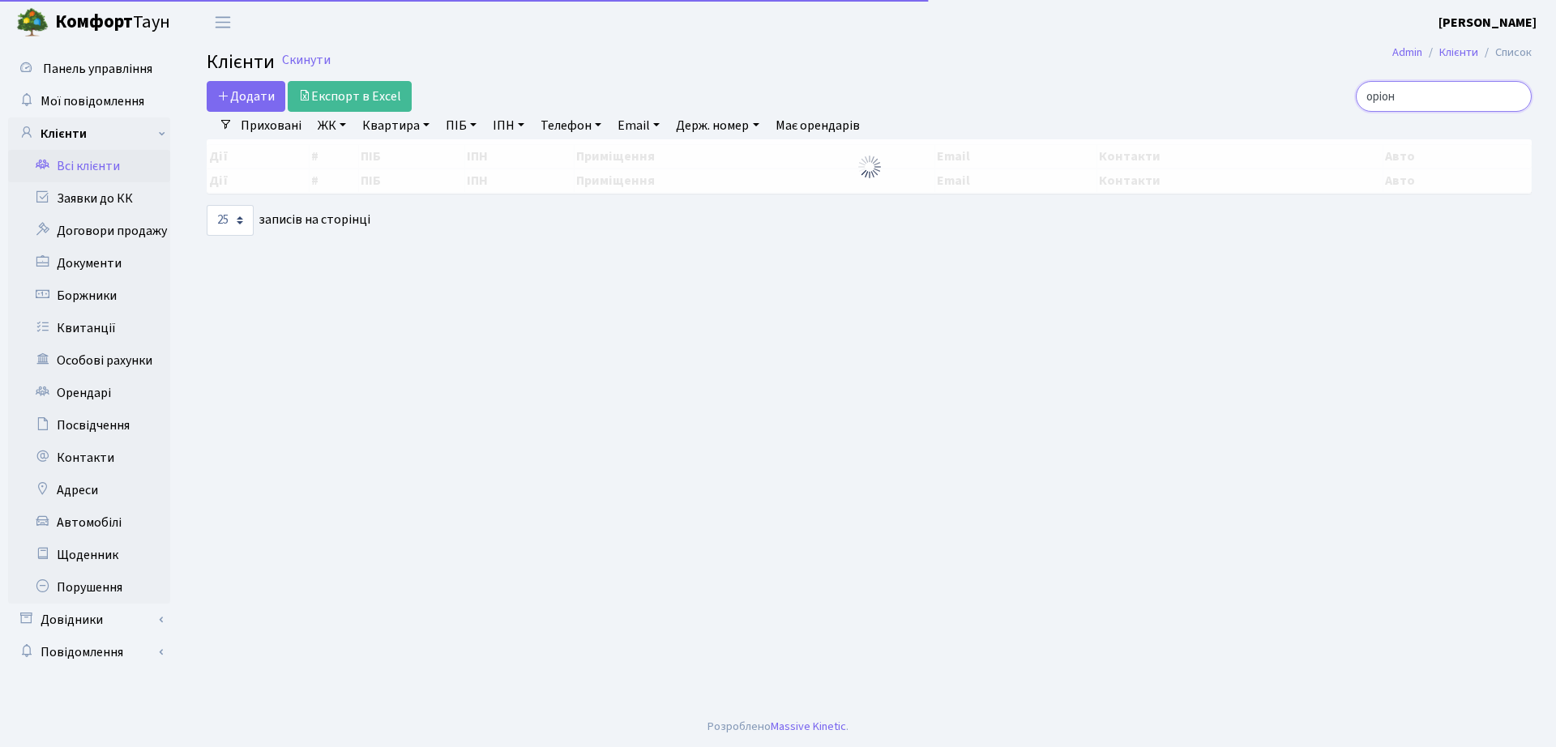
drag, startPoint x: 1461, startPoint y: 96, endPoint x: 1003, endPoint y: 103, distance: 457.9
click at [1004, 103] on div "Додати Експорт в Excel оріон" at bounding box center [869, 96] width 1349 height 31
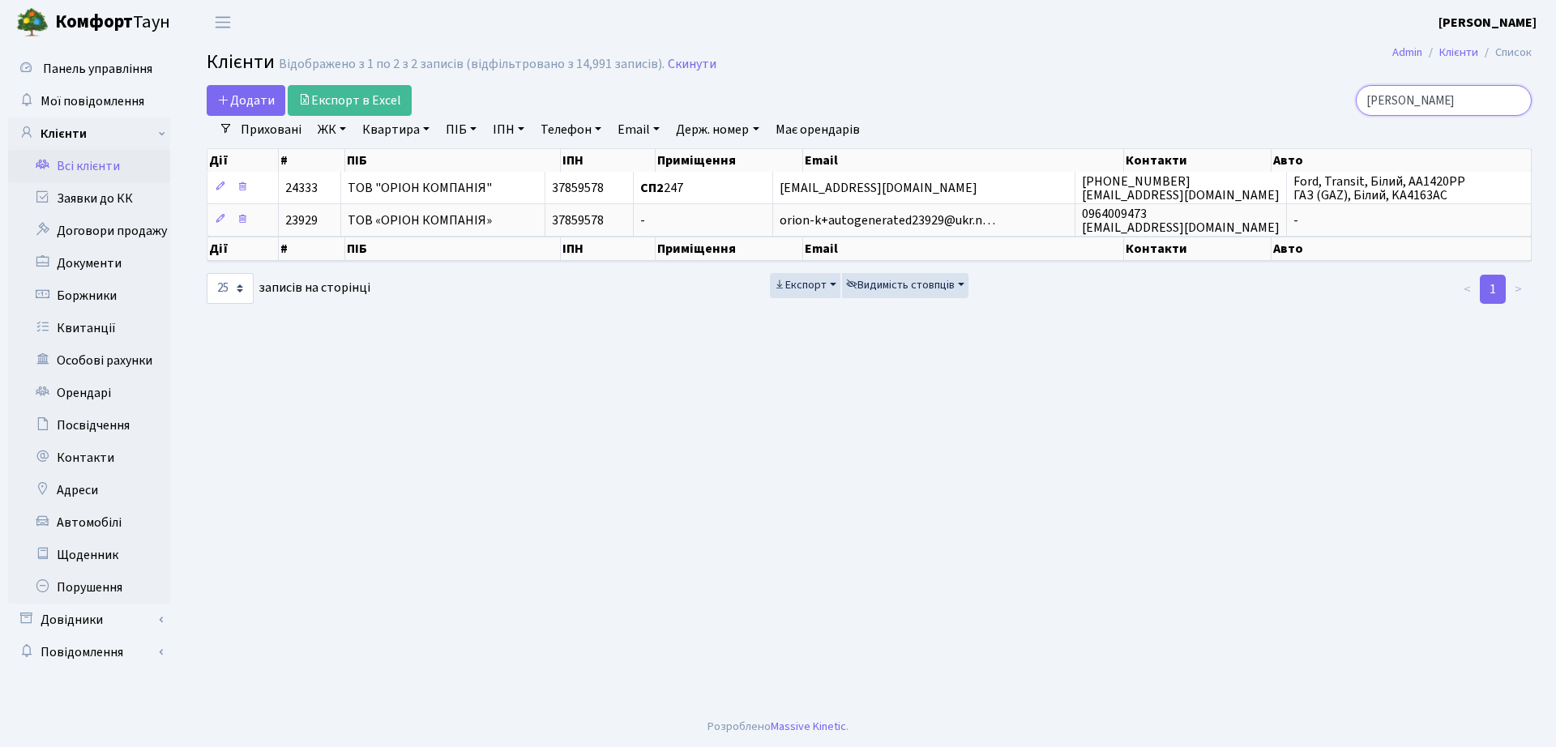
type input "[PERSON_NAME]"
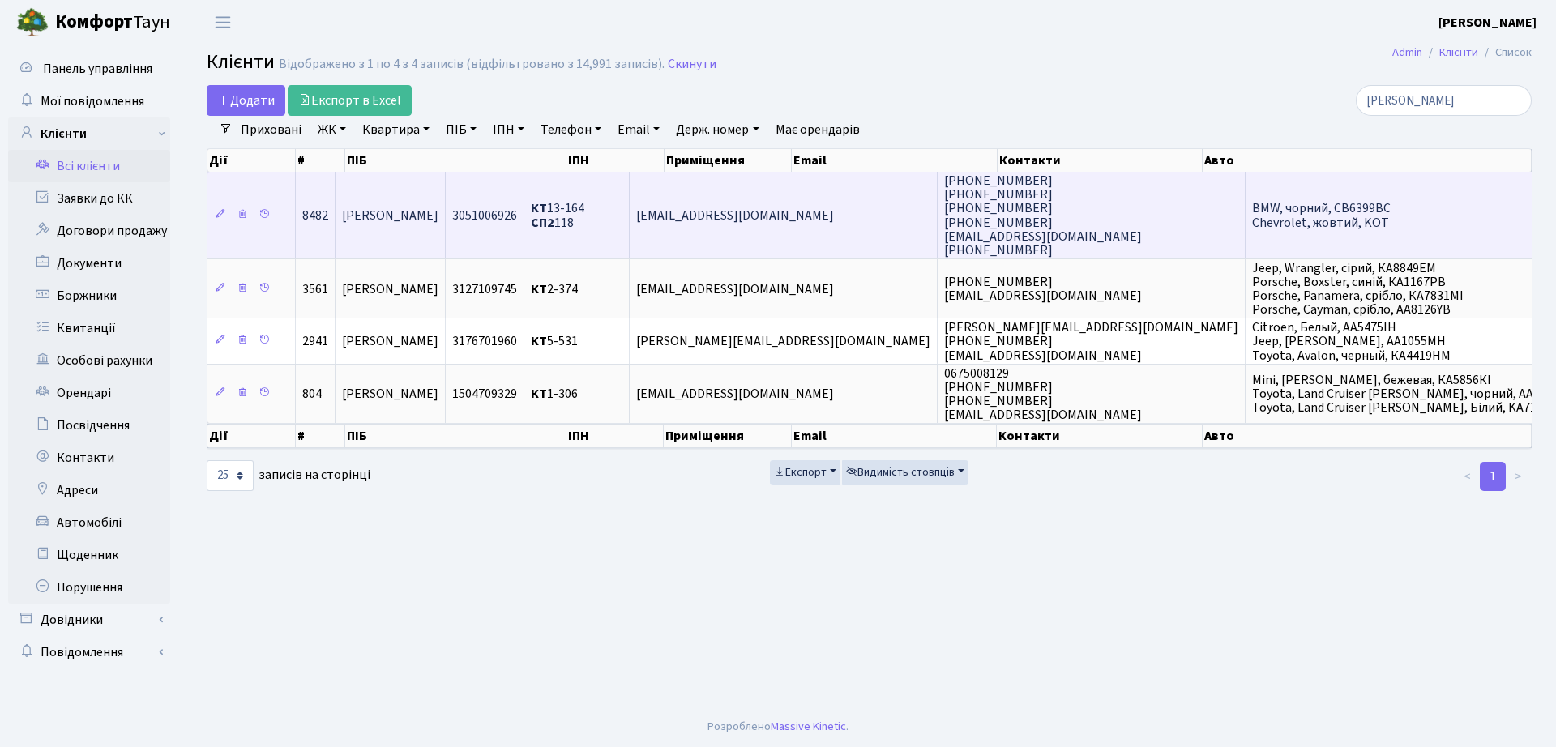
click at [524, 203] on td "3051006926" at bounding box center [485, 215] width 79 height 87
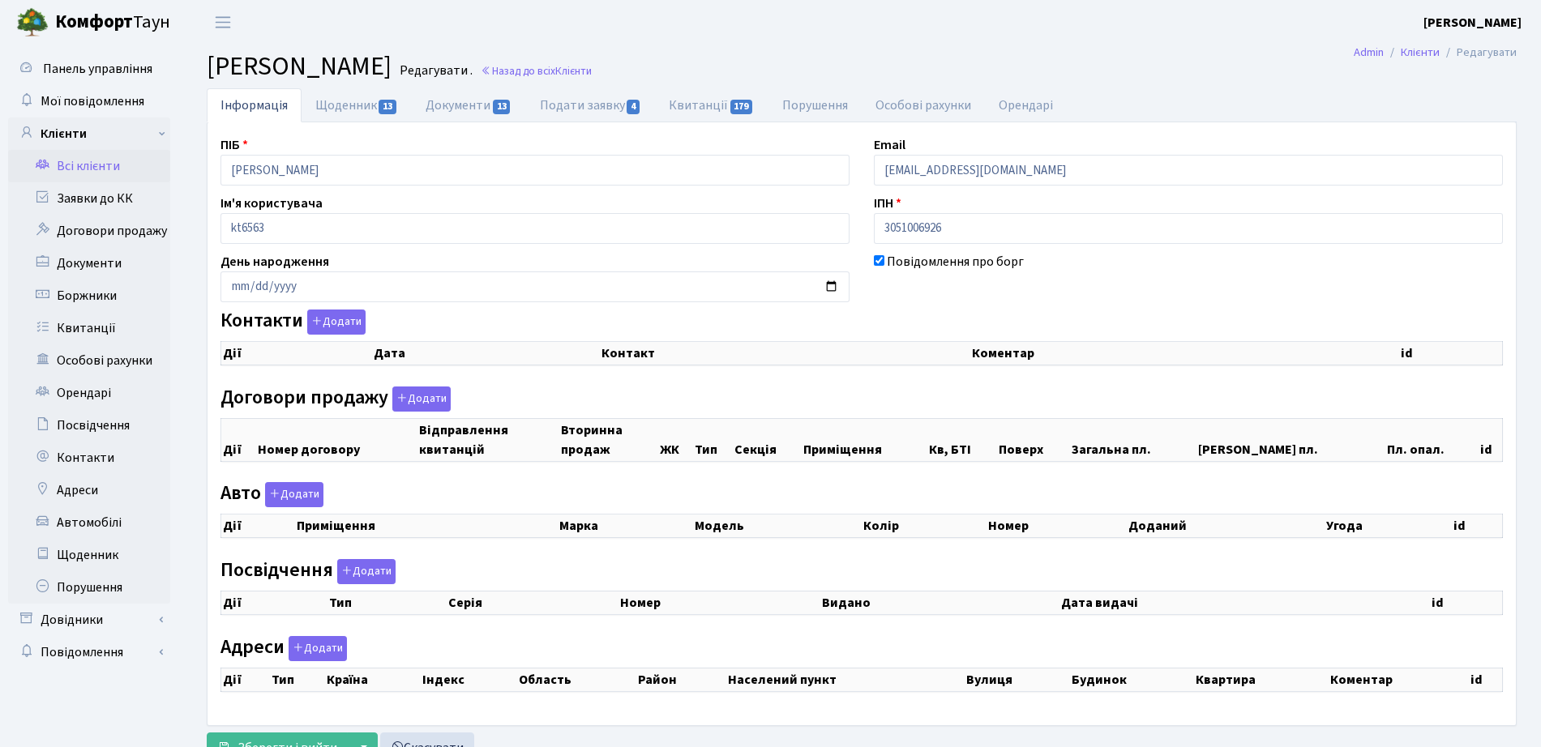
checkbox input "true"
select select "25"
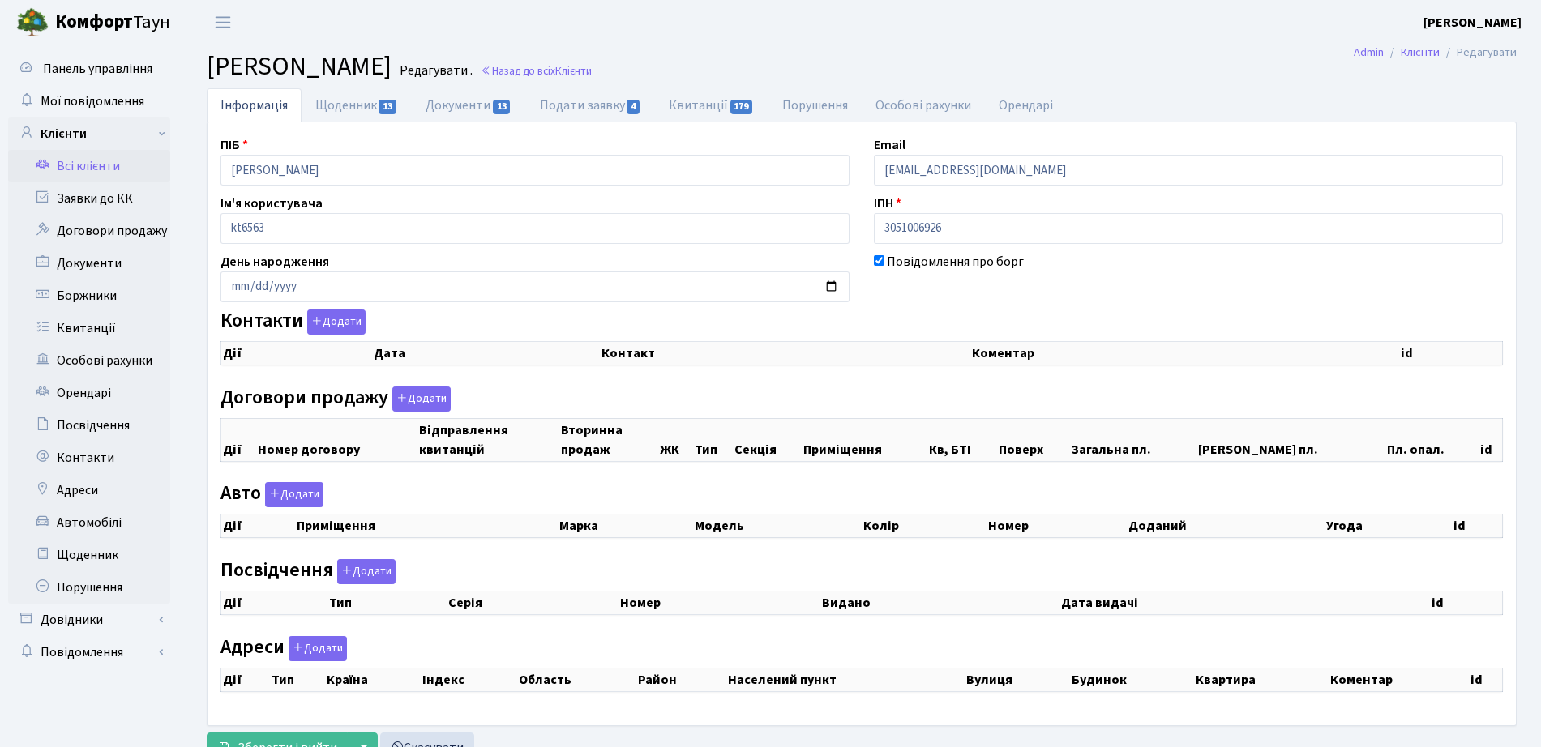
select select "25"
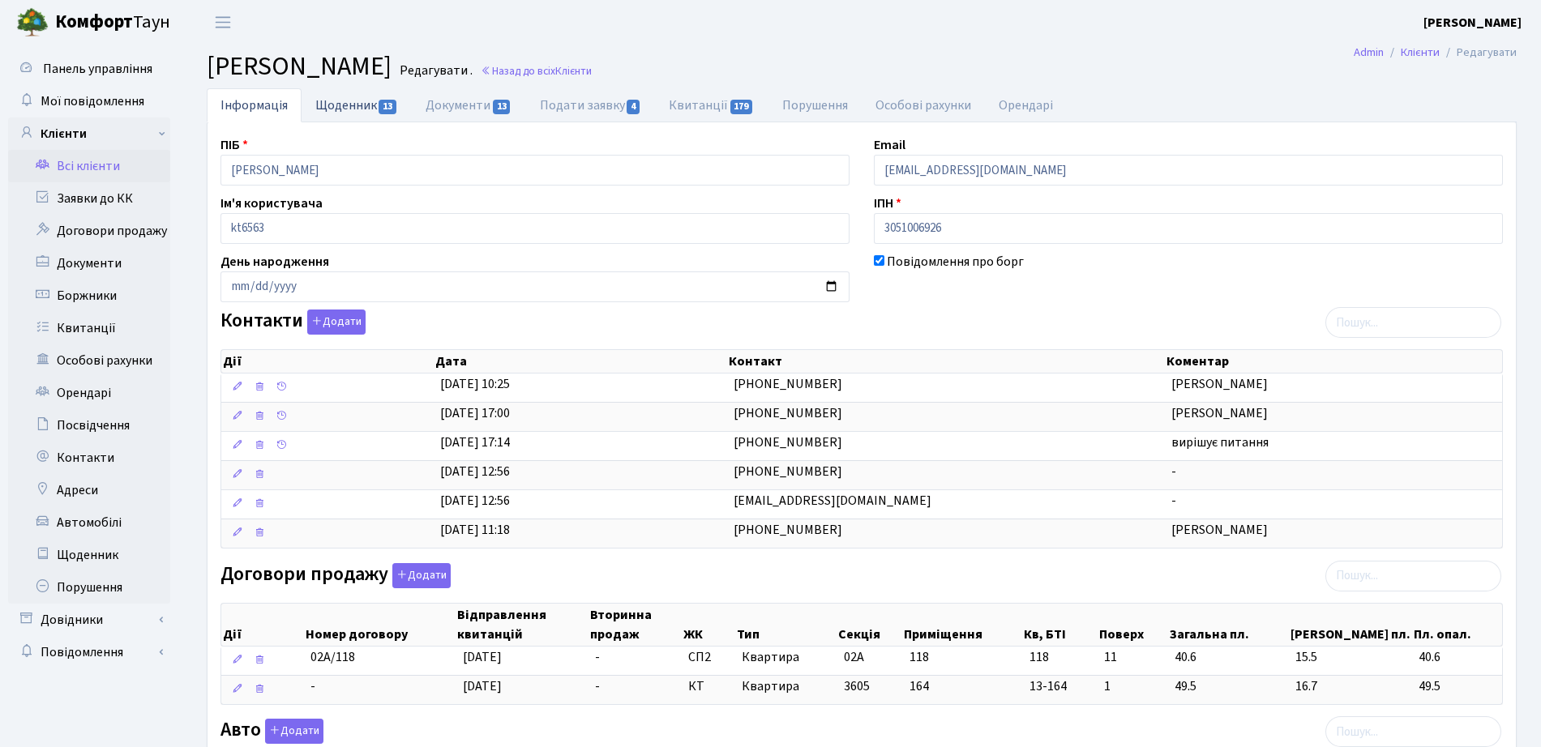
click at [358, 113] on link "Щоденник 13" at bounding box center [356, 104] width 110 height 33
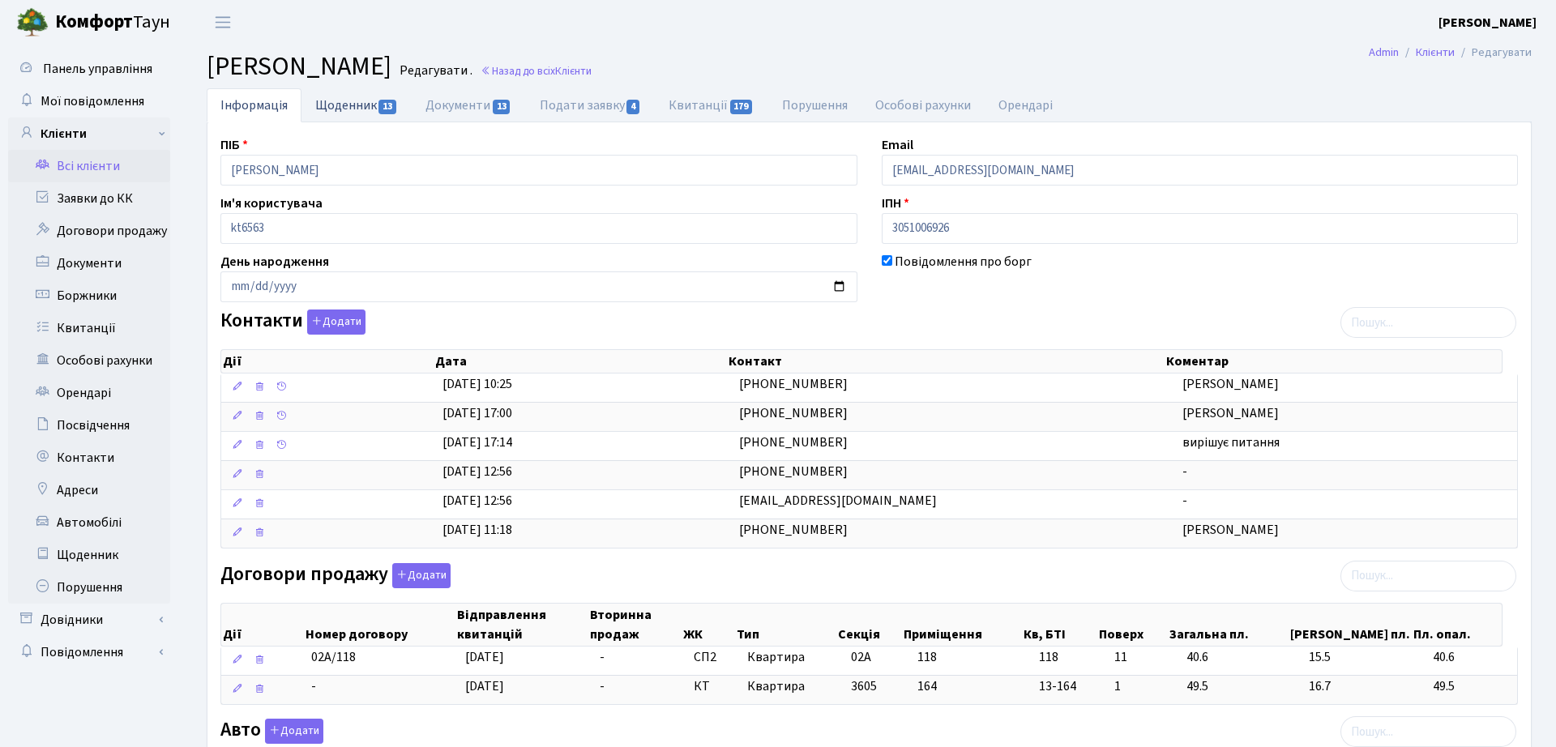
select select "25"
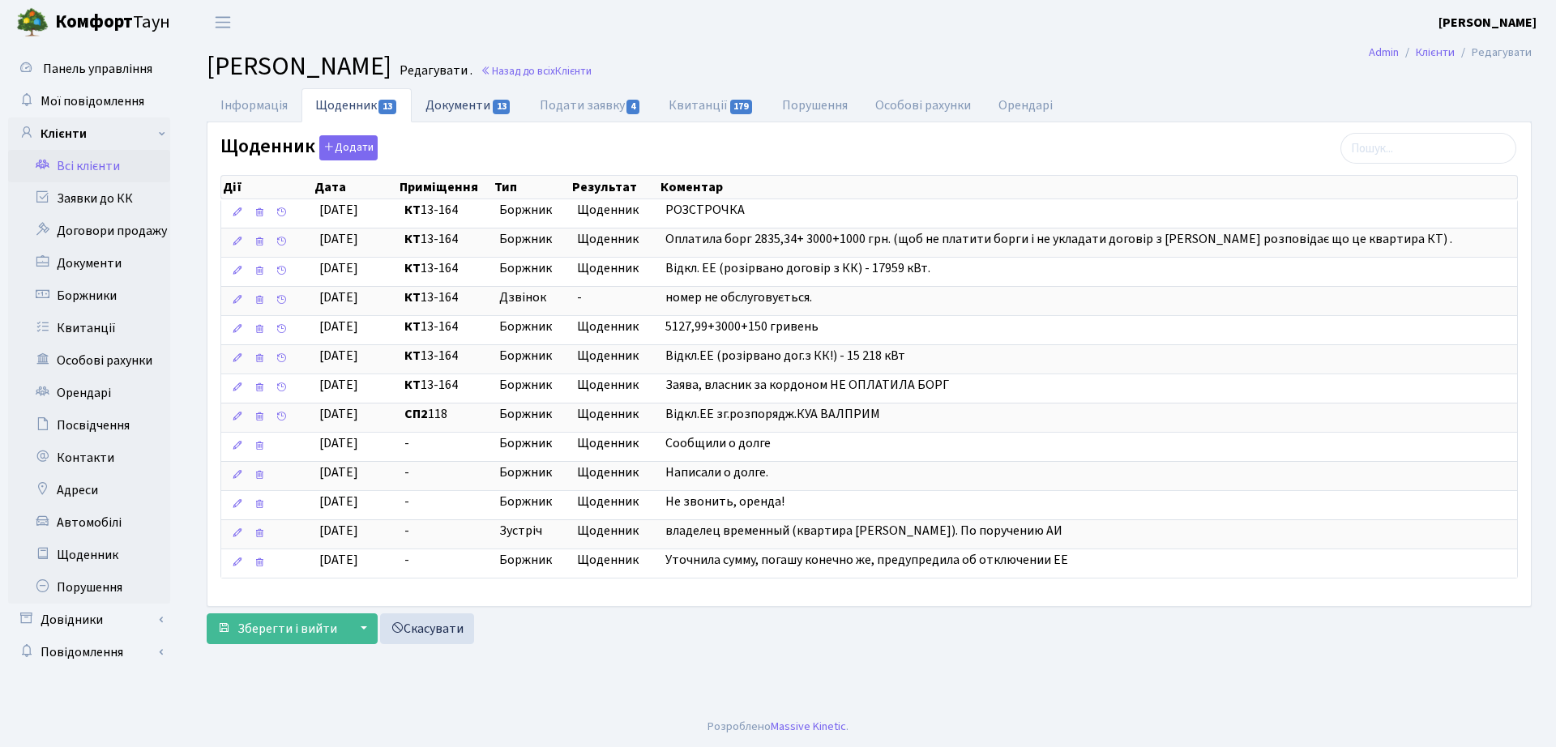
click at [515, 94] on link "Документи 13" at bounding box center [468, 104] width 113 height 33
select select "25"
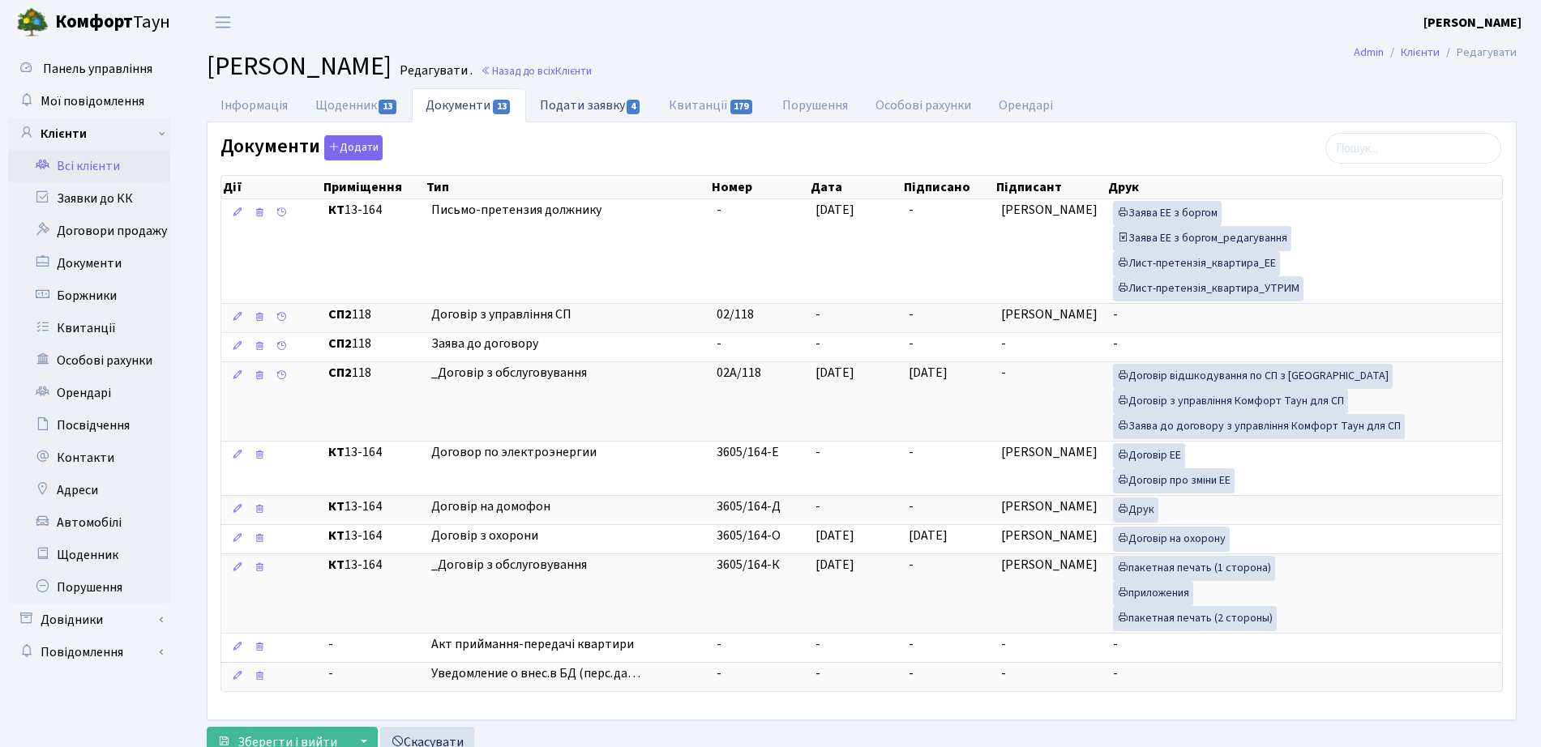
click at [607, 101] on link "Подати заявку 4" at bounding box center [590, 104] width 129 height 33
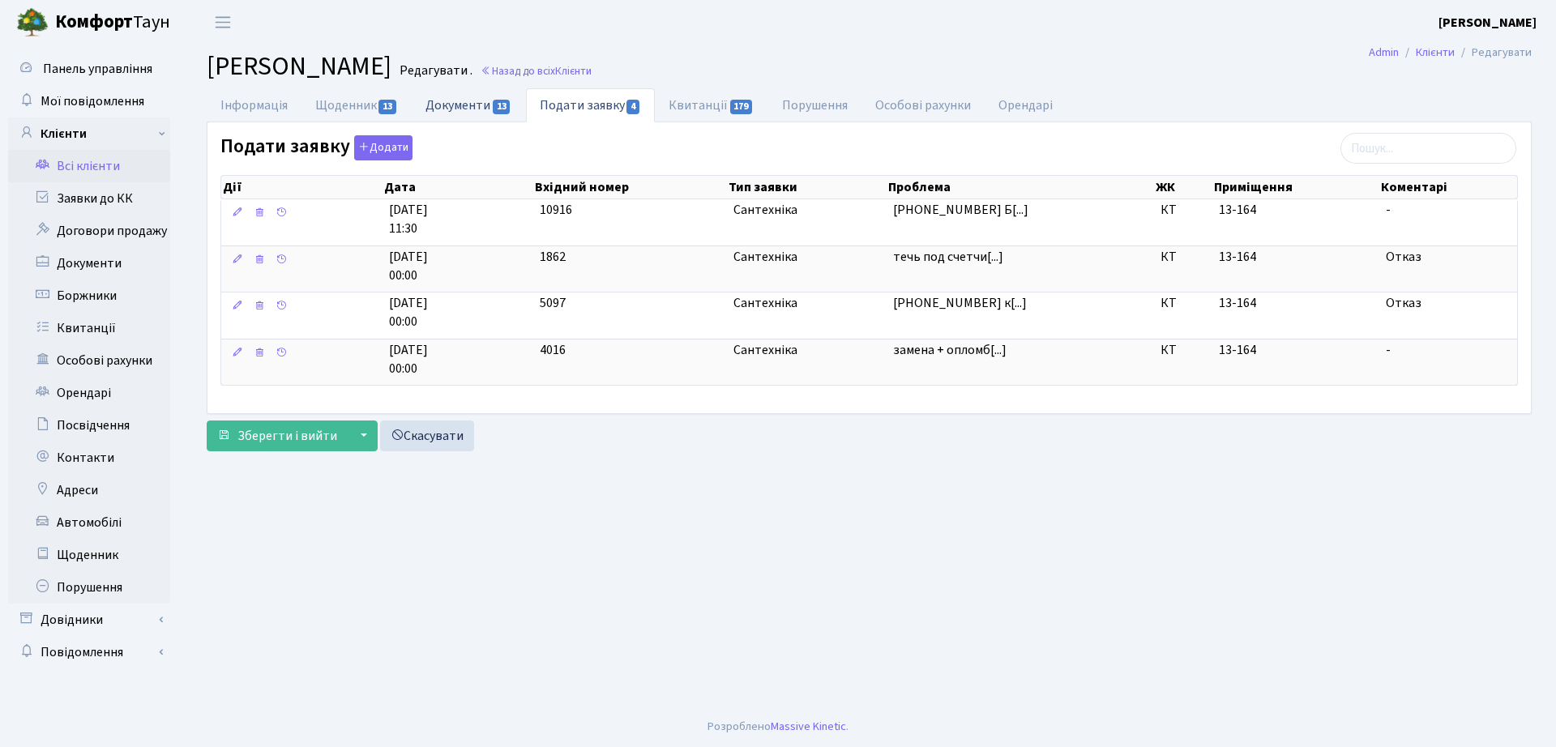
click at [476, 105] on link "Документи 13" at bounding box center [468, 104] width 113 height 33
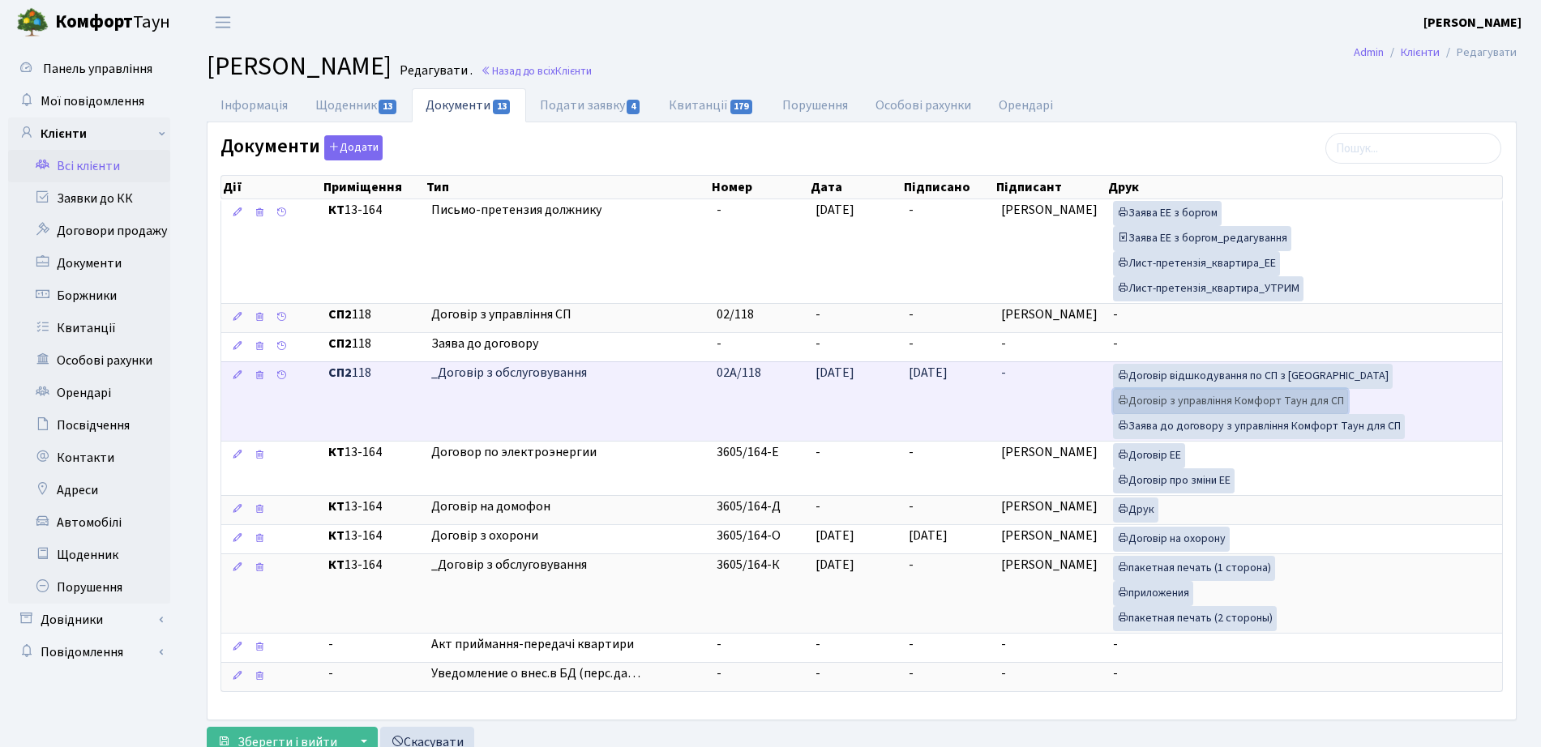
click at [1314, 404] on link "Договір з управління Комфорт Таун для СП" at bounding box center [1230, 401] width 235 height 25
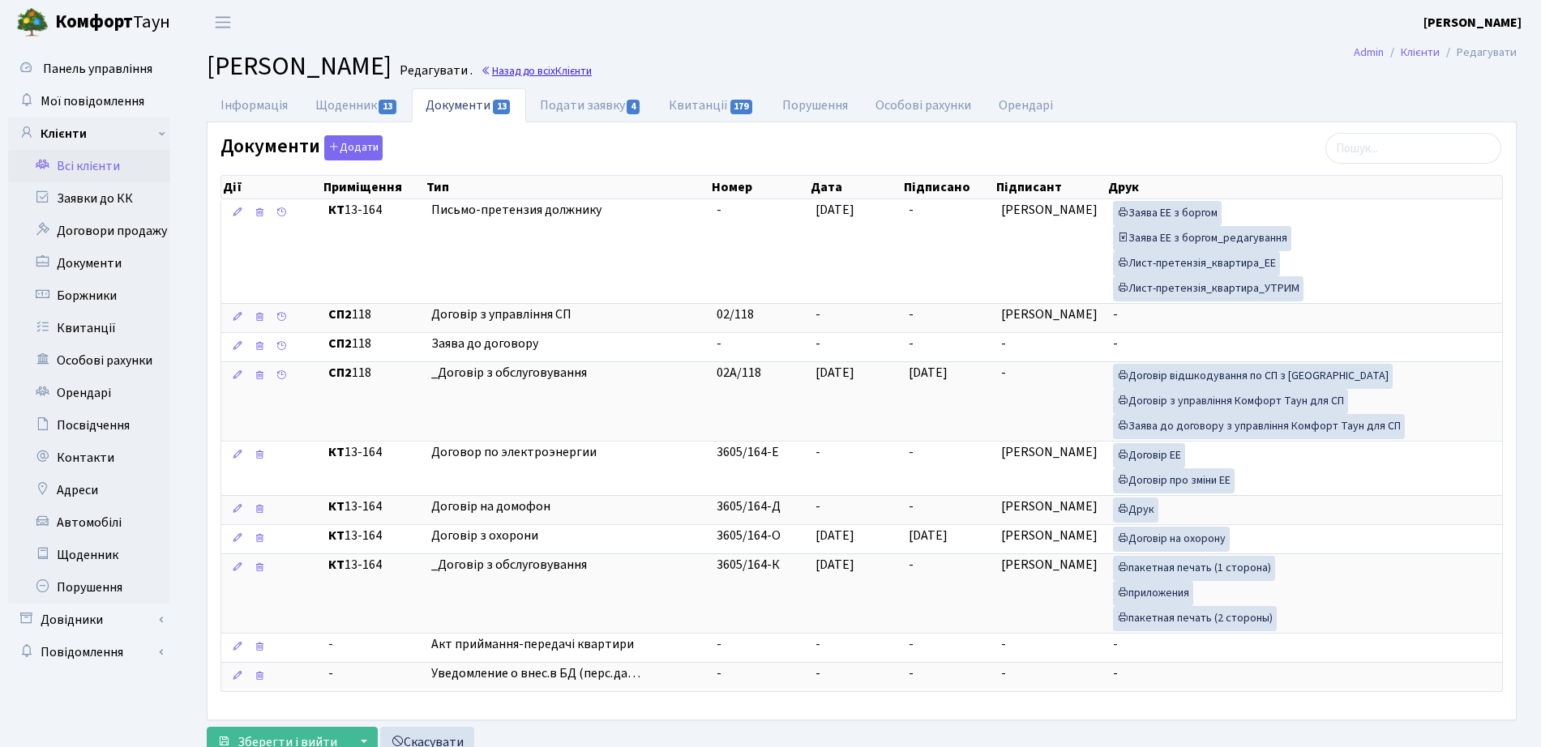
click at [592, 70] on link "Назад до всіх Клієнти" at bounding box center [536, 70] width 111 height 15
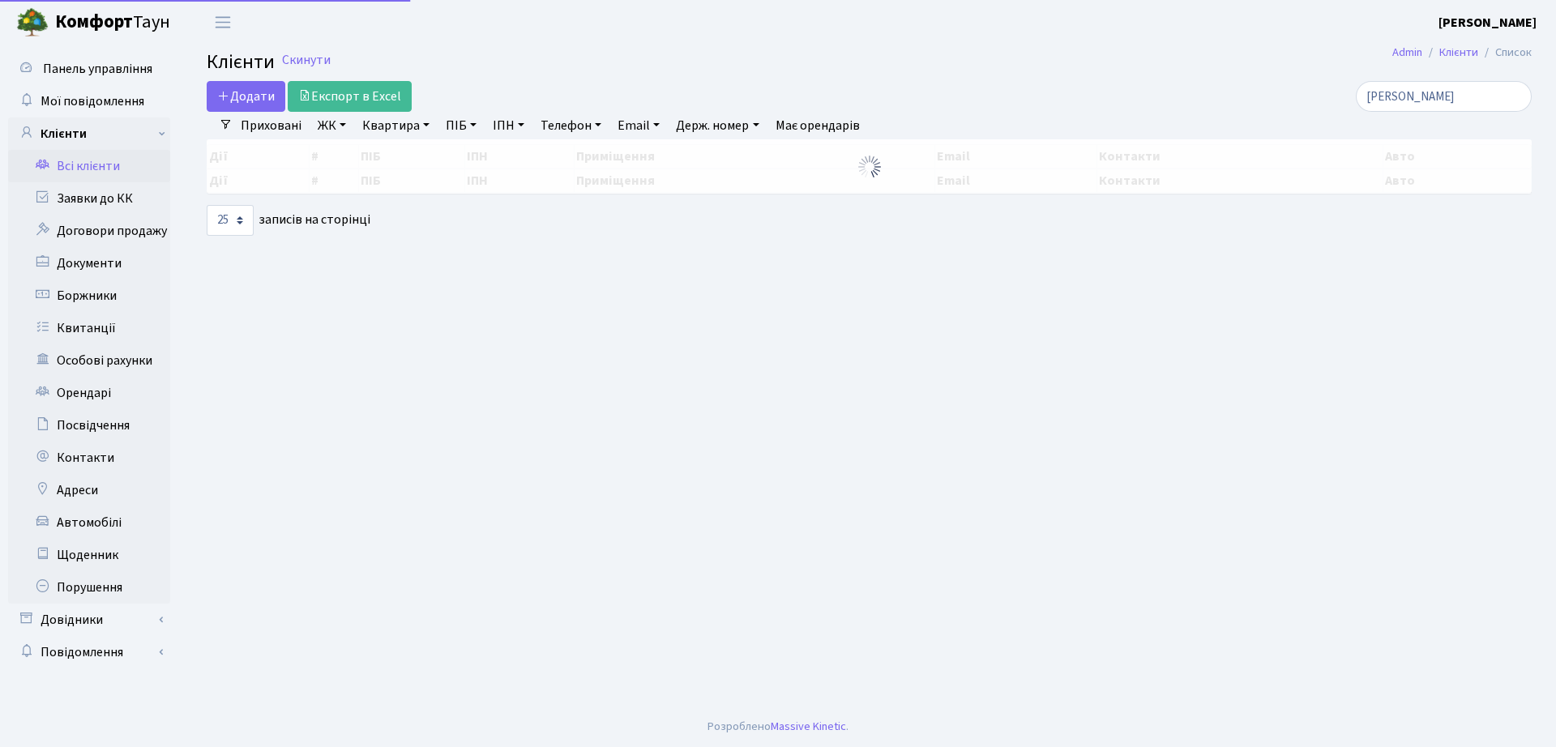
select select "25"
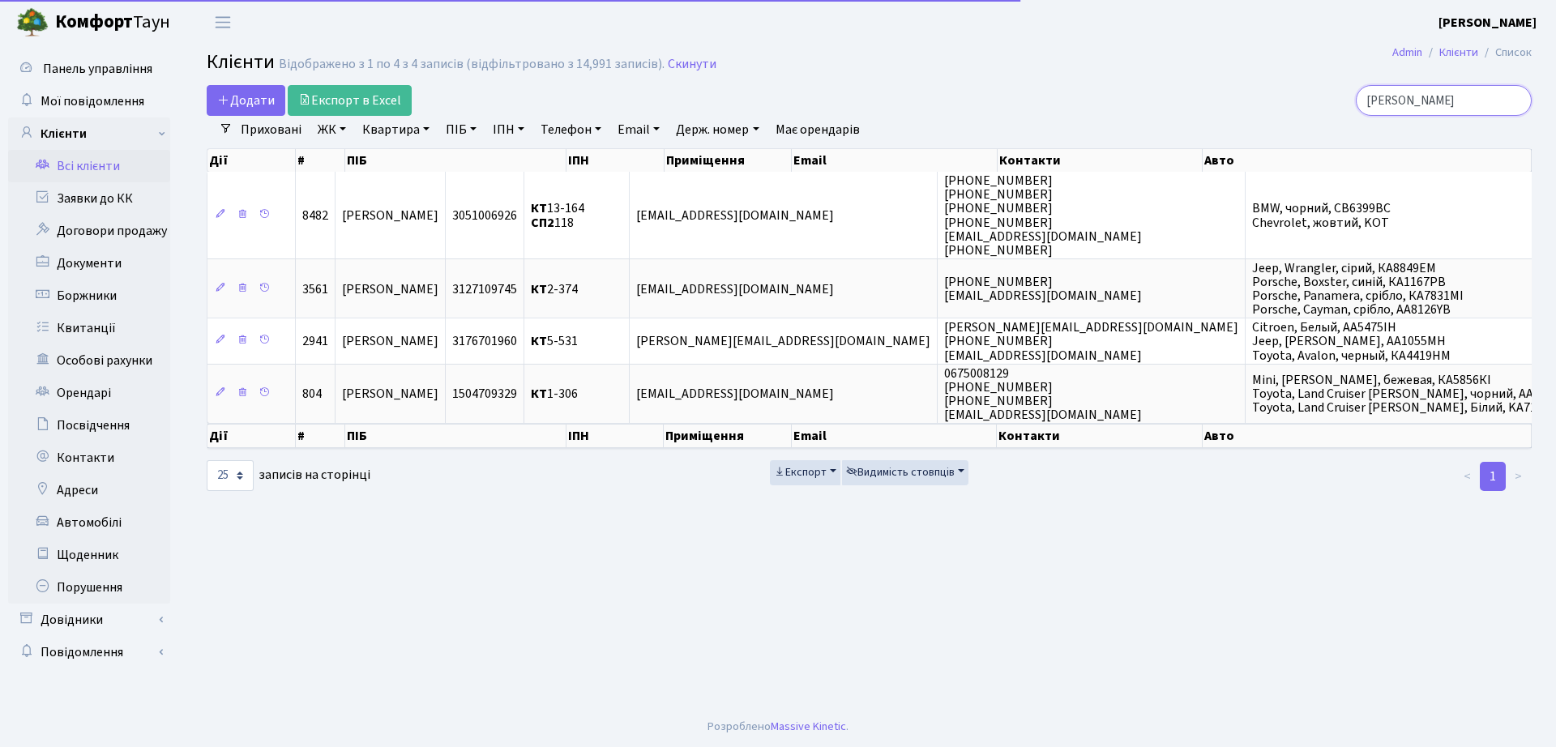
drag, startPoint x: 1353, startPoint y: 106, endPoint x: 1153, endPoint y: 113, distance: 200.3
click at [1155, 117] on div "Додати Експорт в Excel бикова Фільтри Приховані ЖК ТХ, вул. Ділова, 1/2 КТ, вул…" at bounding box center [869, 289] width 1349 height 408
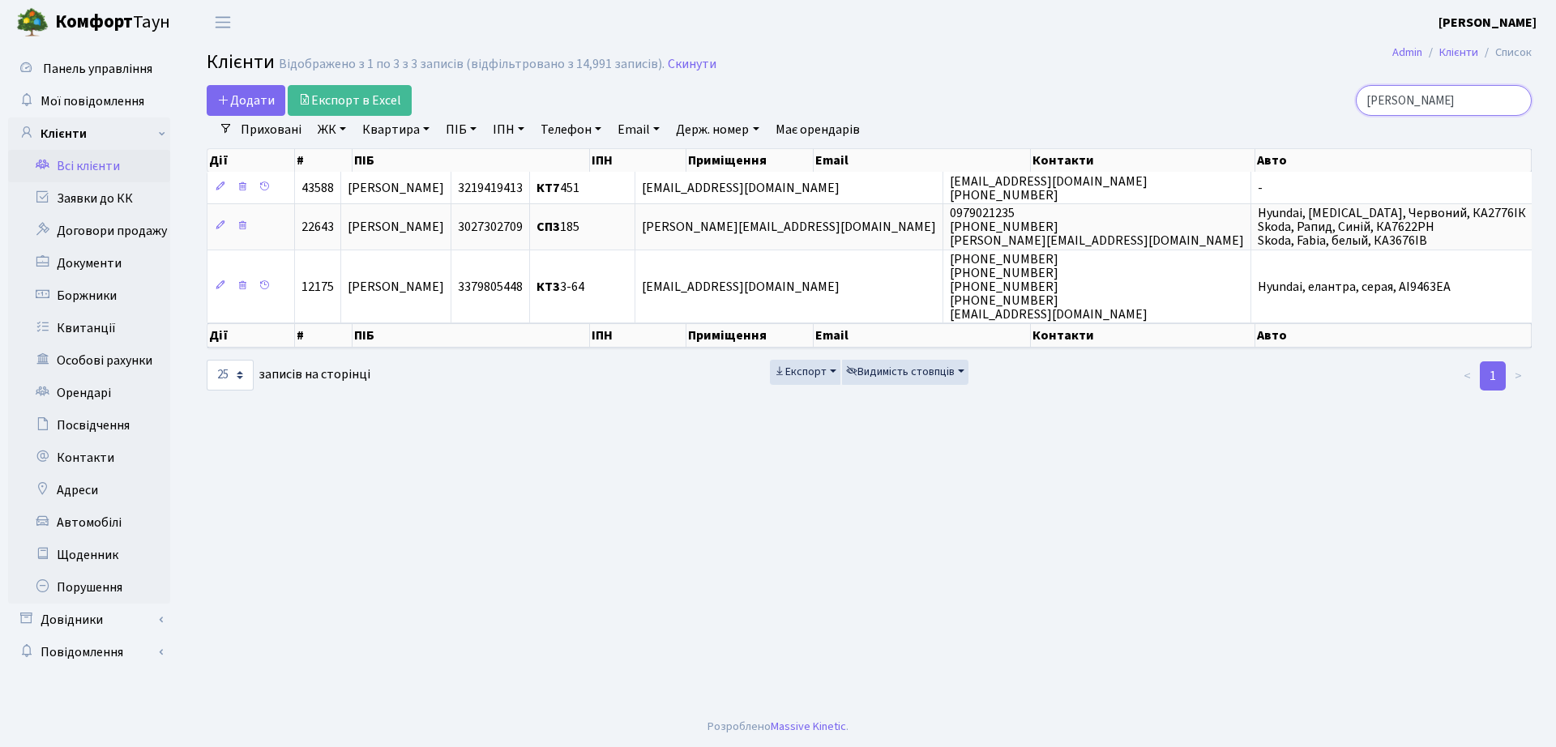
type input "рубльова"
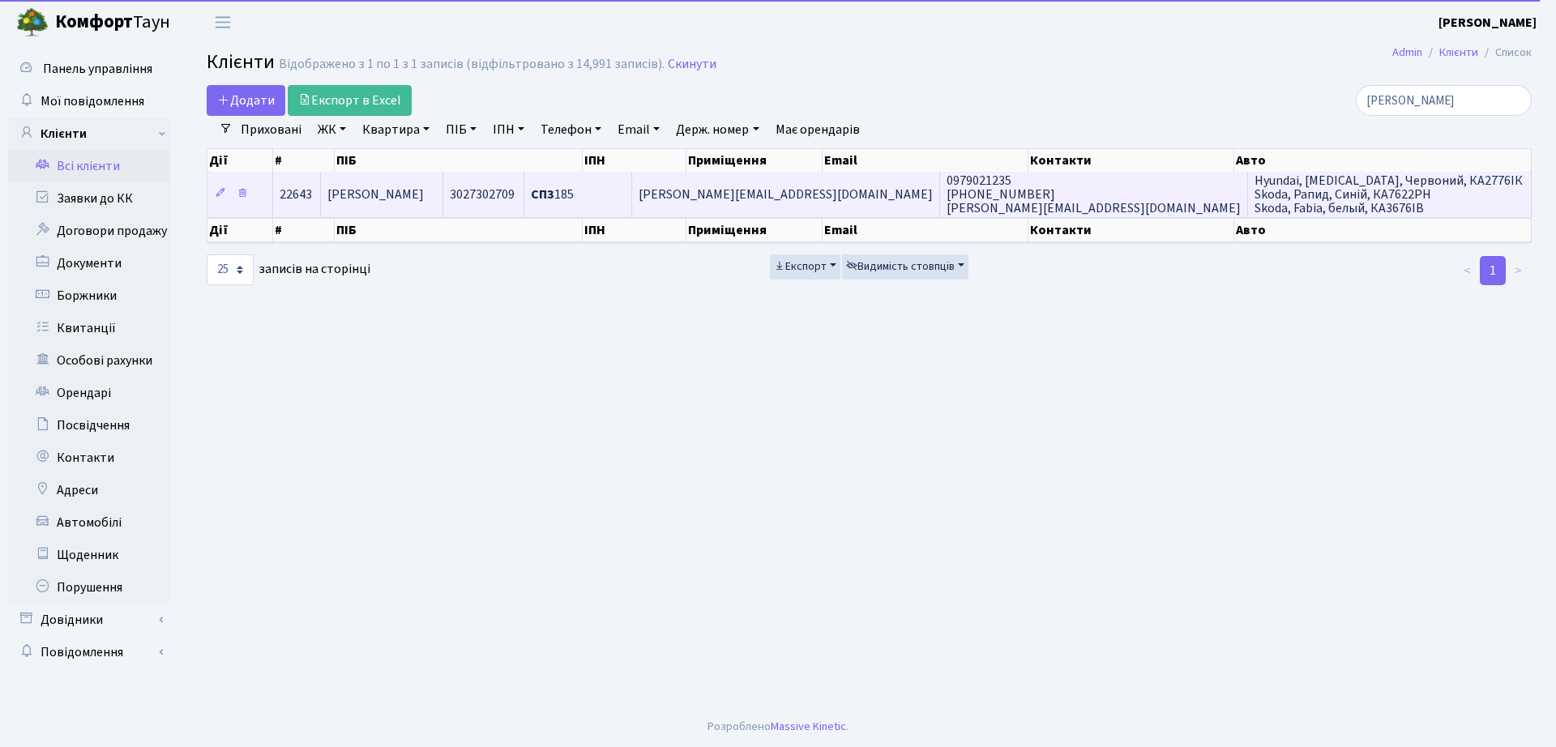
click at [443, 187] on td "[PERSON_NAME]" at bounding box center [382, 194] width 122 height 45
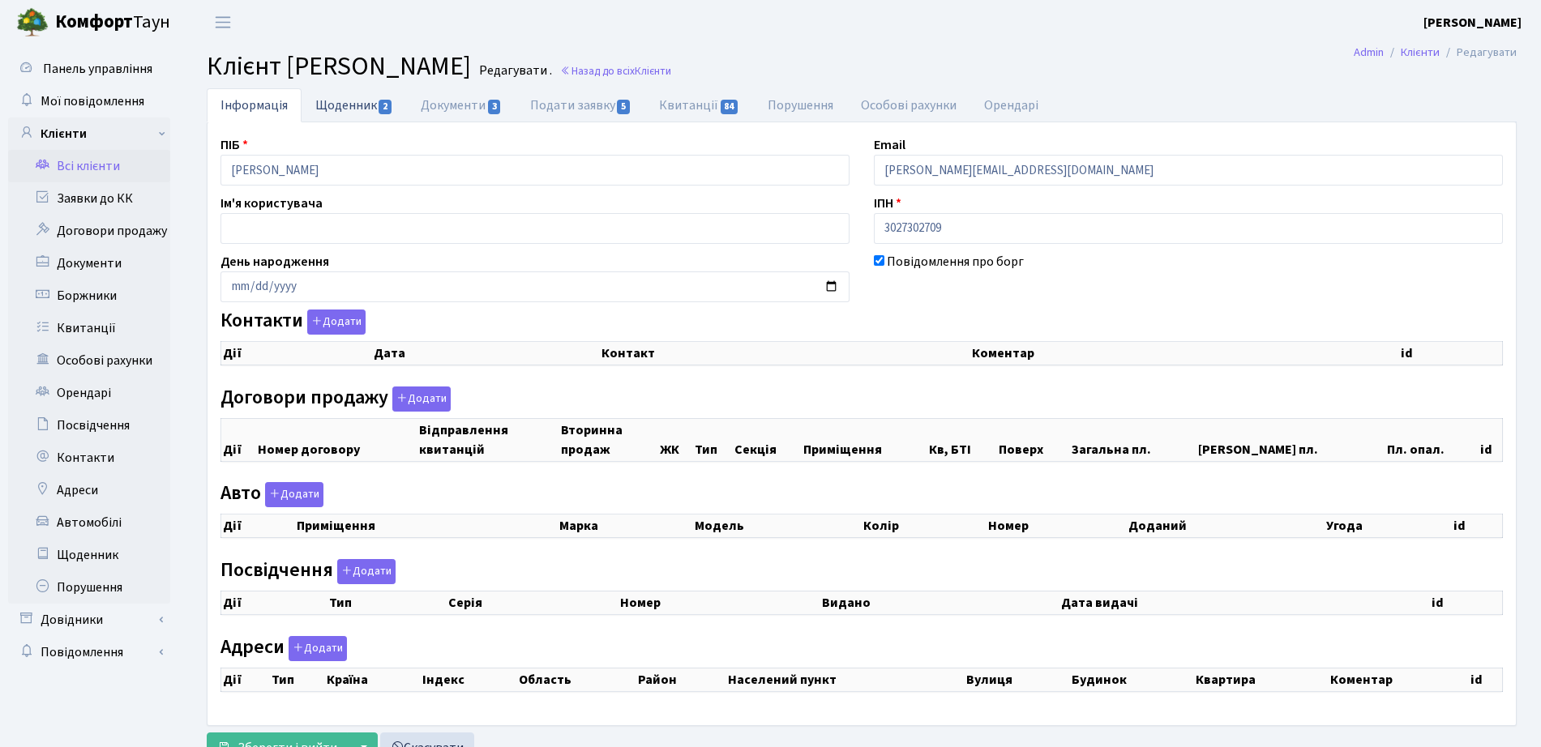
click at [382, 105] on span "2" at bounding box center [384, 107] width 13 height 15
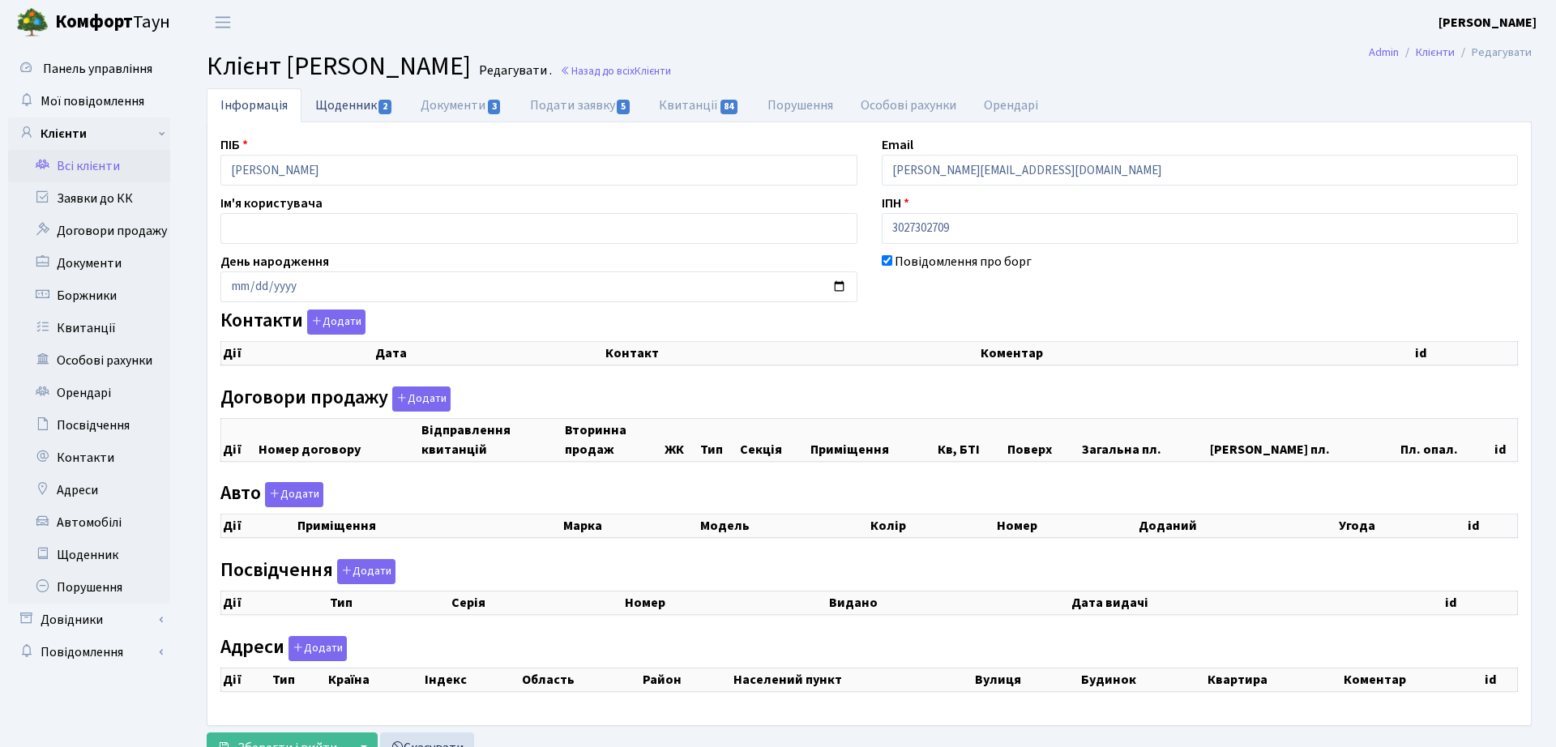
select select "25"
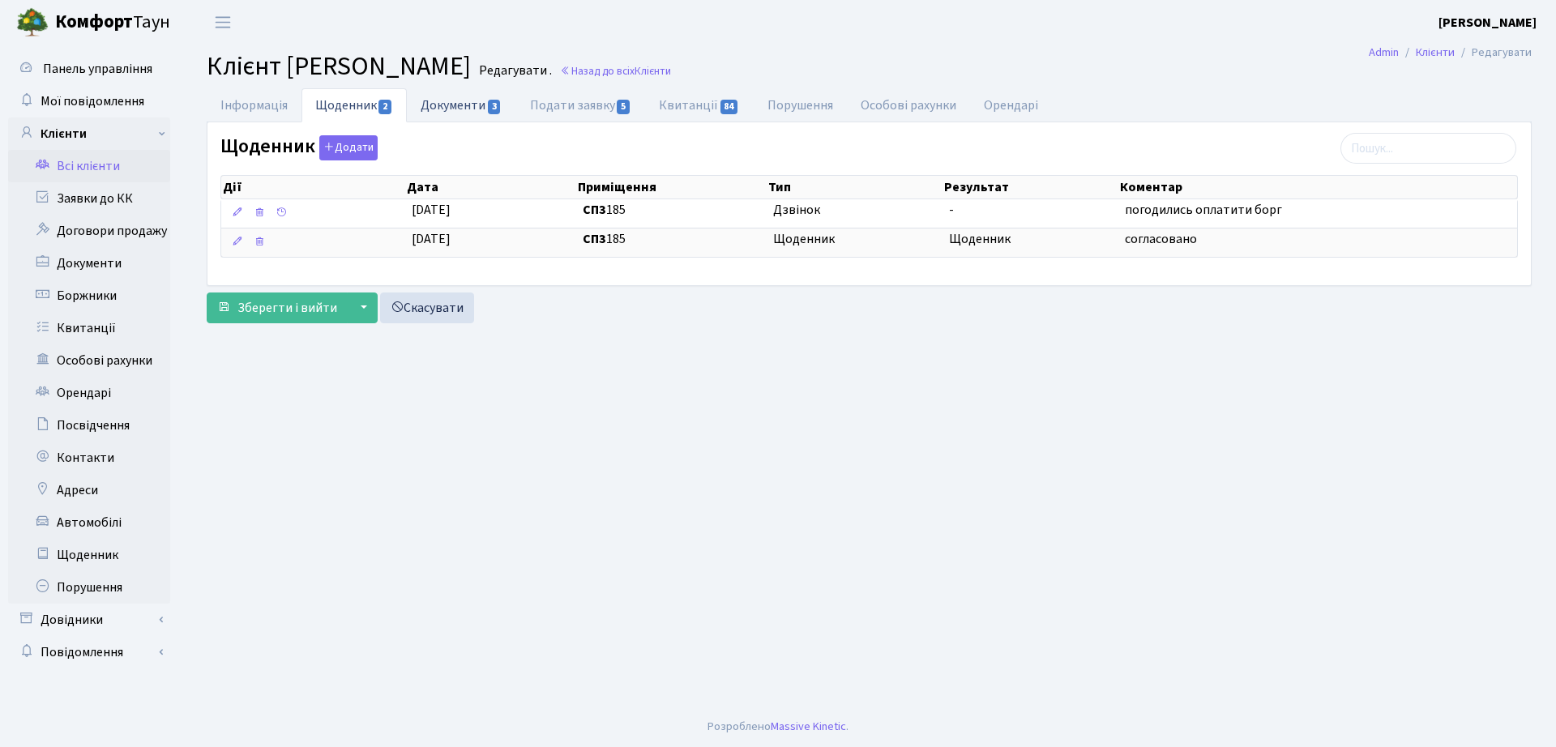
click at [472, 99] on link "Документи 3" at bounding box center [461, 104] width 109 height 33
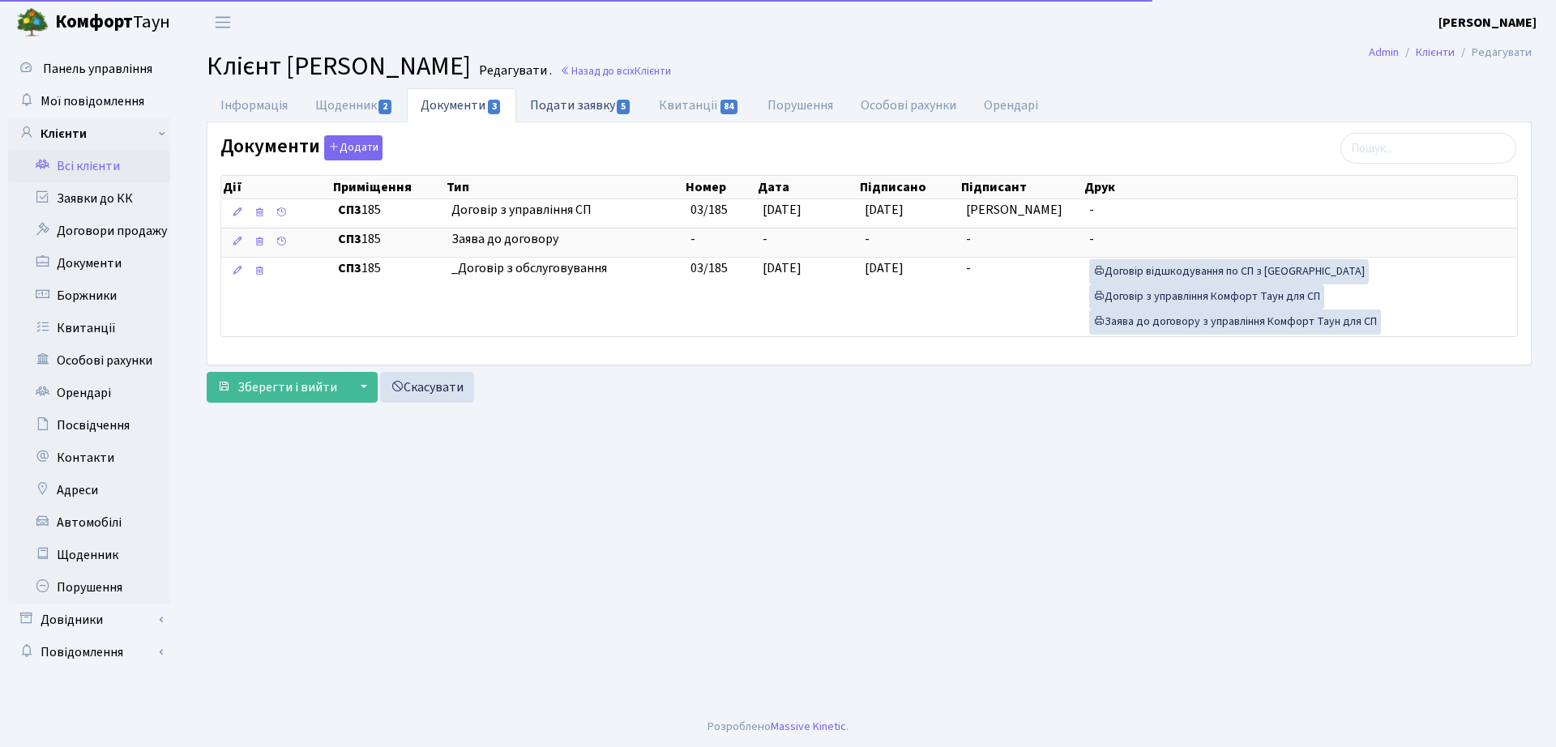
click at [569, 105] on link "Подати заявку 5" at bounding box center [580, 104] width 129 height 33
select select "25"
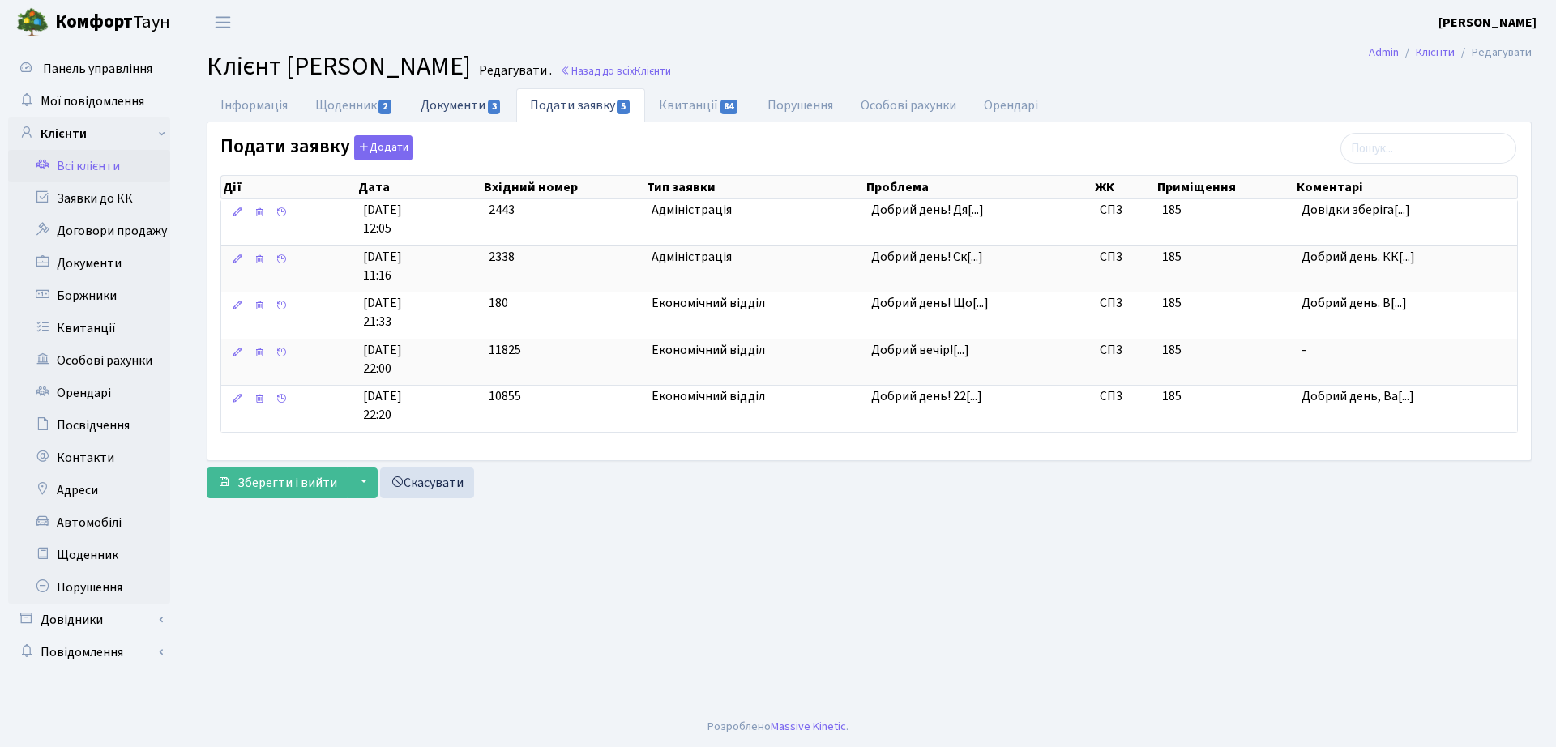
click at [496, 93] on link "Документи 3" at bounding box center [461, 104] width 109 height 33
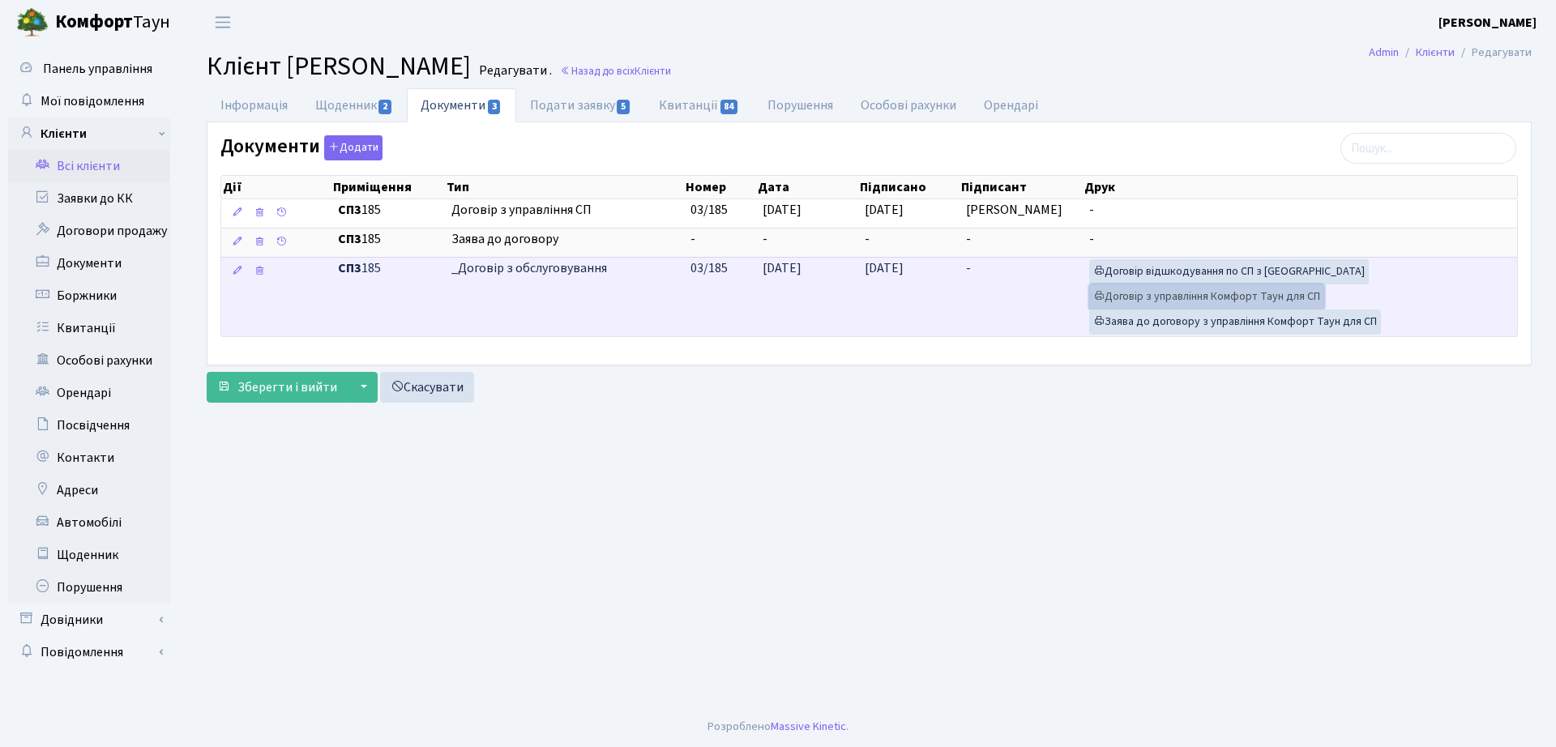
click at [1130, 288] on link "Договір з управління Комфорт Таун для СП" at bounding box center [1206, 296] width 235 height 25
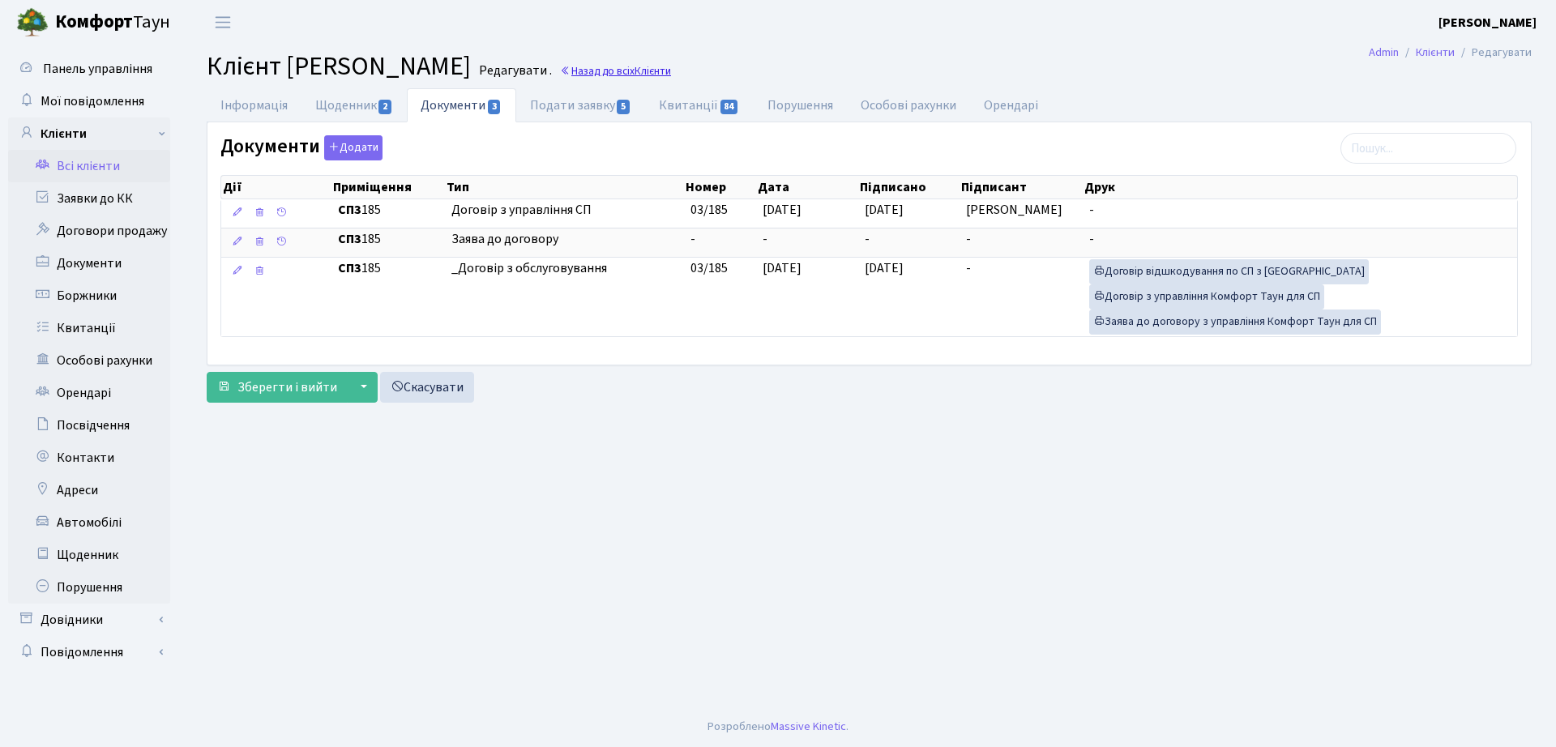
click at [671, 71] on span "Клієнти" at bounding box center [653, 70] width 36 height 15
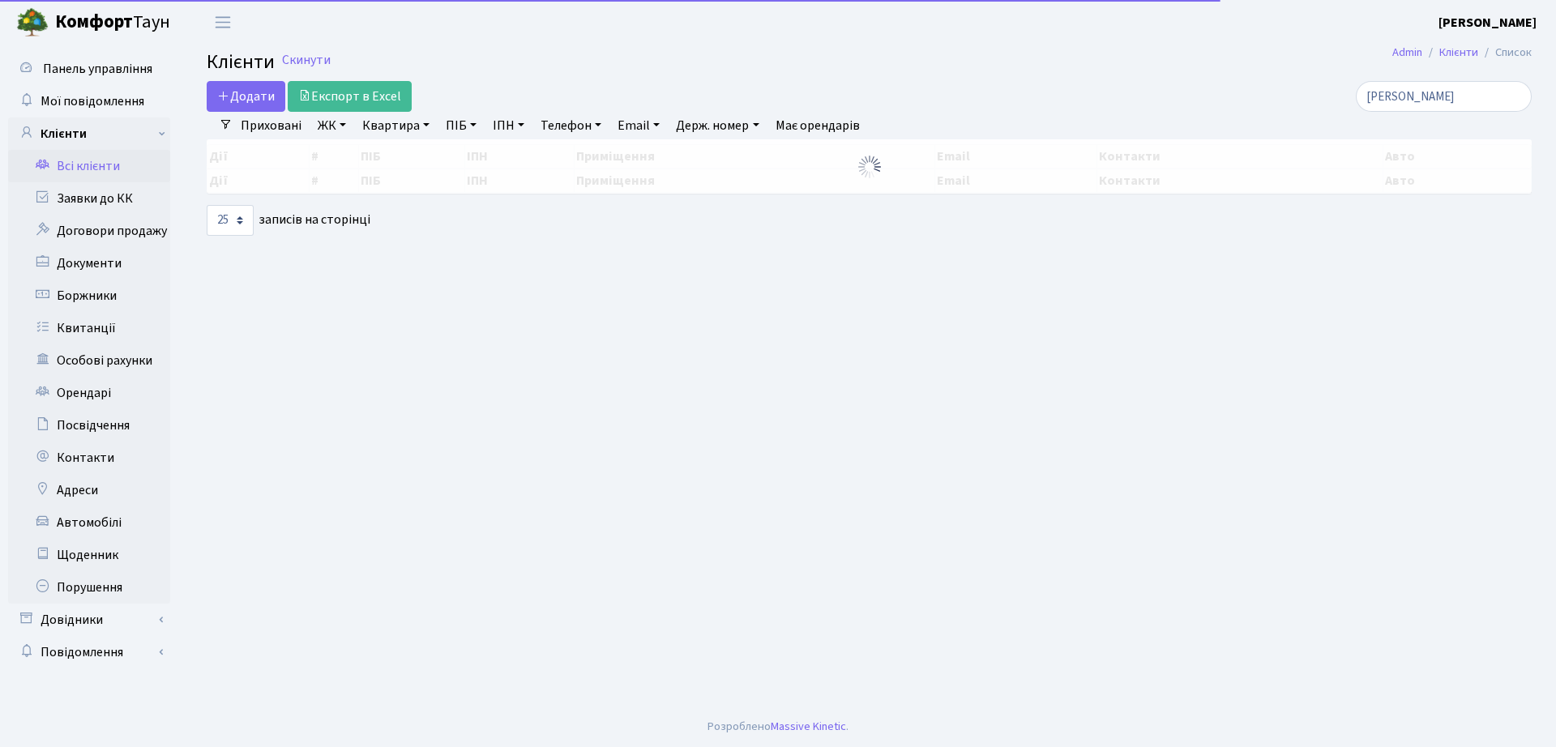
select select "25"
click at [981, 115] on div "Додати Експорт в Excel [PERSON_NAME] Фільтри Приховані ЖК ТХ, вул. [PERSON_NAME…" at bounding box center [869, 158] width 1349 height 155
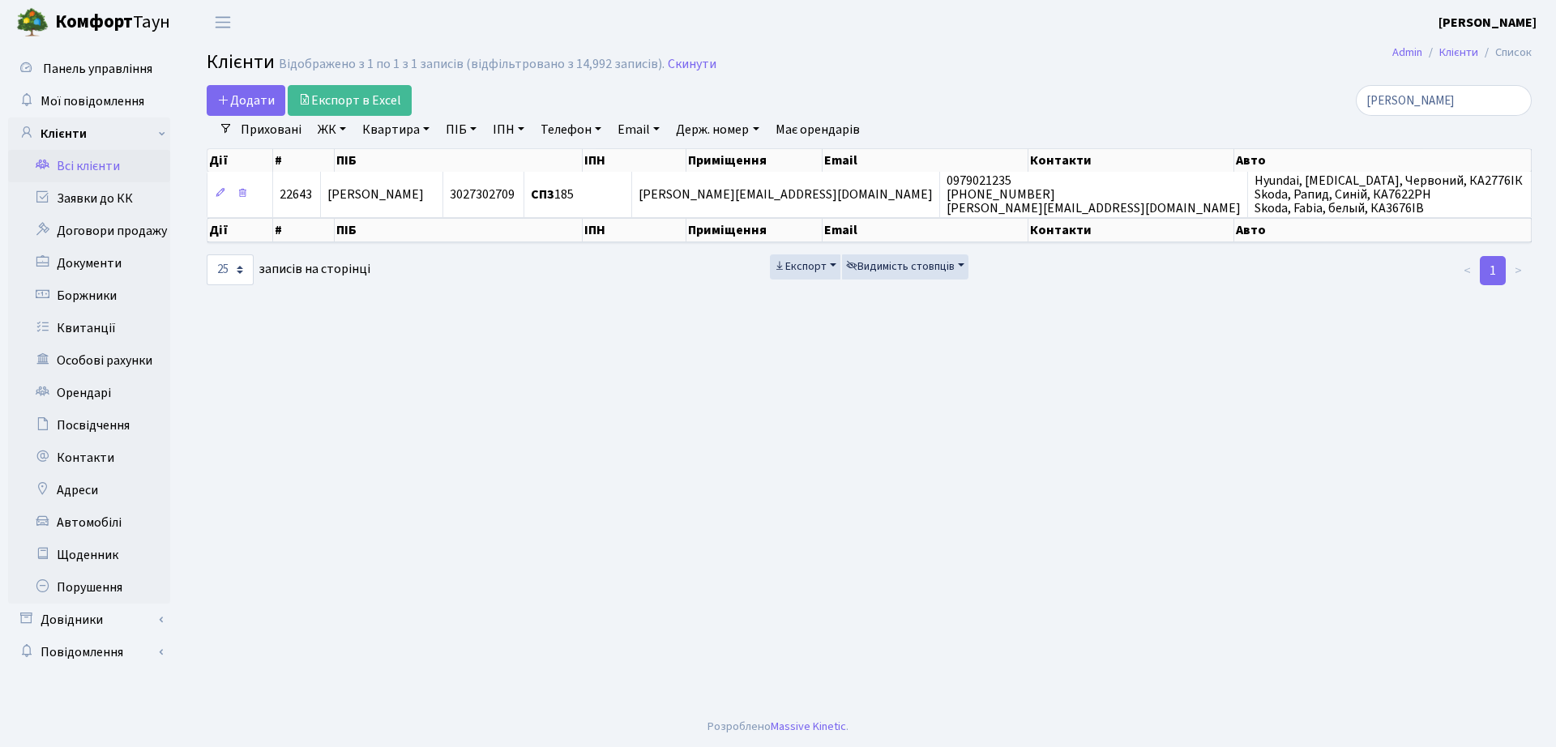
type input "[PERSON_NAME]"
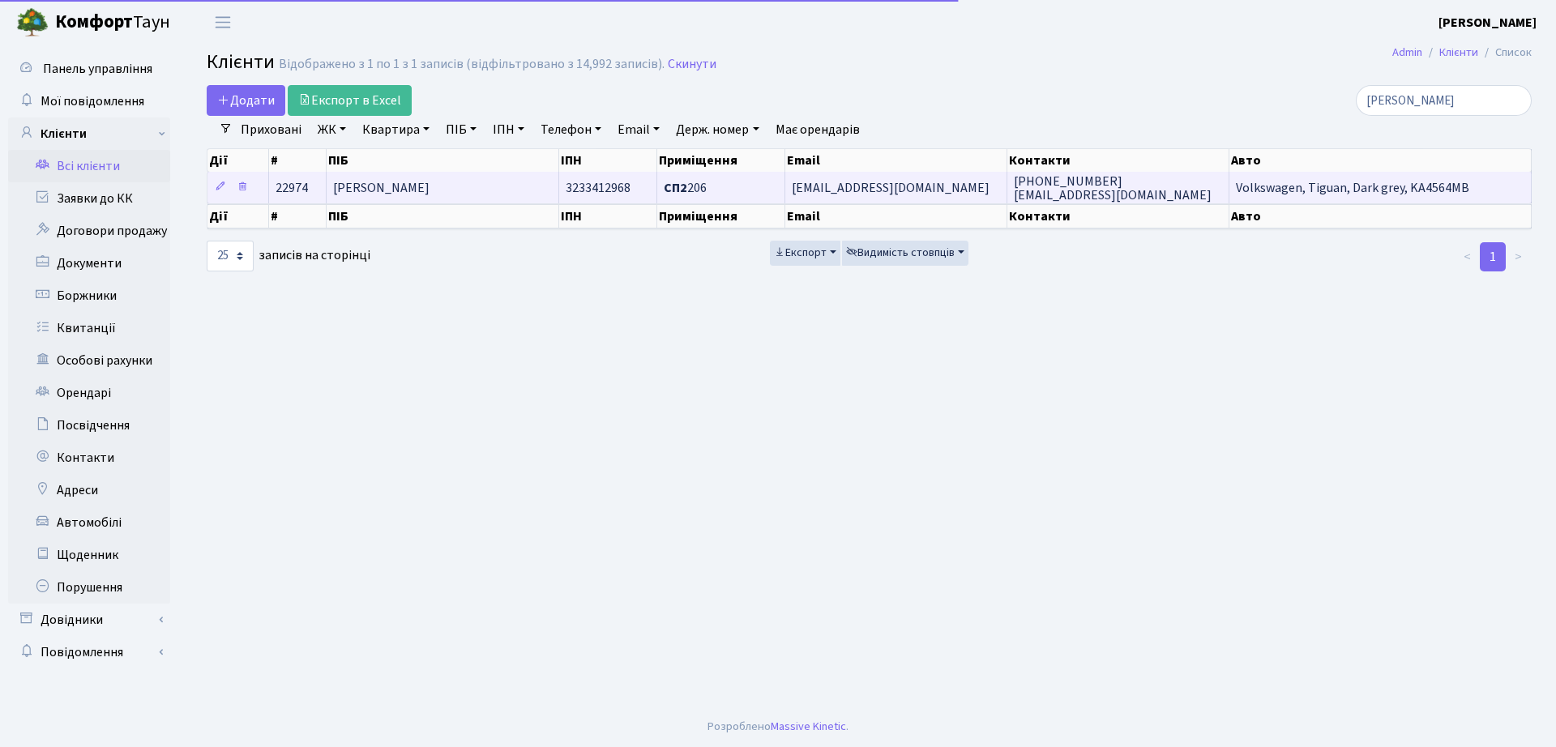
click at [430, 194] on span "[PERSON_NAME]" at bounding box center [381, 188] width 96 height 18
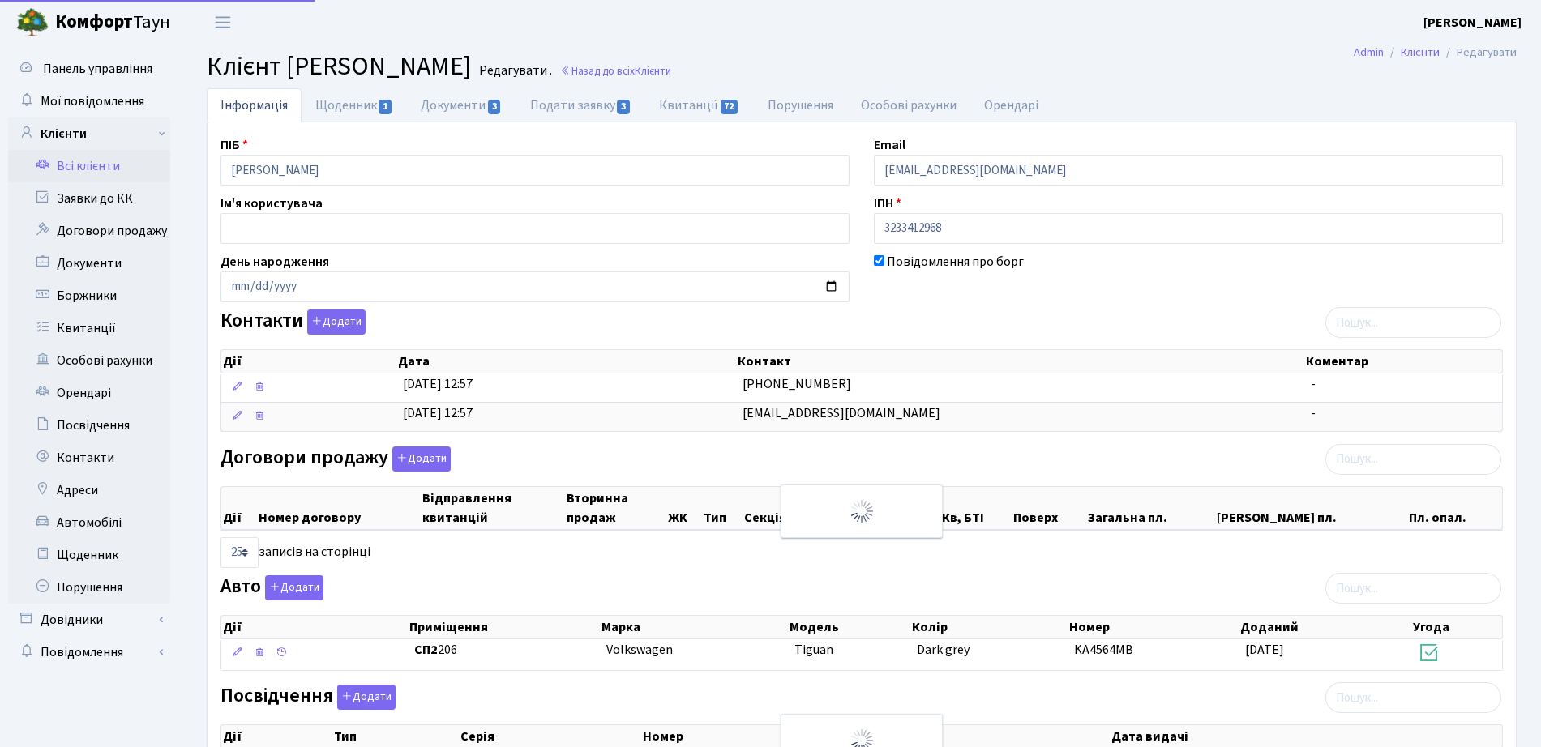
select select "25"
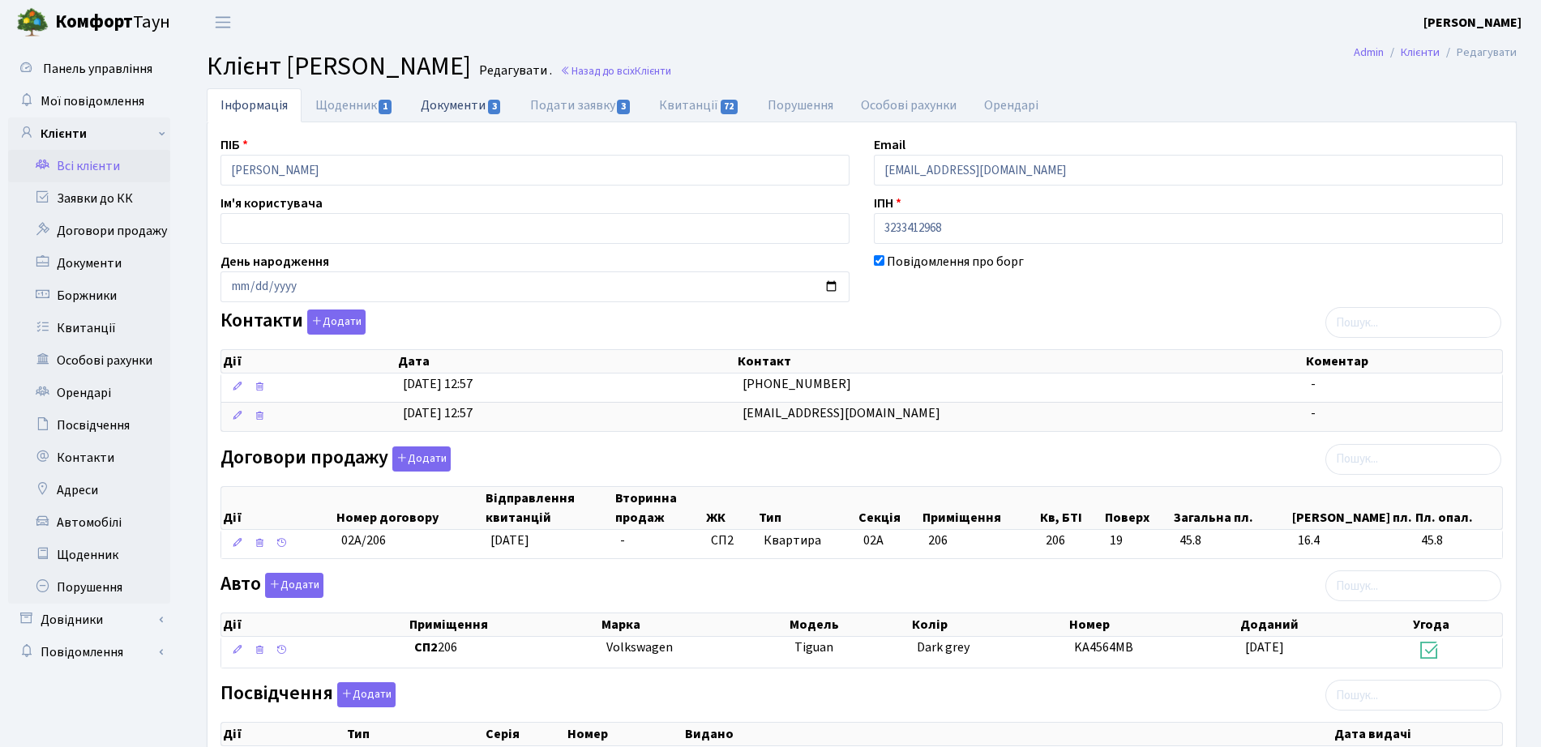
click at [489, 103] on span "3" at bounding box center [494, 107] width 13 height 15
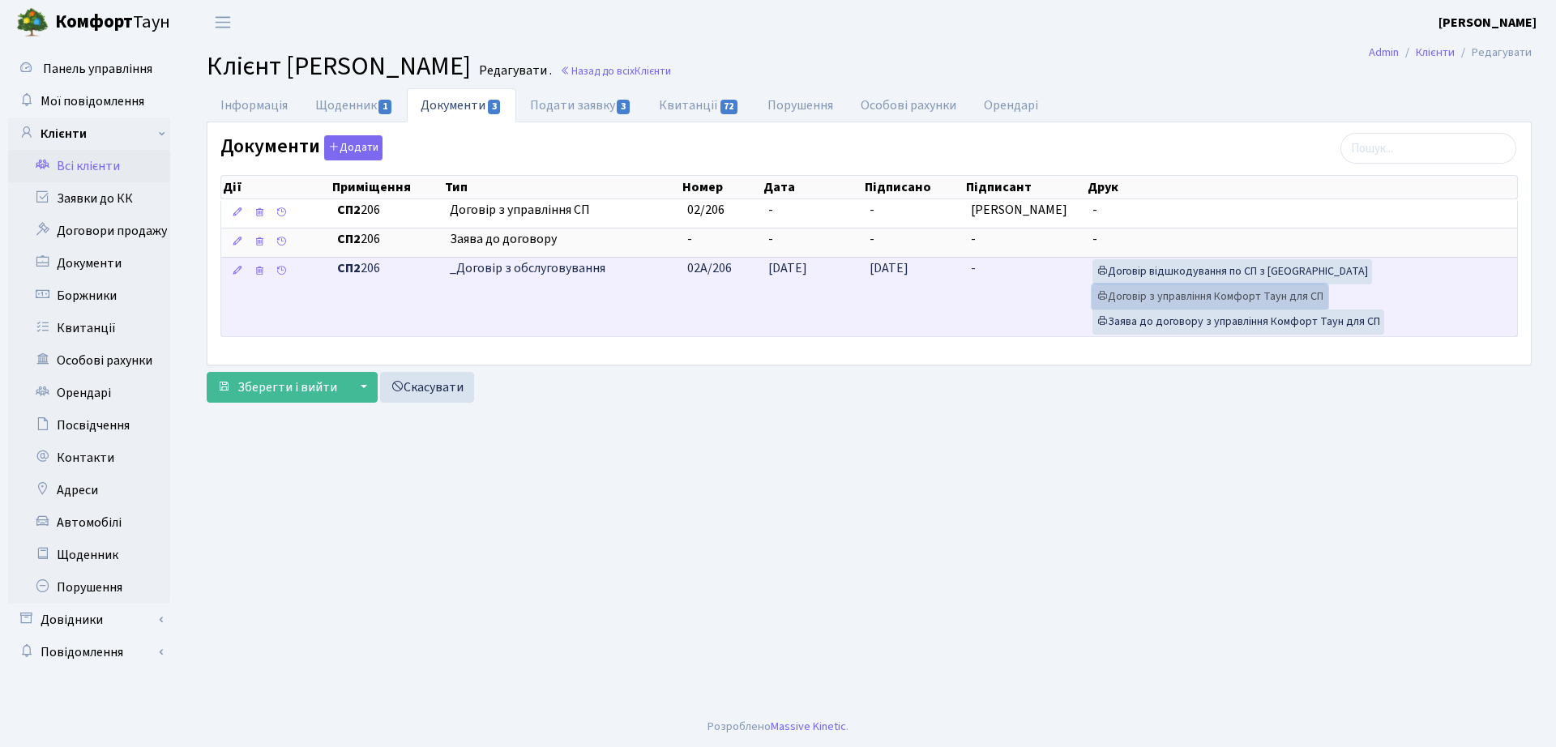
click at [1215, 297] on link "Договір з управління Комфорт Таун для СП" at bounding box center [1209, 296] width 235 height 25
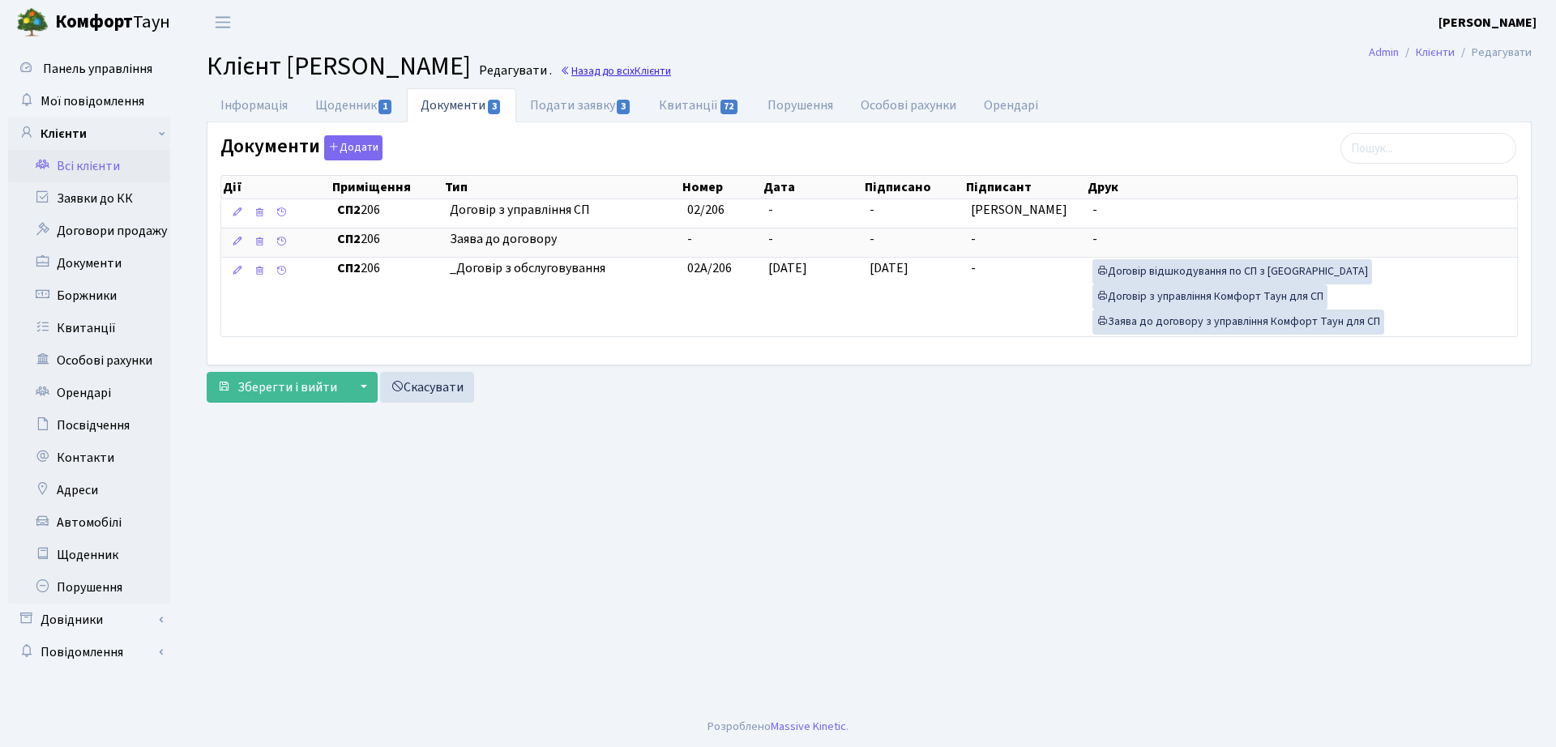
click at [671, 66] on link "Назад до всіх Клієнти" at bounding box center [615, 70] width 111 height 15
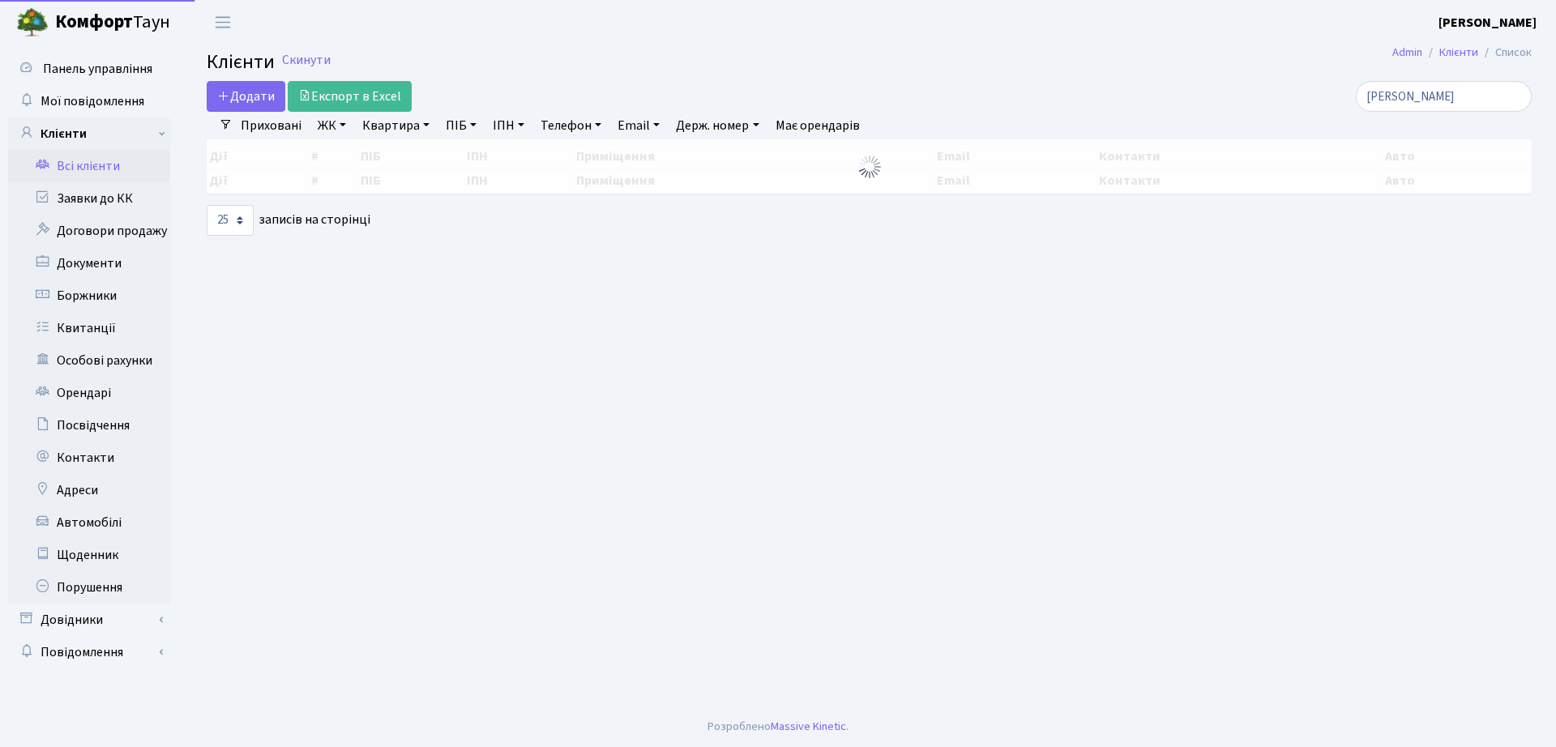
select select "25"
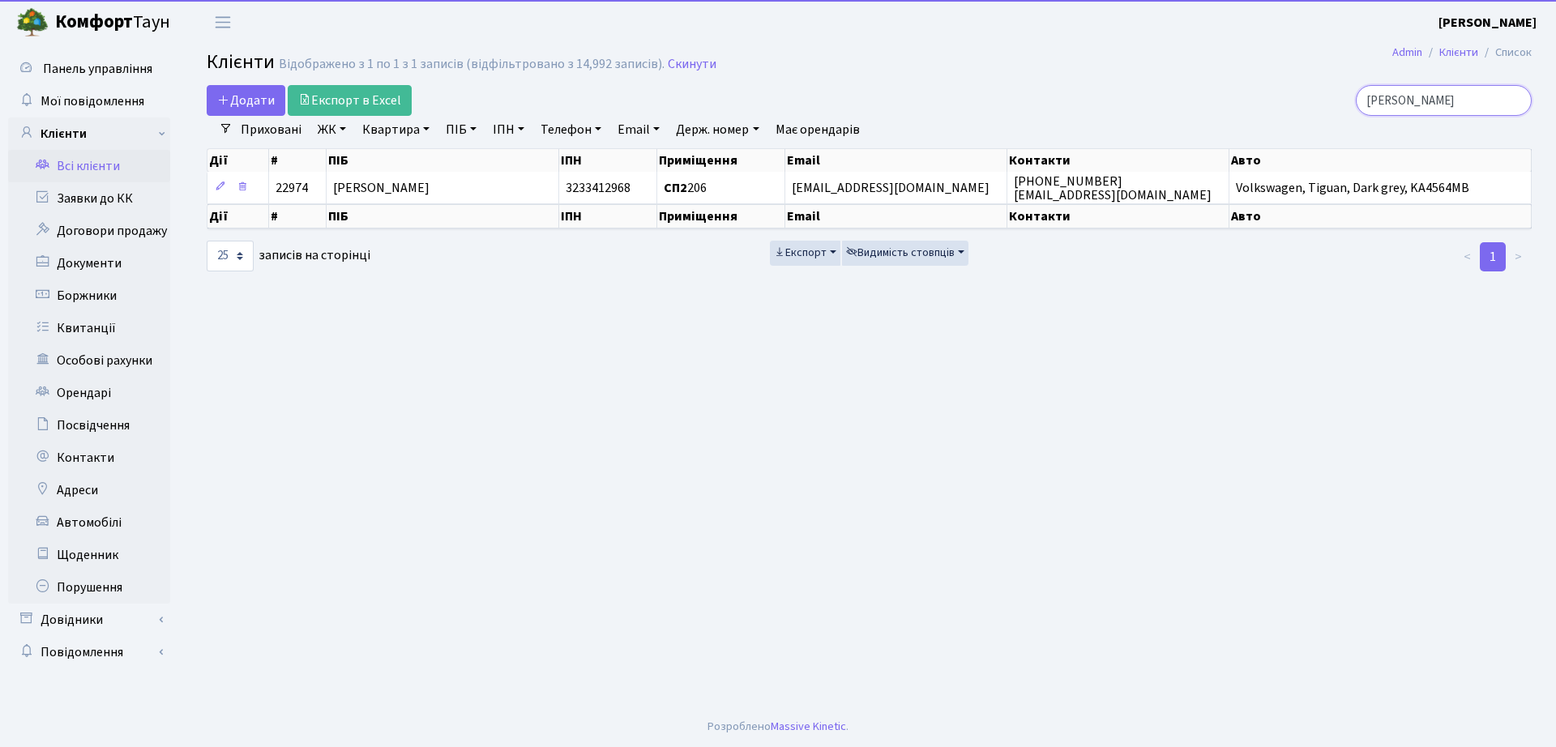
drag, startPoint x: 1453, startPoint y: 103, endPoint x: 1093, endPoint y: 84, distance: 360.3
click at [1109, 109] on div "скіценко" at bounding box center [1318, 100] width 425 height 31
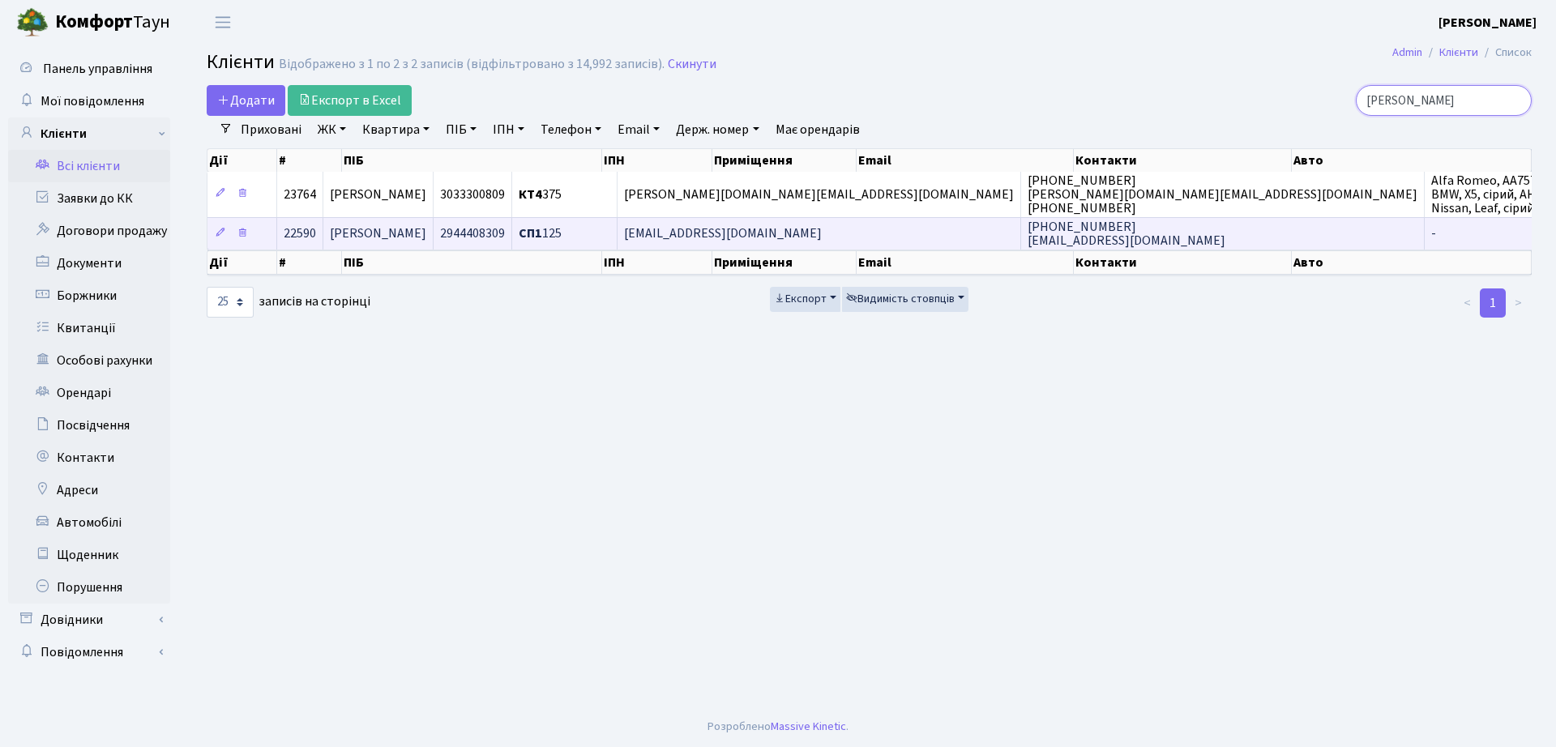
type input "дегтярьова"
click at [618, 242] on td "СП1 125" at bounding box center [564, 233] width 105 height 32
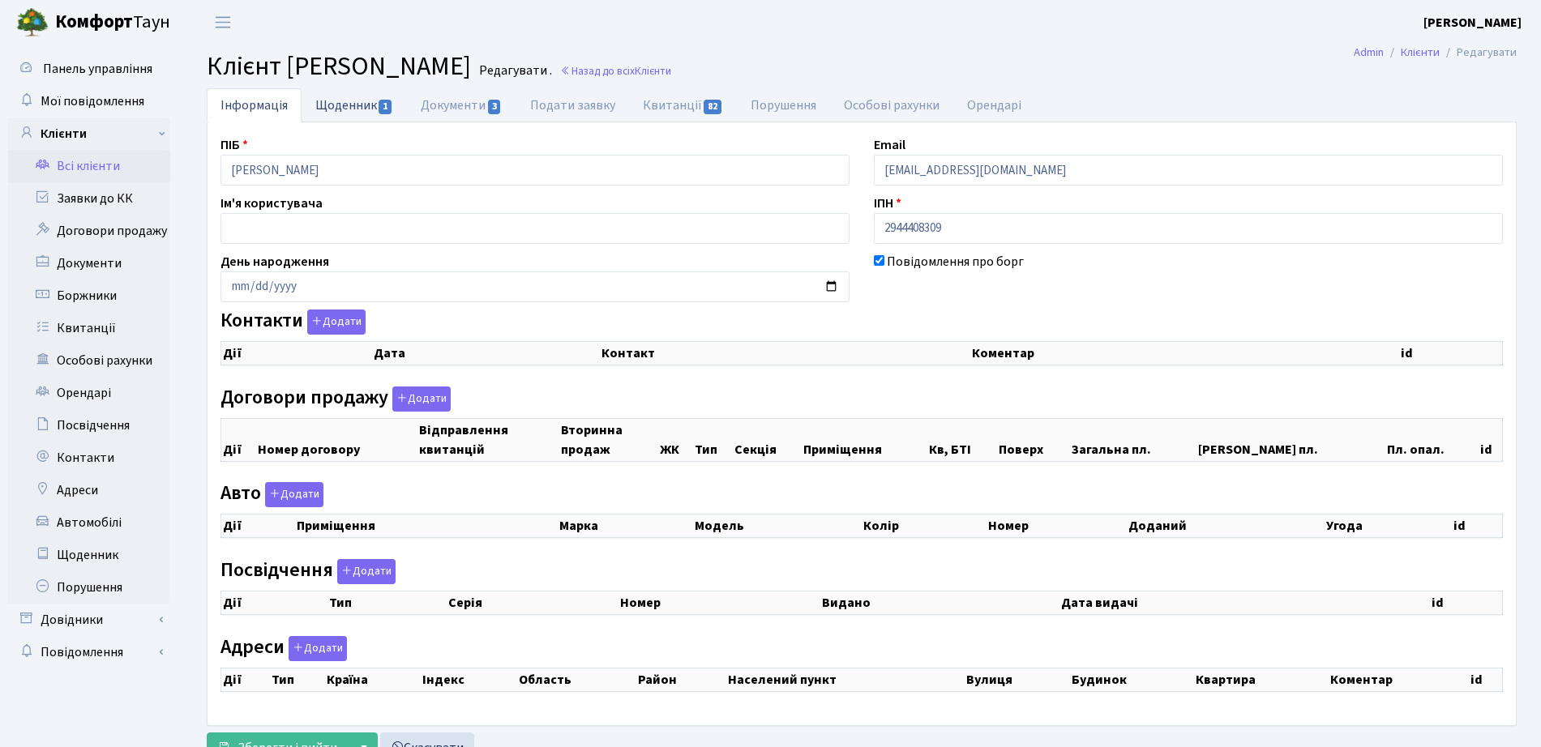
checkbox input "true"
select select "25"
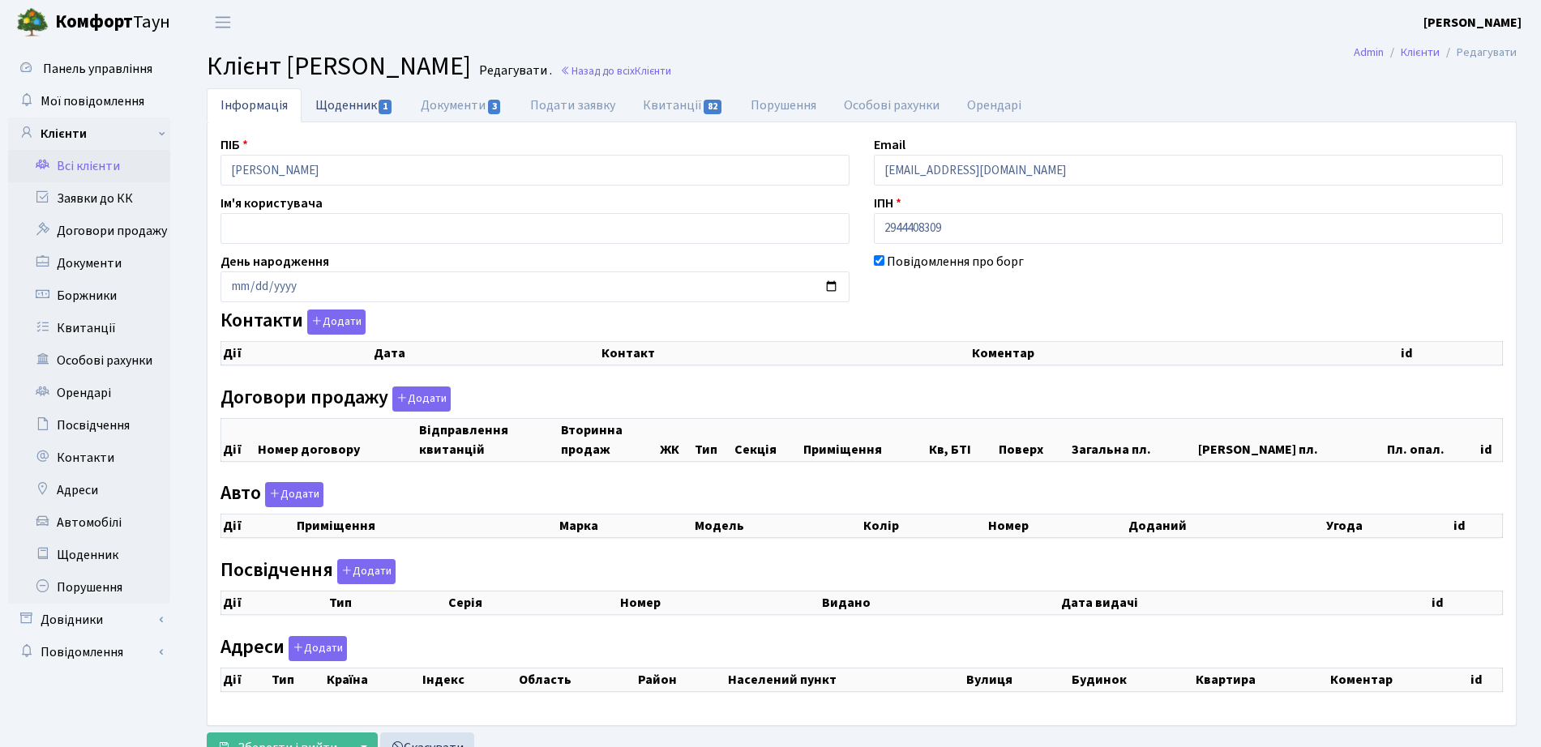
select select "25"
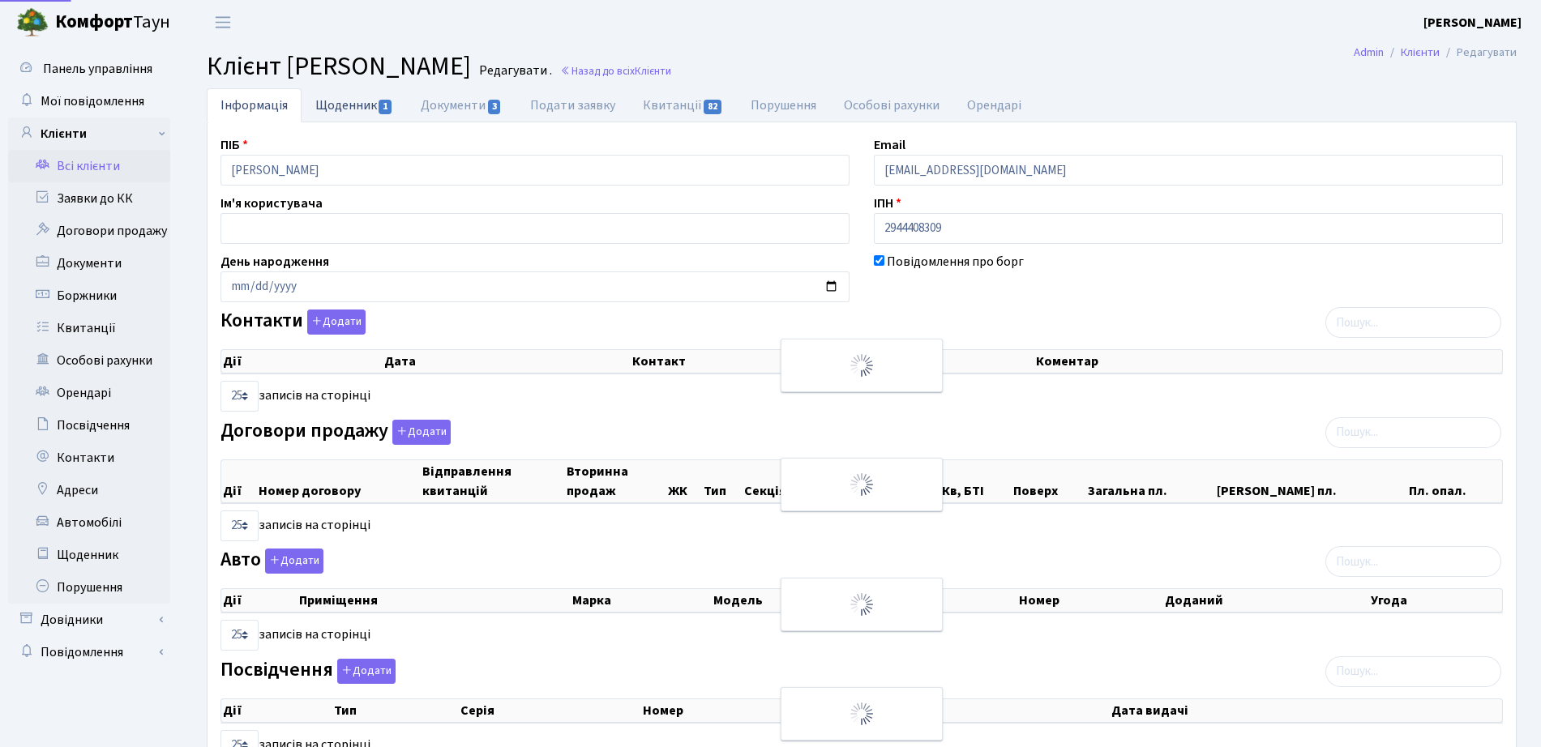
click at [315, 113] on link "Щоденник 1" at bounding box center [353, 104] width 105 height 33
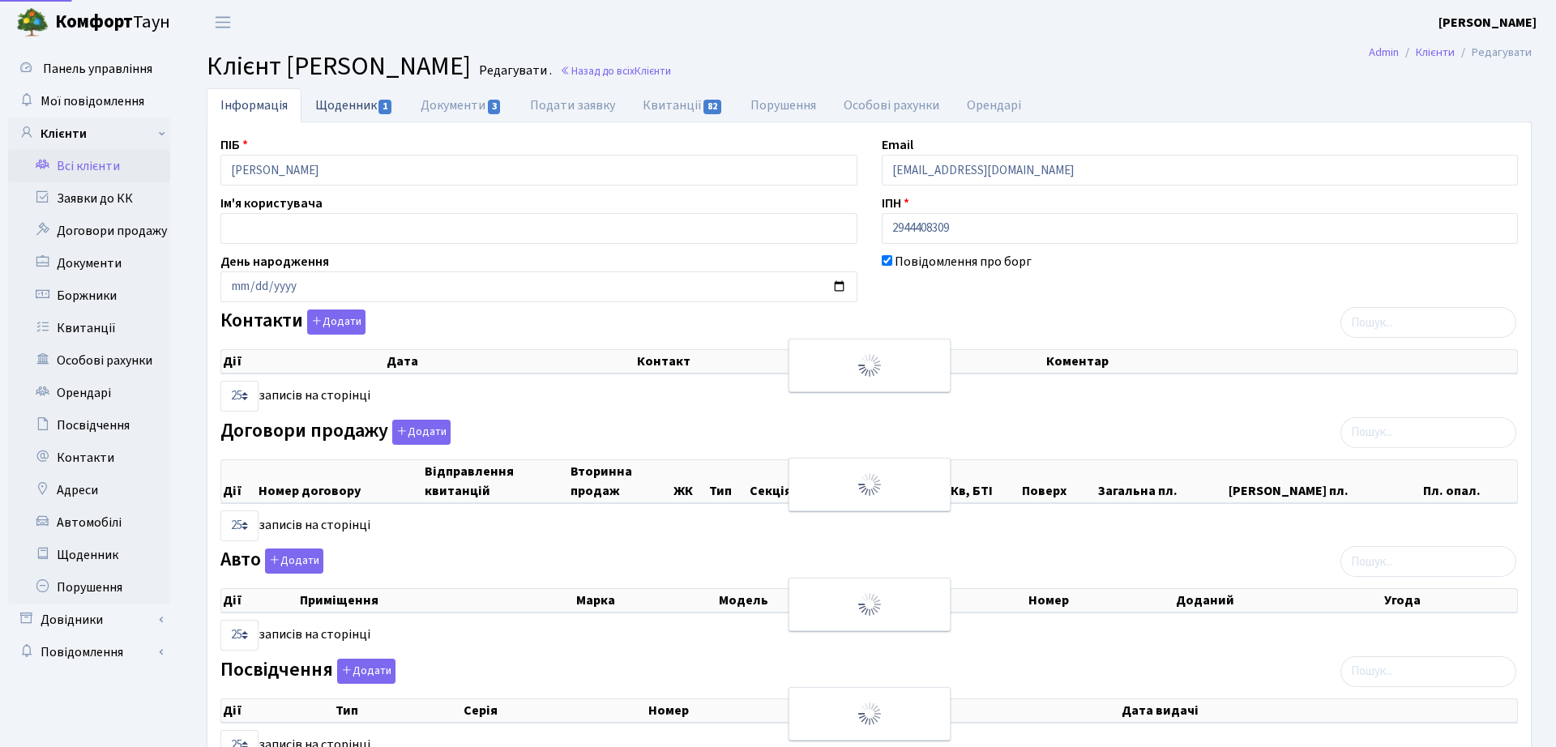
select select "25"
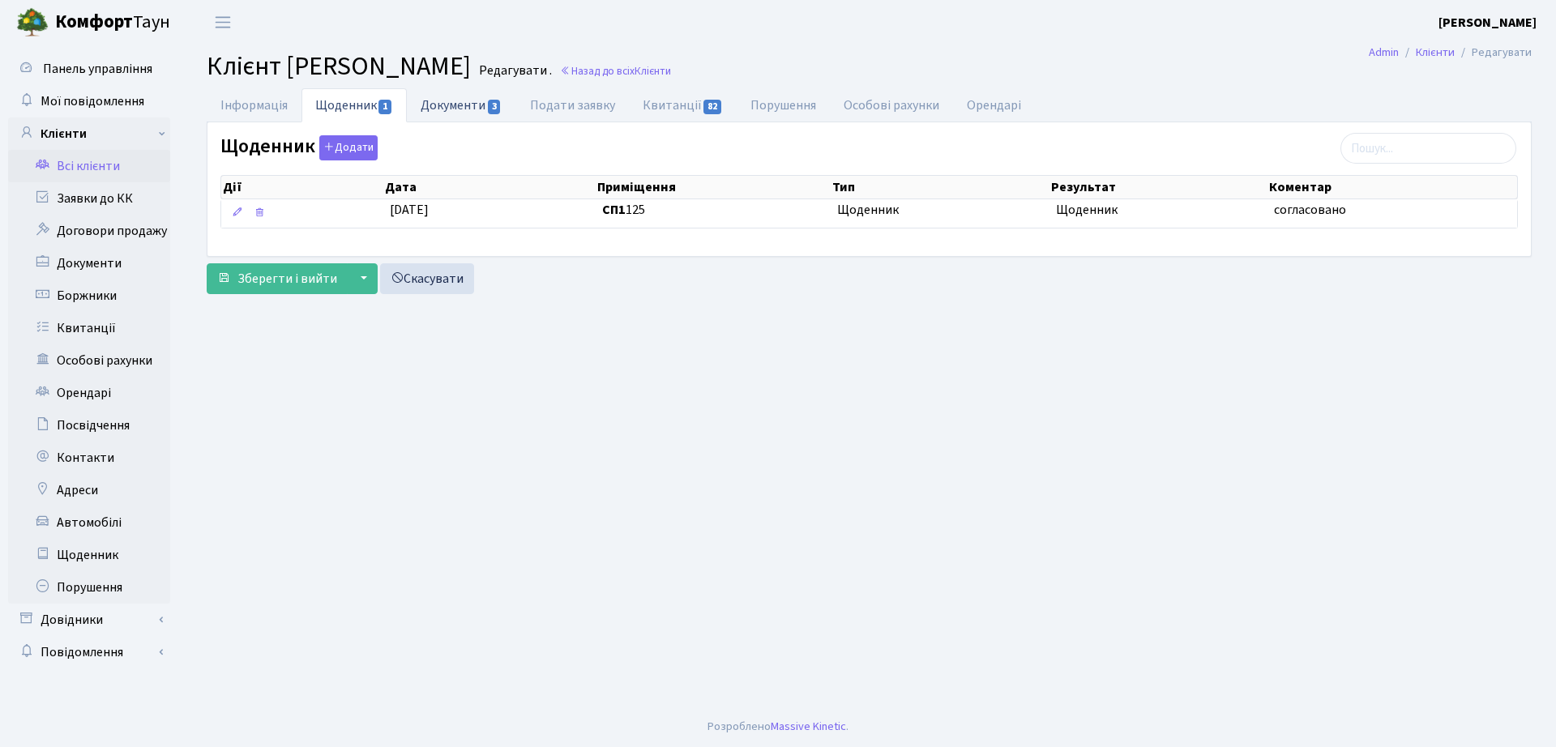
click at [422, 96] on link "Документи 3" at bounding box center [461, 104] width 109 height 33
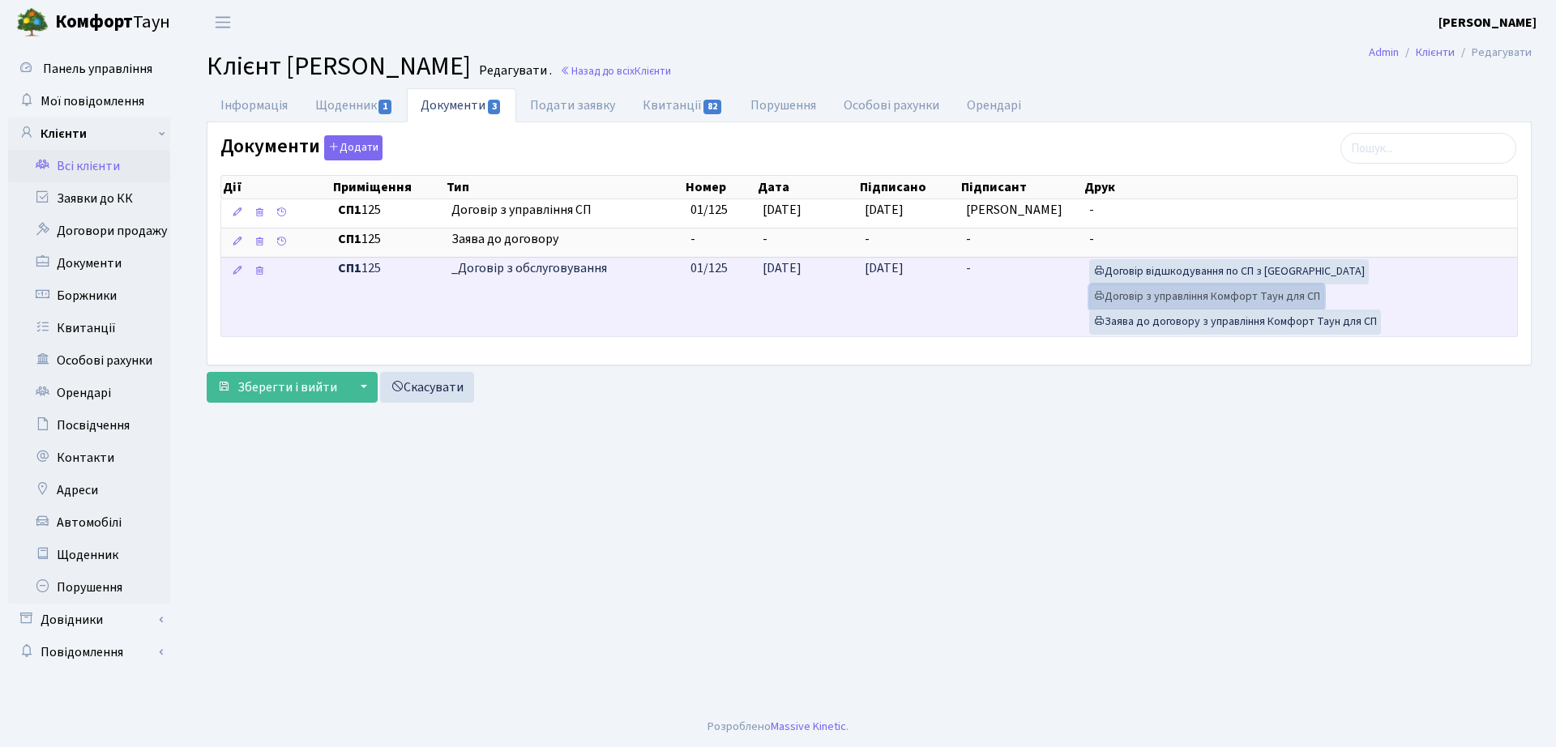
click at [1199, 297] on link "Договір з управління Комфорт Таун для СП" at bounding box center [1206, 296] width 235 height 25
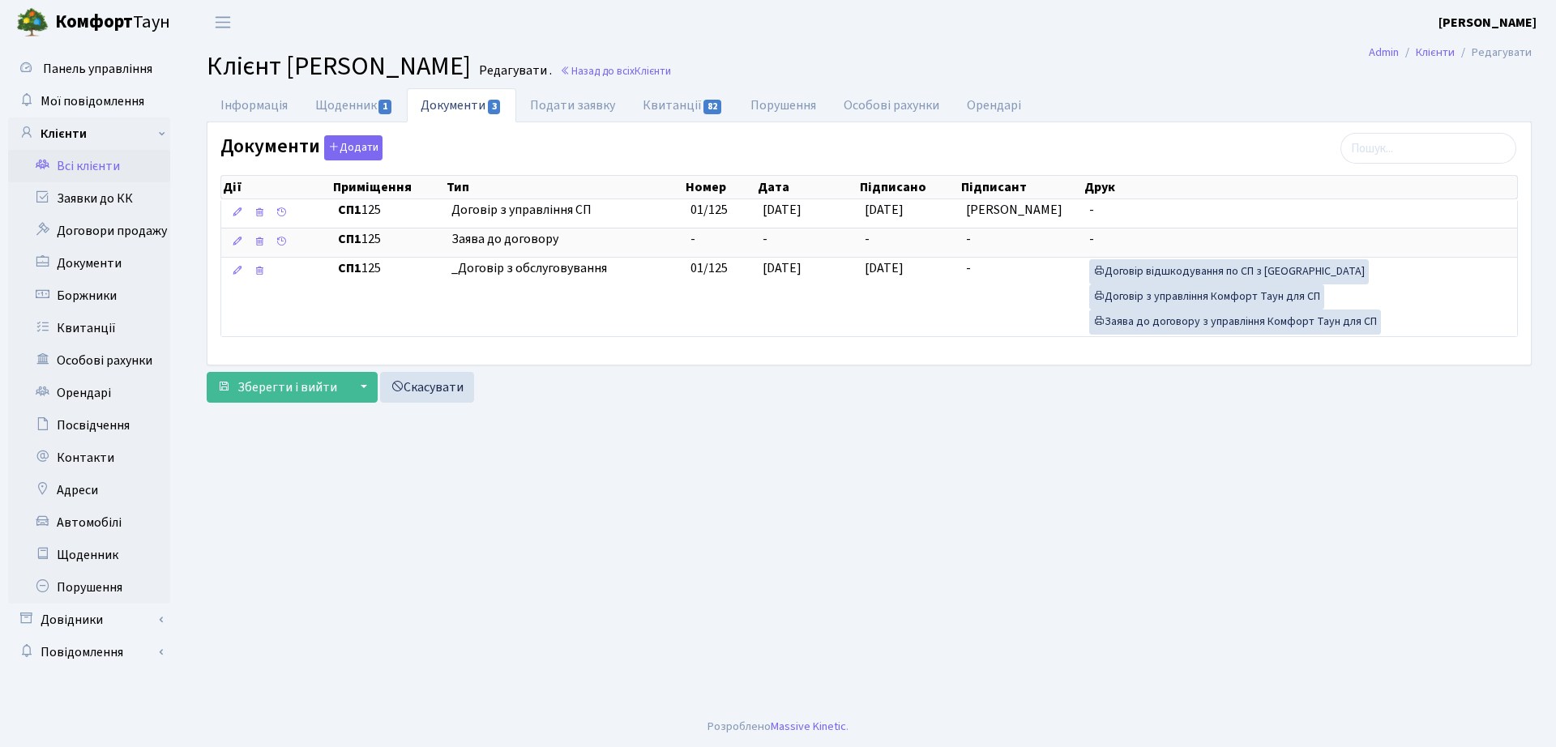
click at [791, 81] on h2 "Клієнт Дегтярьова Ольга Валеріївна Редагувати . Назад до всіх Клієнти" at bounding box center [869, 66] width 1325 height 31
click at [671, 72] on span "Клієнти" at bounding box center [653, 70] width 36 height 15
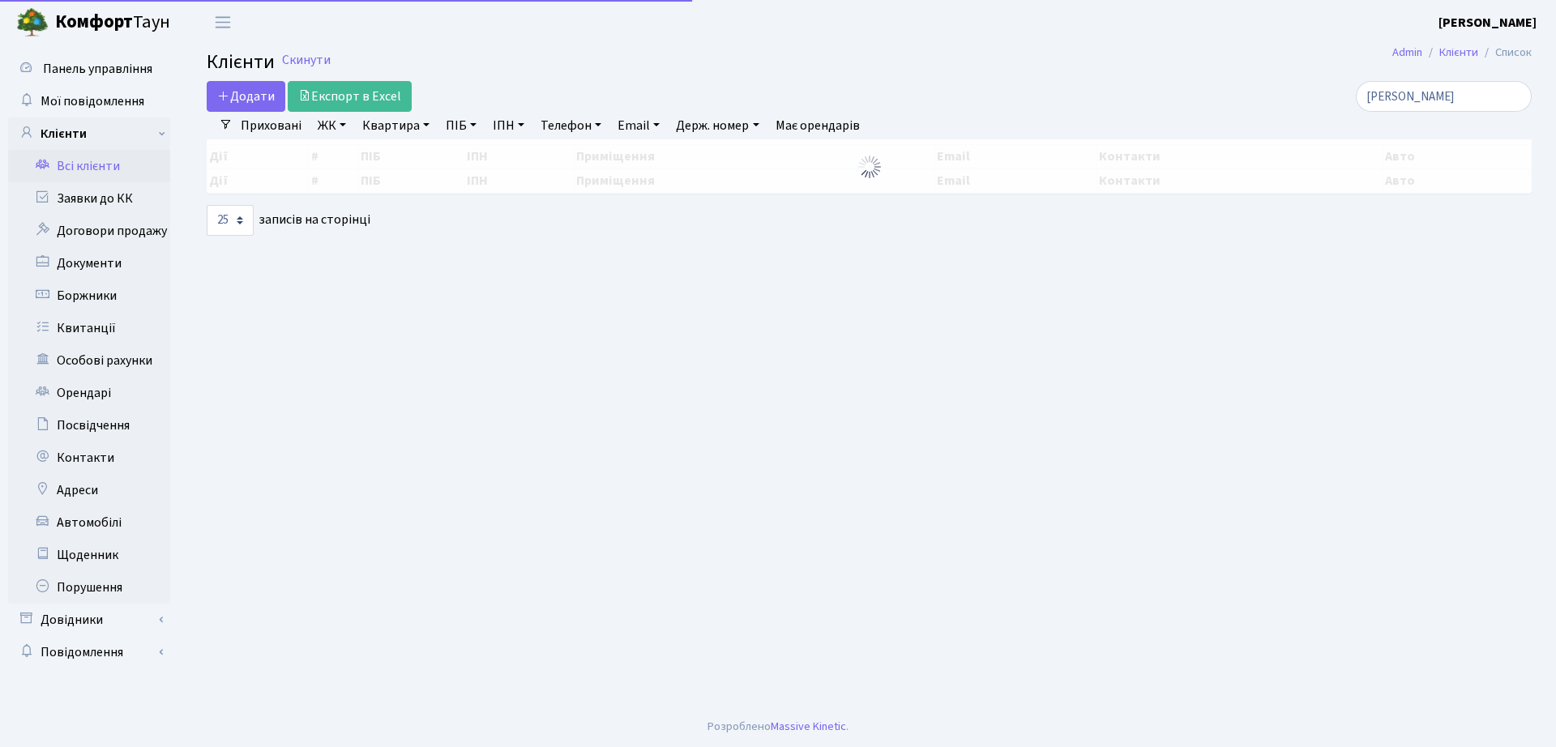
select select "25"
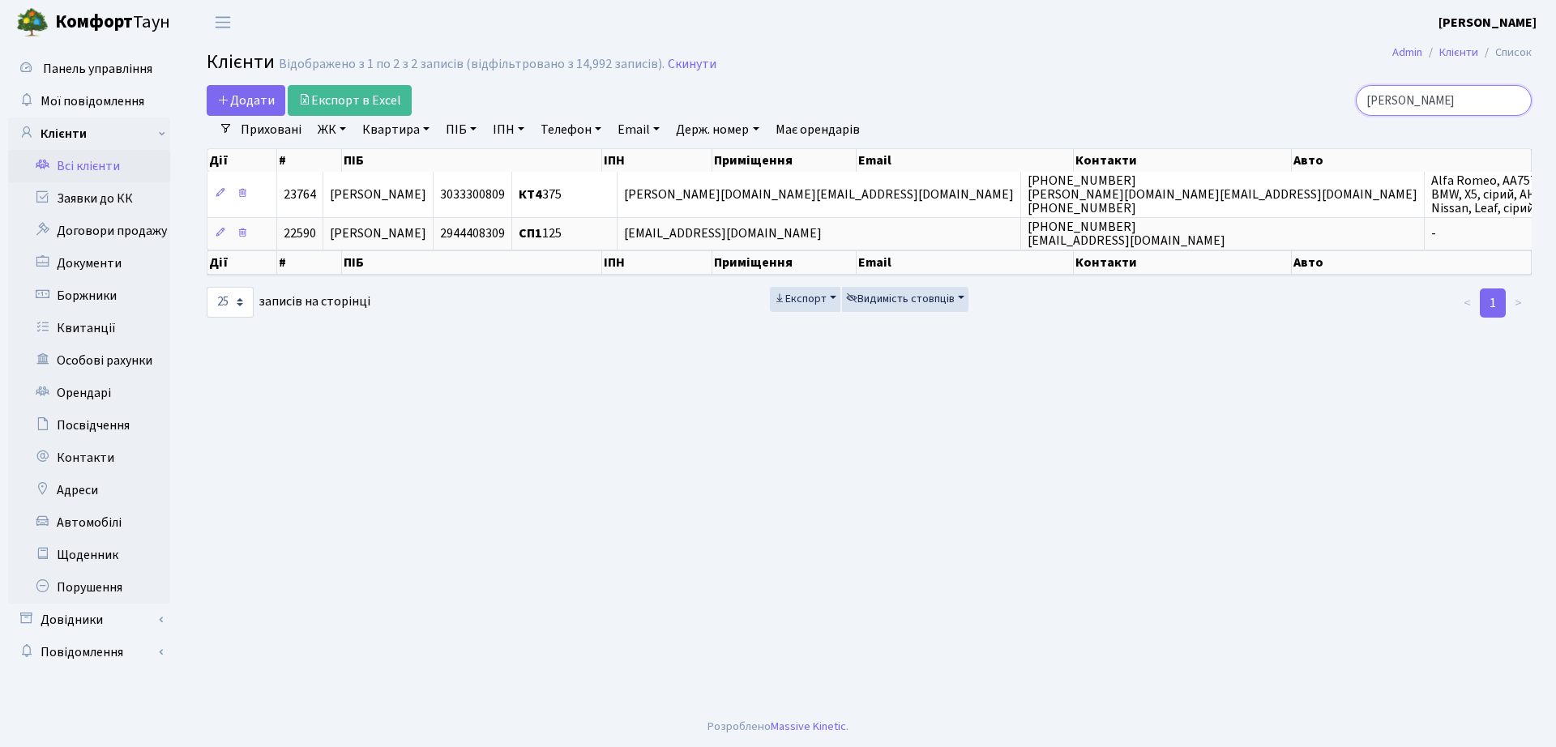
drag, startPoint x: 1368, startPoint y: 82, endPoint x: 1009, endPoint y: 92, distance: 359.2
click at [1009, 92] on div "Додати Експорт в Excel дегтярьова" at bounding box center [869, 100] width 1349 height 31
type input "рижий"
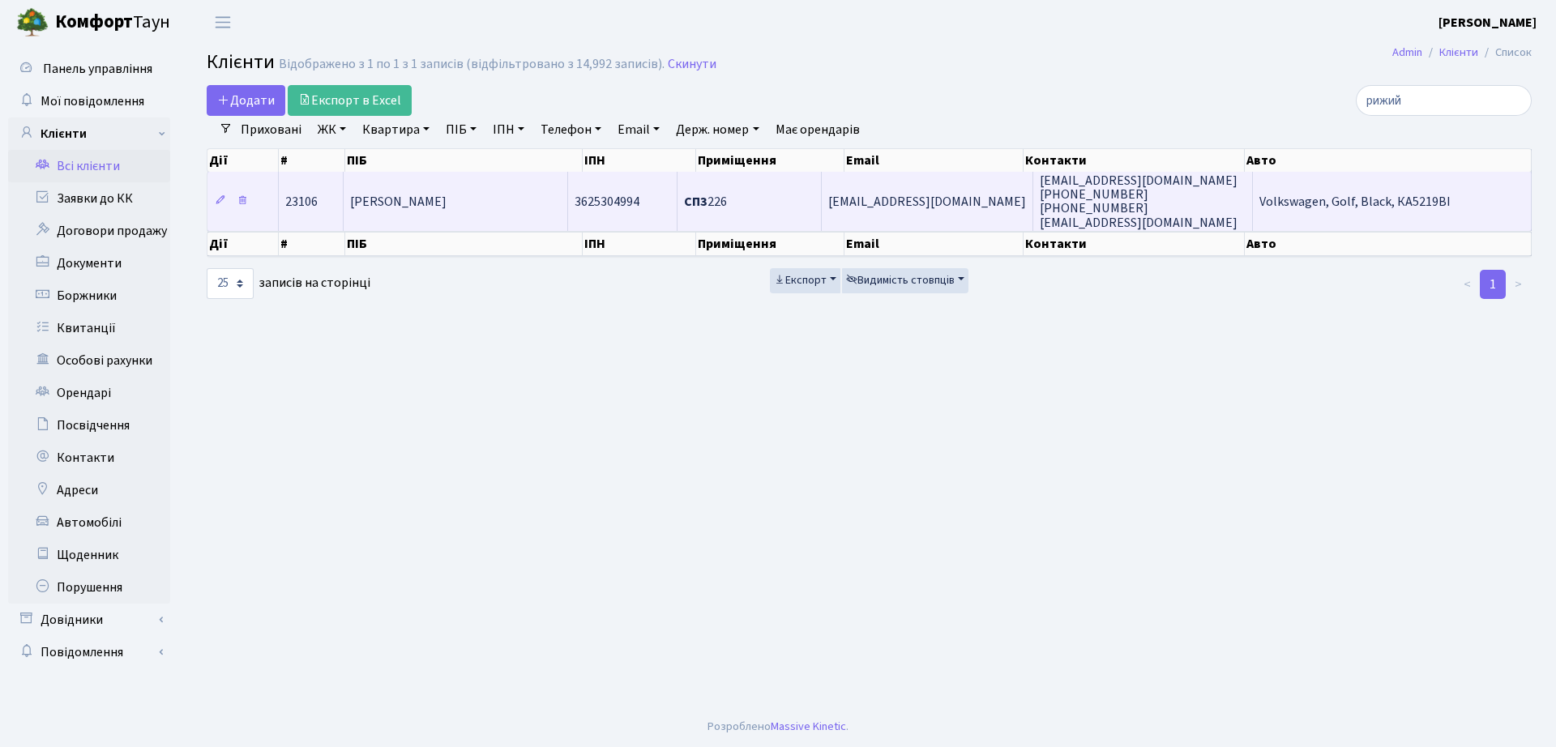
click at [508, 172] on td "[PERSON_NAME]" at bounding box center [456, 201] width 224 height 58
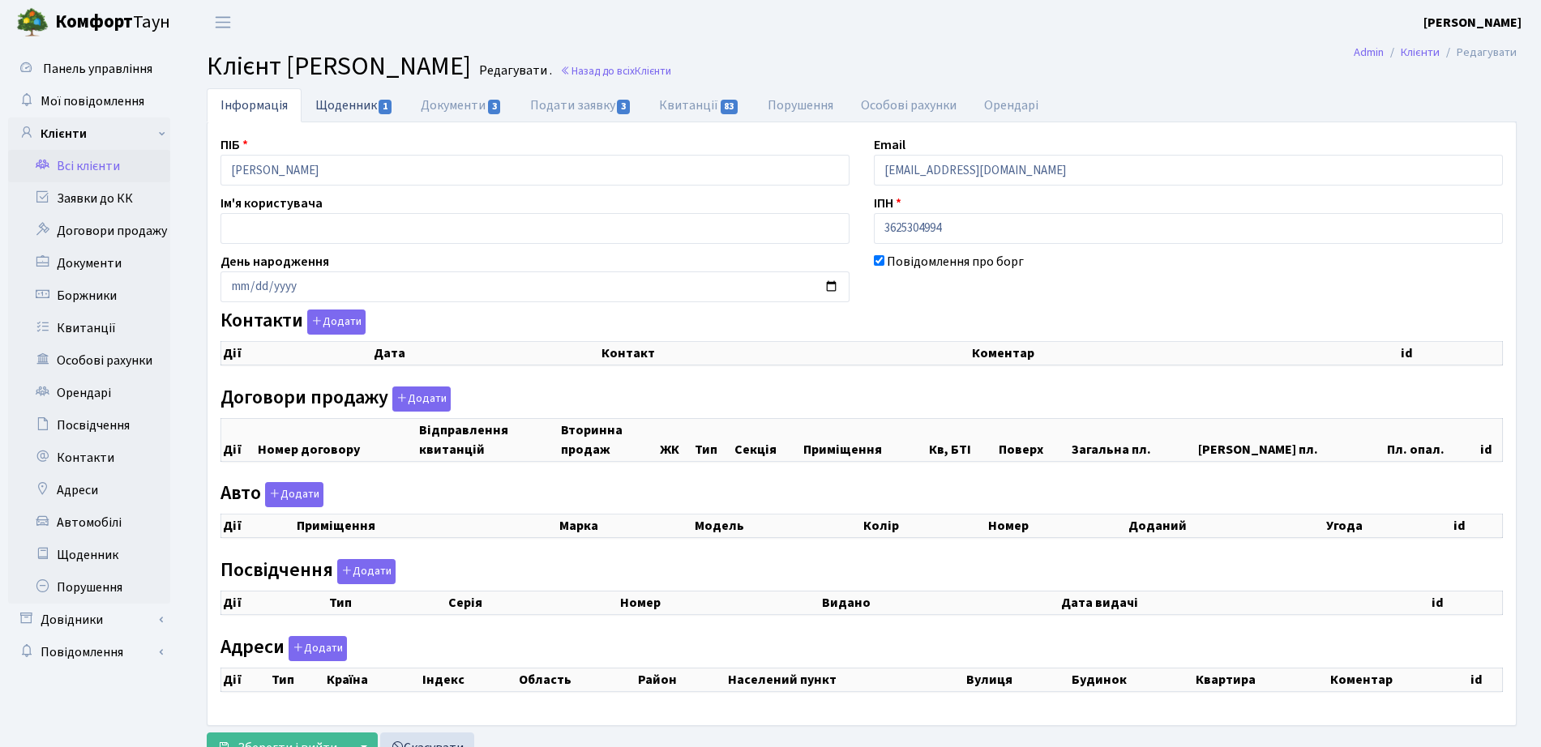
checkbox input "true"
click at [370, 106] on link "Щоденник 1" at bounding box center [353, 104] width 105 height 33
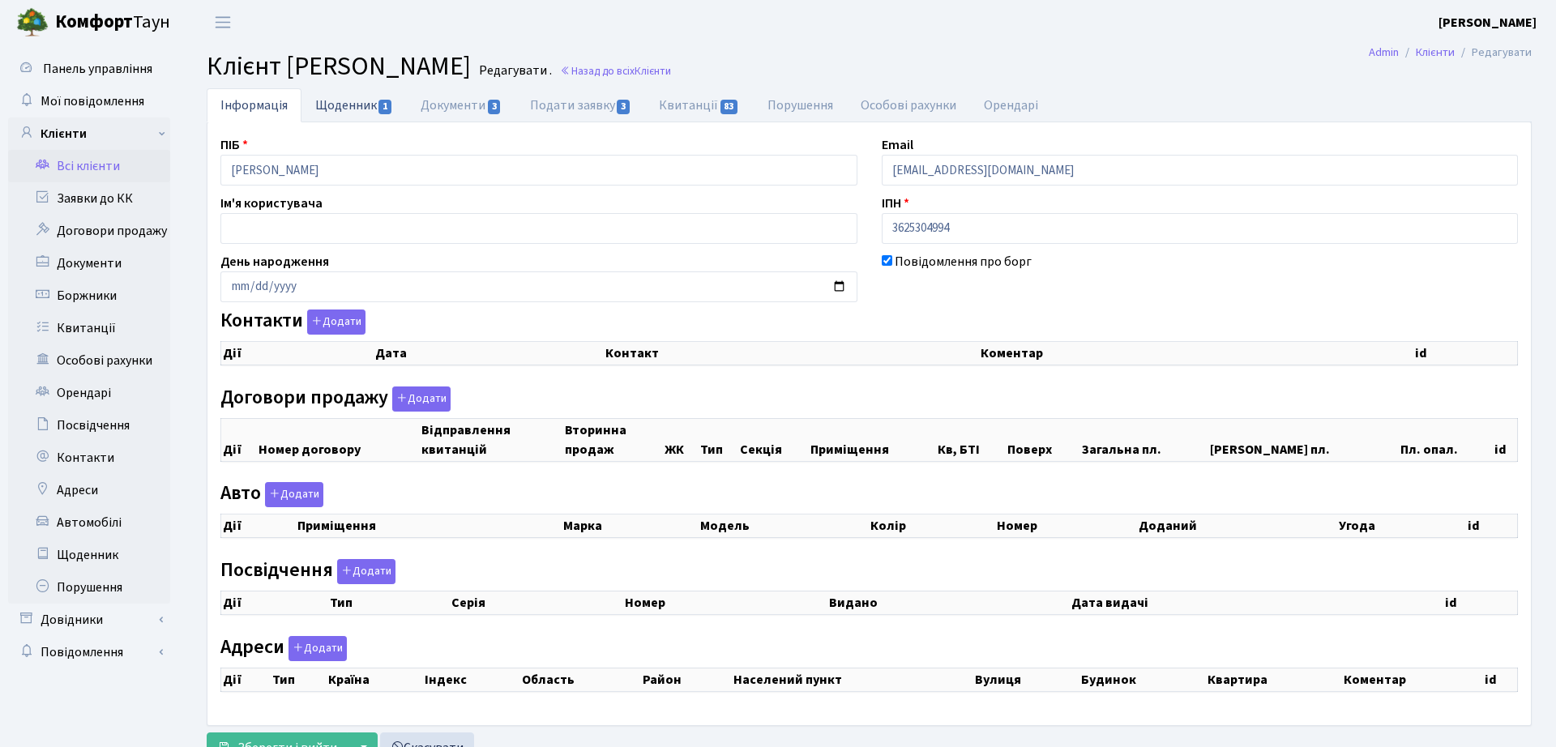
select select "25"
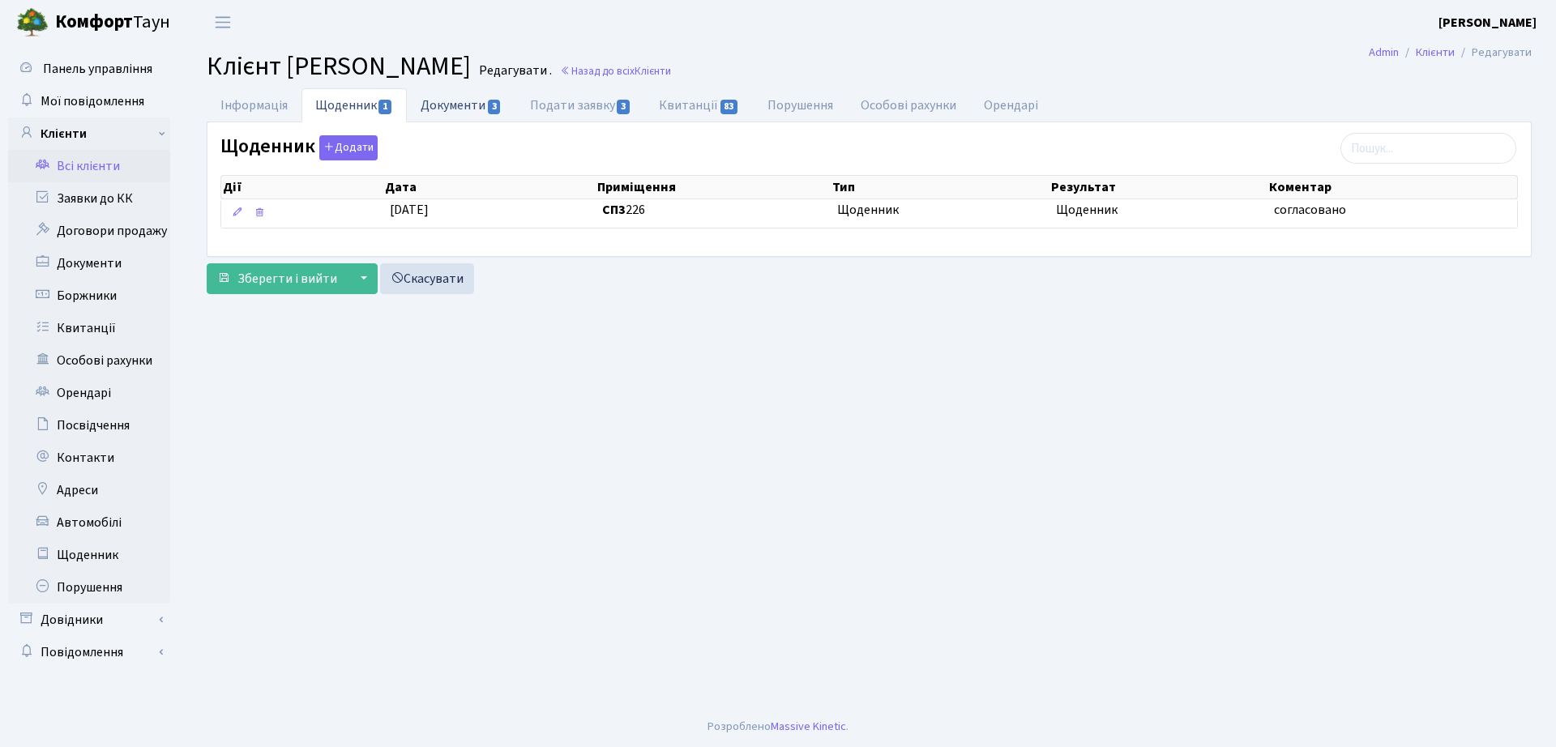
click at [456, 110] on link "Документи 3" at bounding box center [461, 104] width 109 height 33
select select "25"
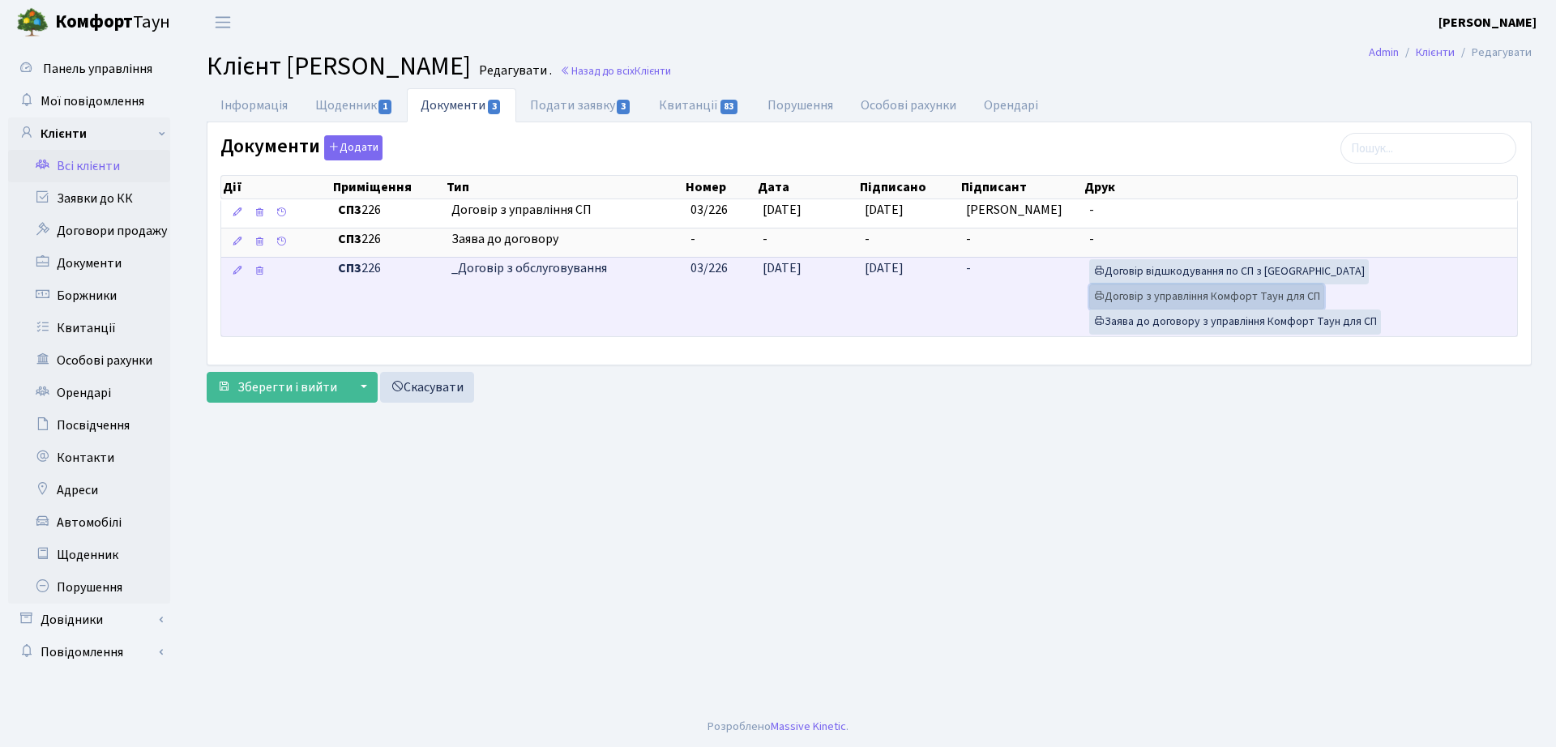
click at [1130, 300] on link "Договір з управління Комфорт Таун для СП" at bounding box center [1206, 296] width 235 height 25
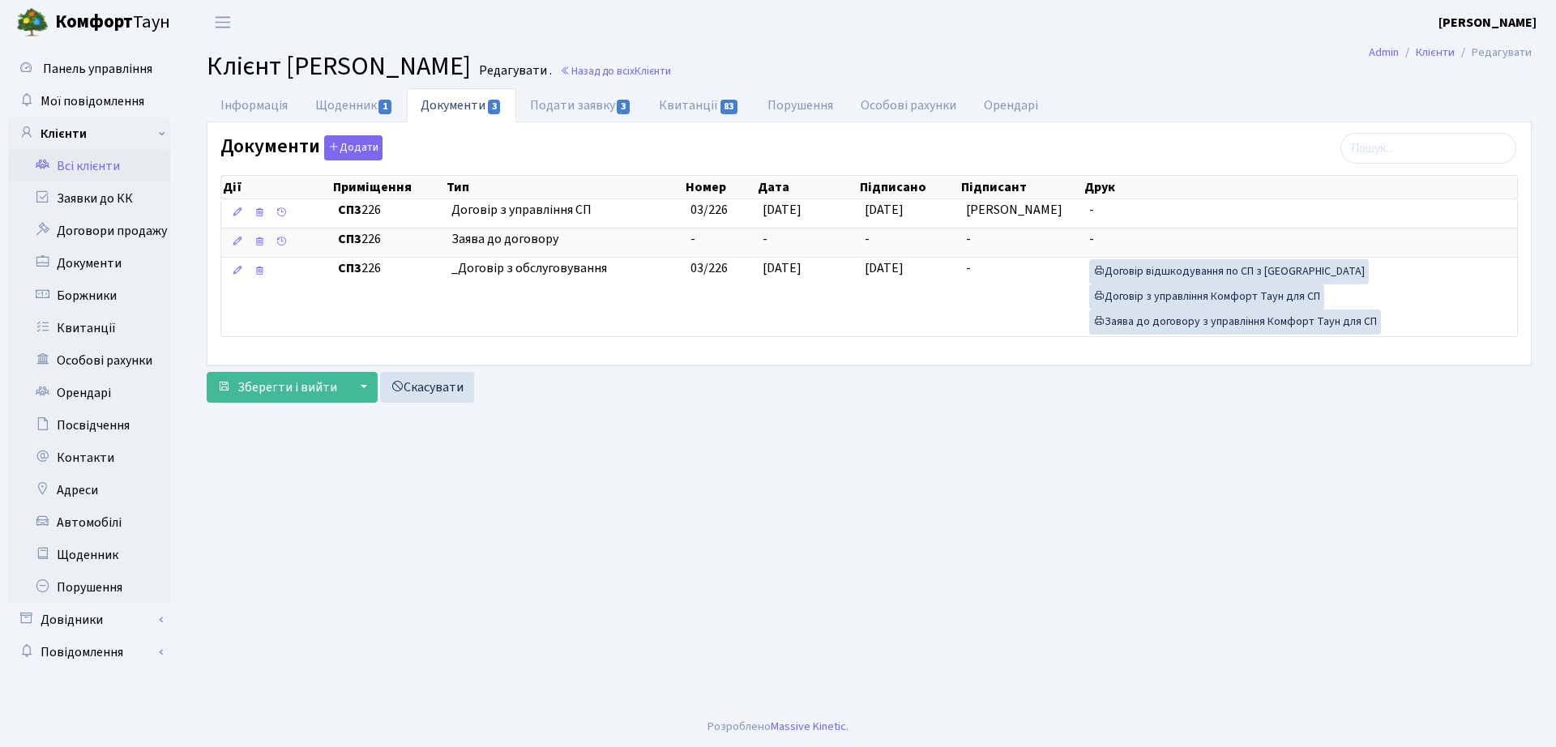
click at [726, 83] on main "Admin Клієнти Редагувати Клієнт Рижий Андрій Русланович Редагувати . Назад до в…" at bounding box center [869, 376] width 1374 height 662
click at [671, 74] on link "Назад до всіх Клієнти" at bounding box center [615, 70] width 111 height 15
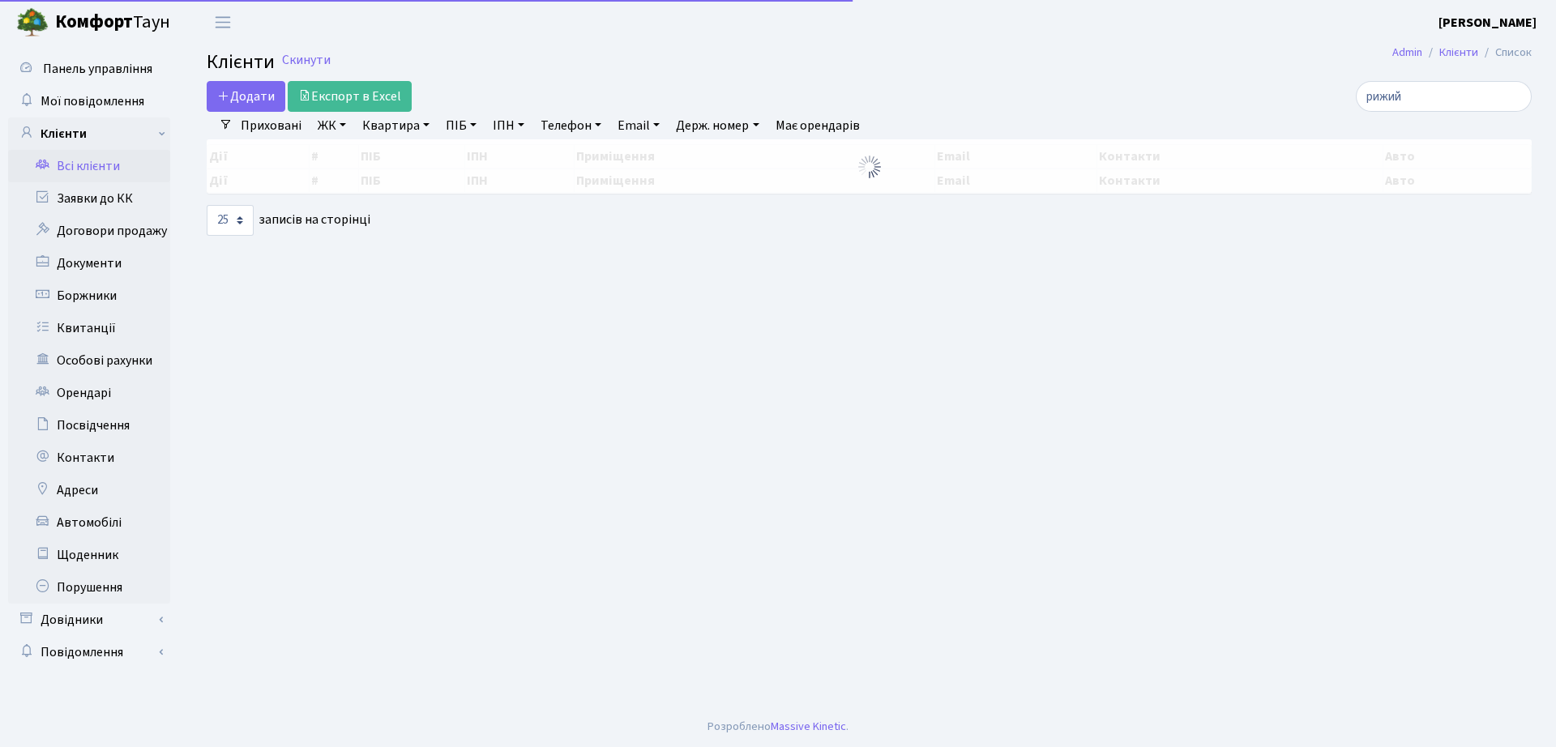
select select "25"
drag, startPoint x: 1466, startPoint y: 93, endPoint x: 908, endPoint y: 103, distance: 558.5
click at [921, 125] on div "Додати Експорт в Excel рижий Фільтри Приховані ЖК ТХ, вул. [PERSON_NAME], 1/2 К…" at bounding box center [869, 158] width 1349 height 155
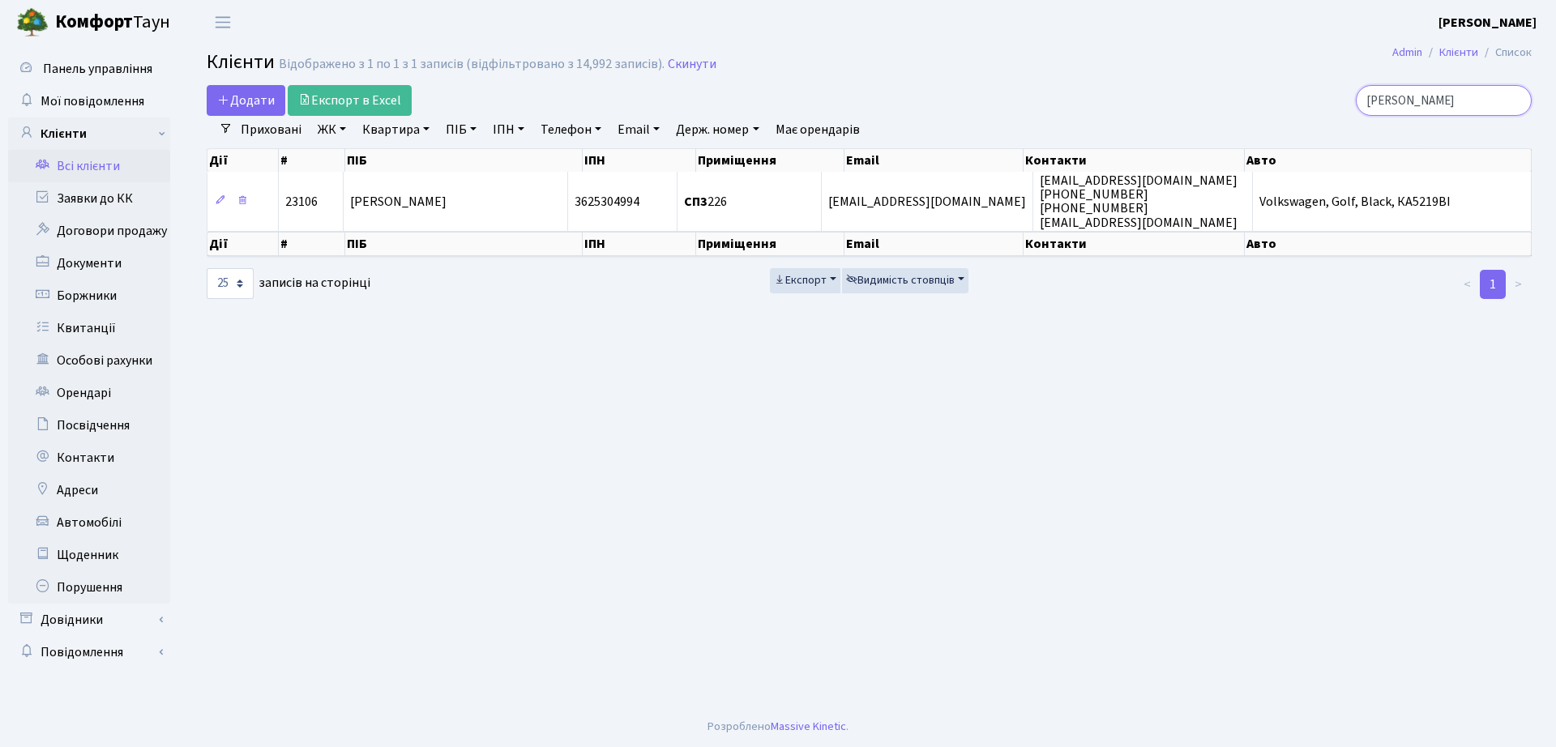
type input "[PERSON_NAME]"
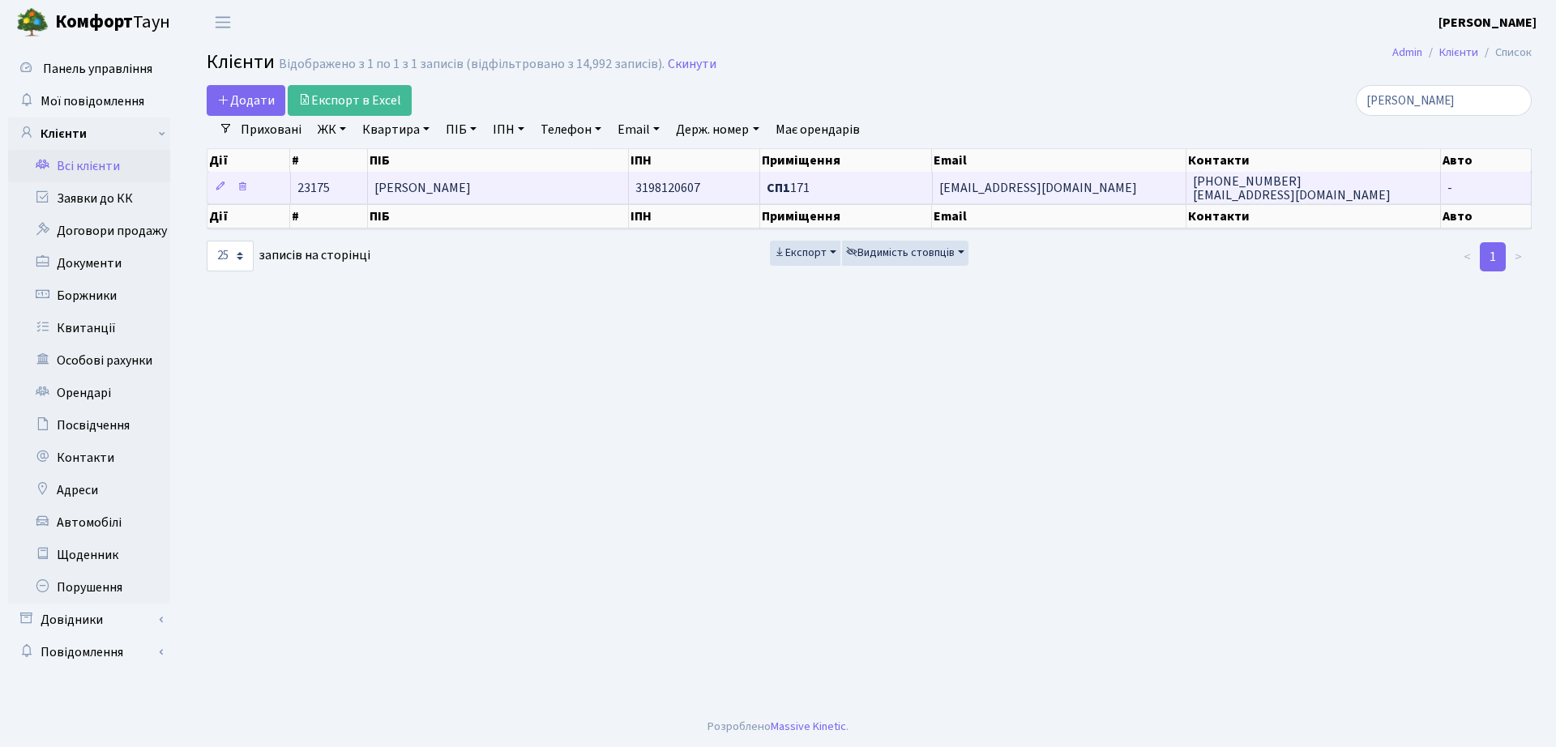
click at [456, 192] on span "[PERSON_NAME]" at bounding box center [422, 188] width 96 height 18
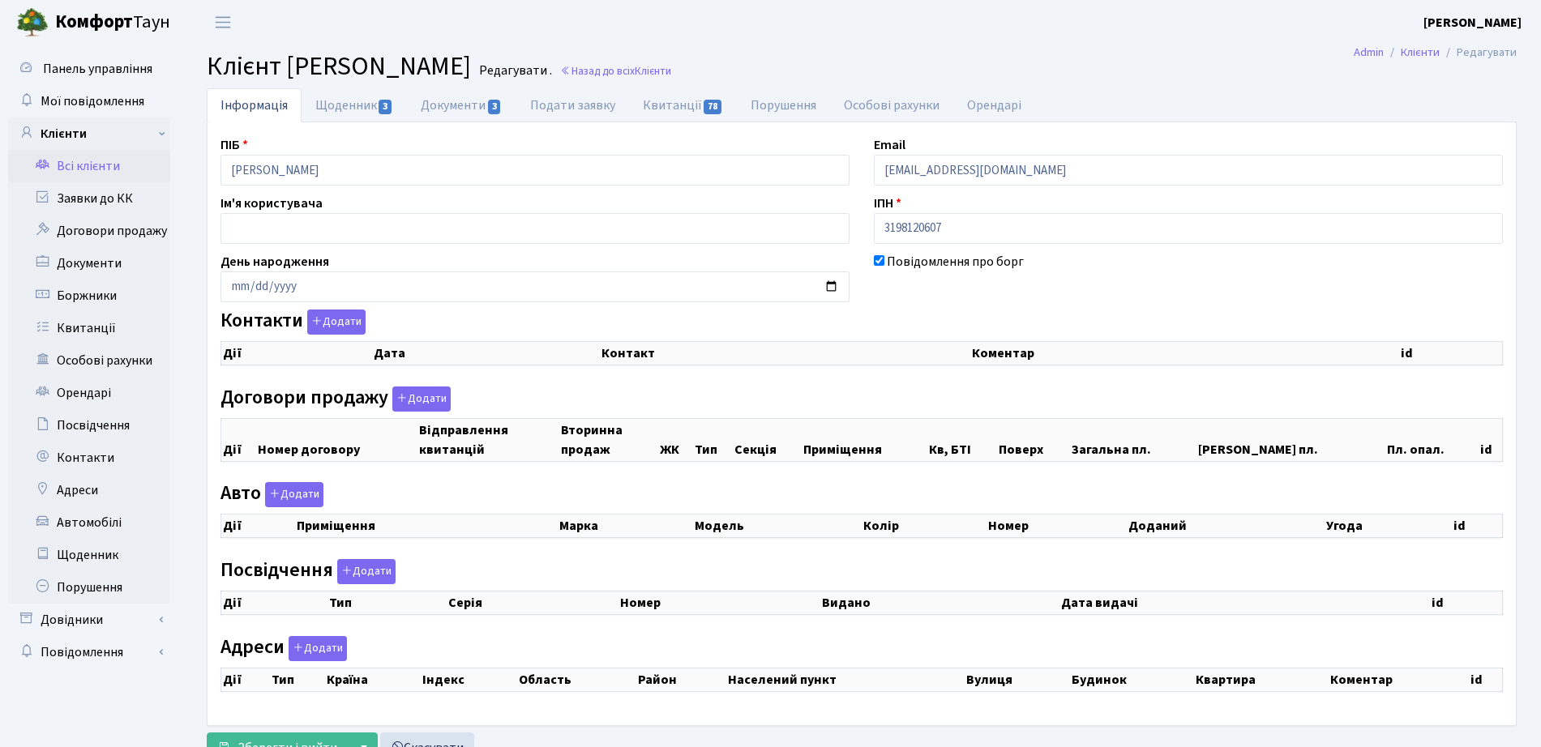
checkbox input "true"
select select "25"
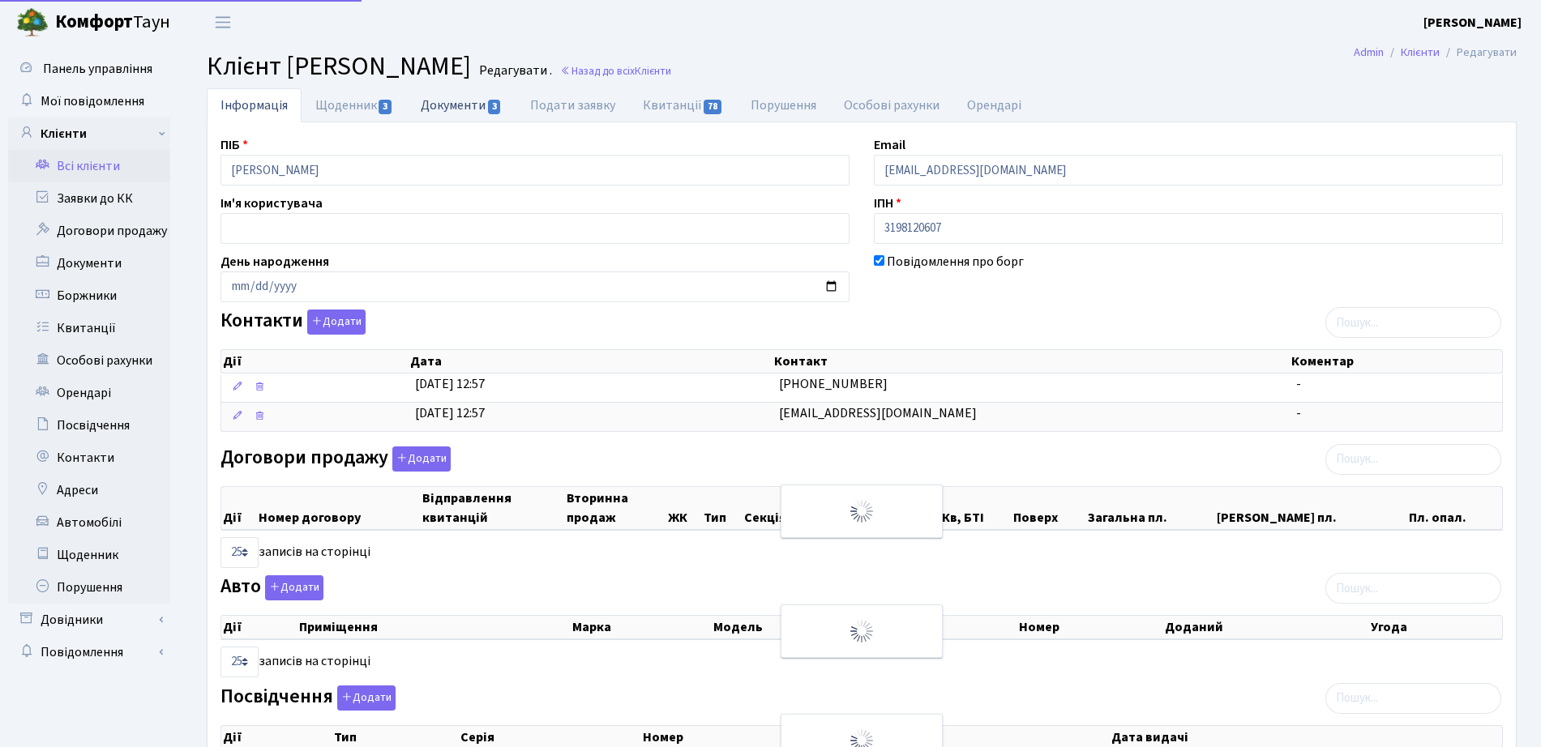
drag, startPoint x: 449, startPoint y: 117, endPoint x: 405, endPoint y: 113, distance: 44.0
click at [448, 117] on link "Документи 3" at bounding box center [461, 105] width 109 height 34
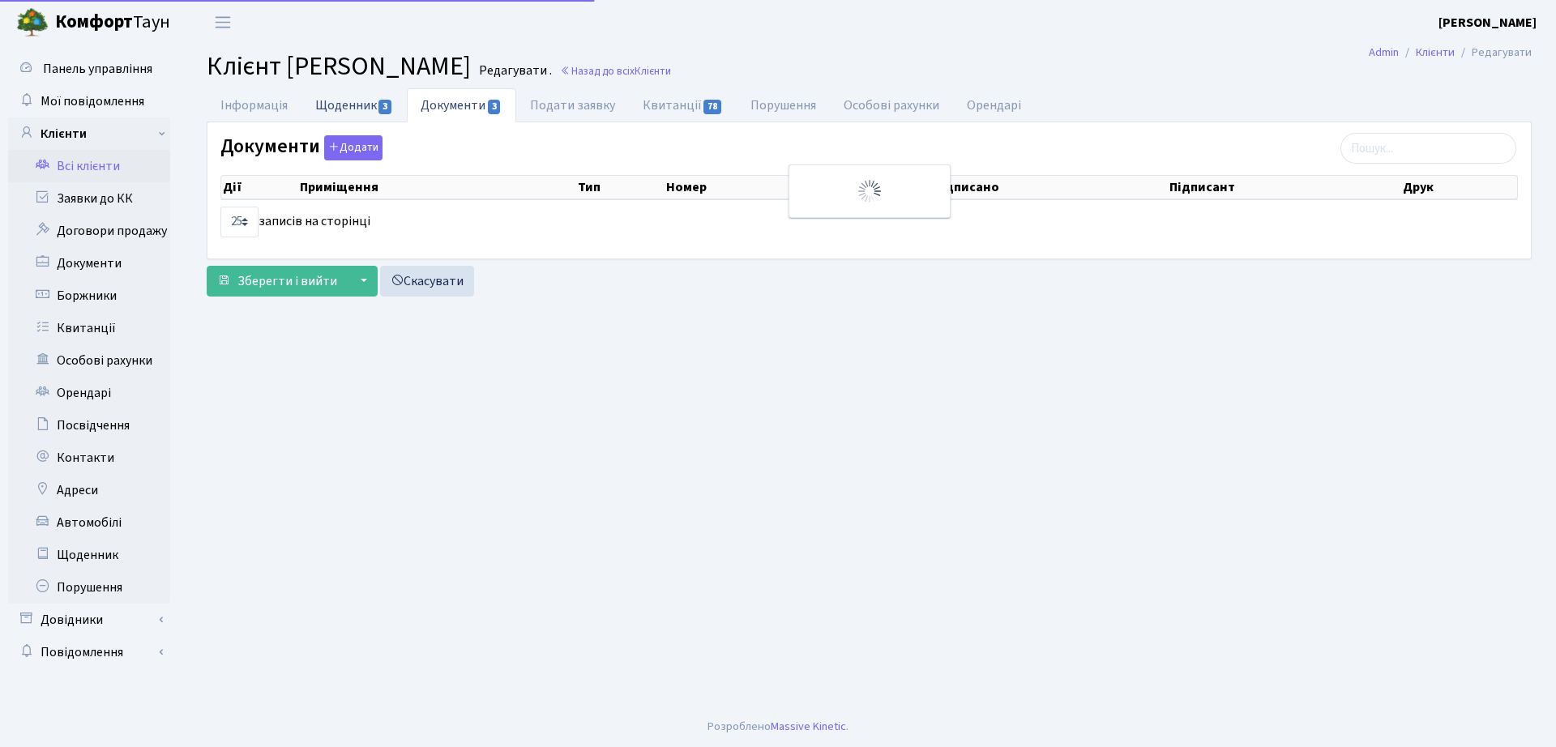
click at [362, 107] on link "Щоденник 3" at bounding box center [353, 104] width 105 height 33
select select "25"
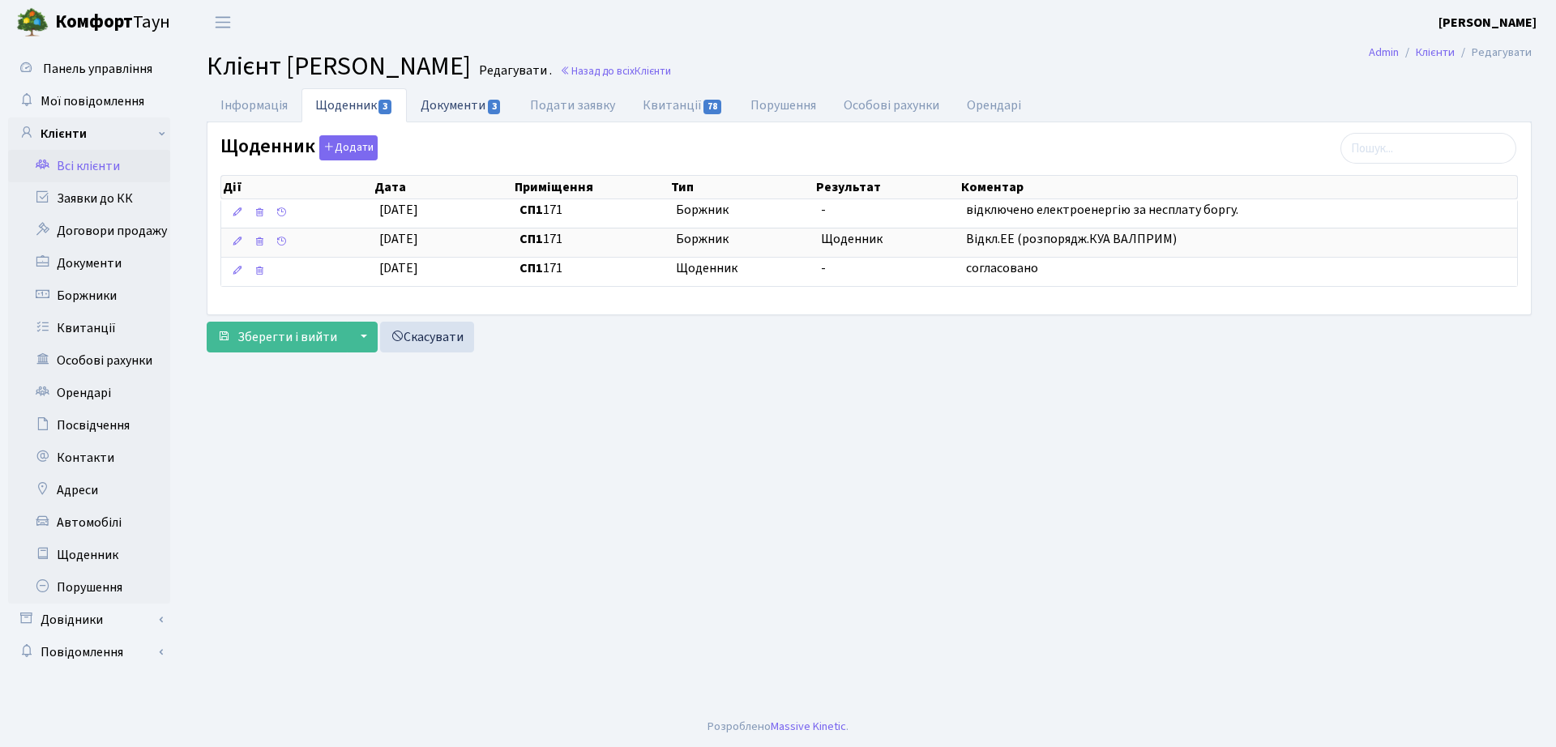
click at [466, 102] on link "Документи 3" at bounding box center [461, 104] width 109 height 33
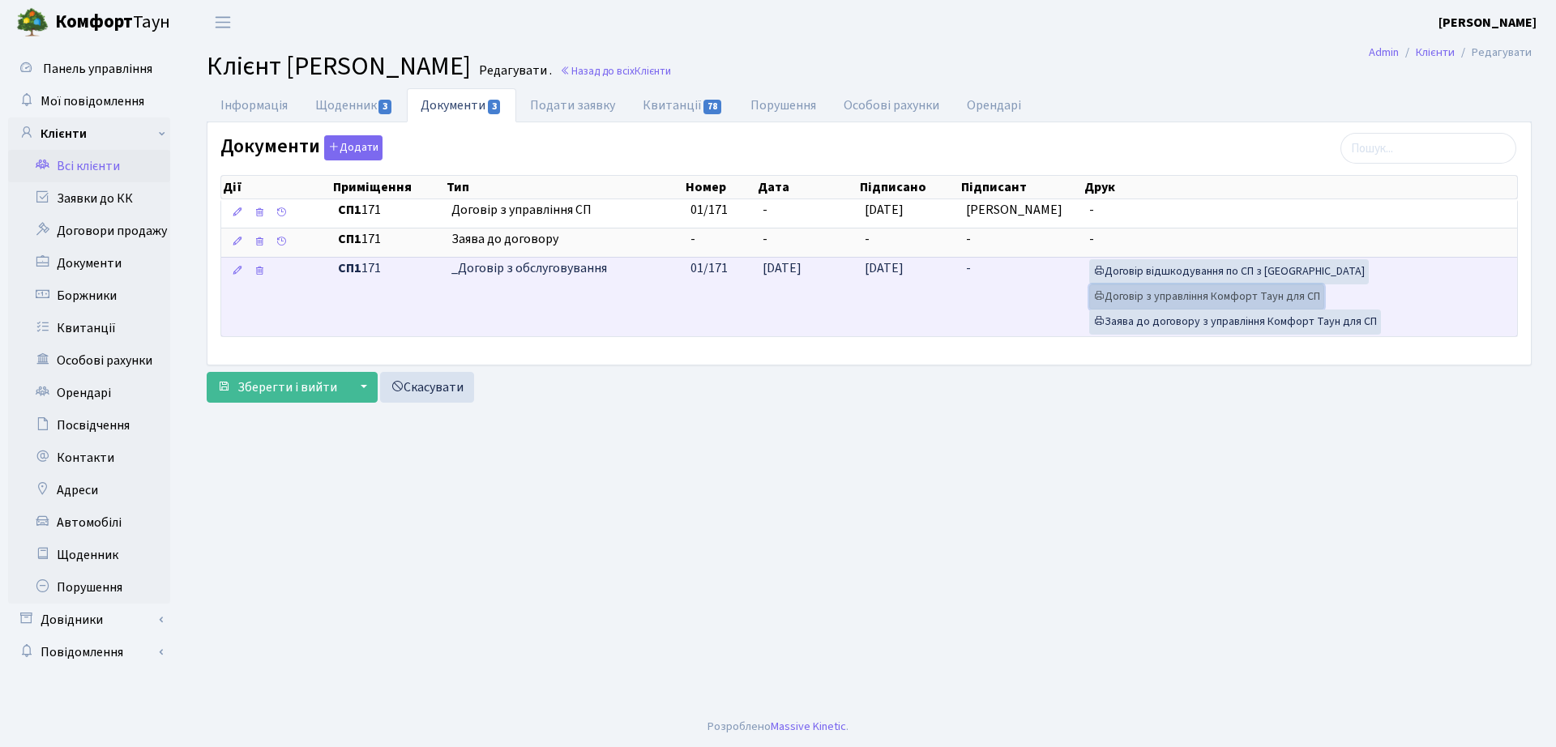
click at [1156, 293] on link "Договір з управління Комфорт Таун для СП" at bounding box center [1206, 296] width 235 height 25
